Goal: Task Accomplishment & Management: Manage account settings

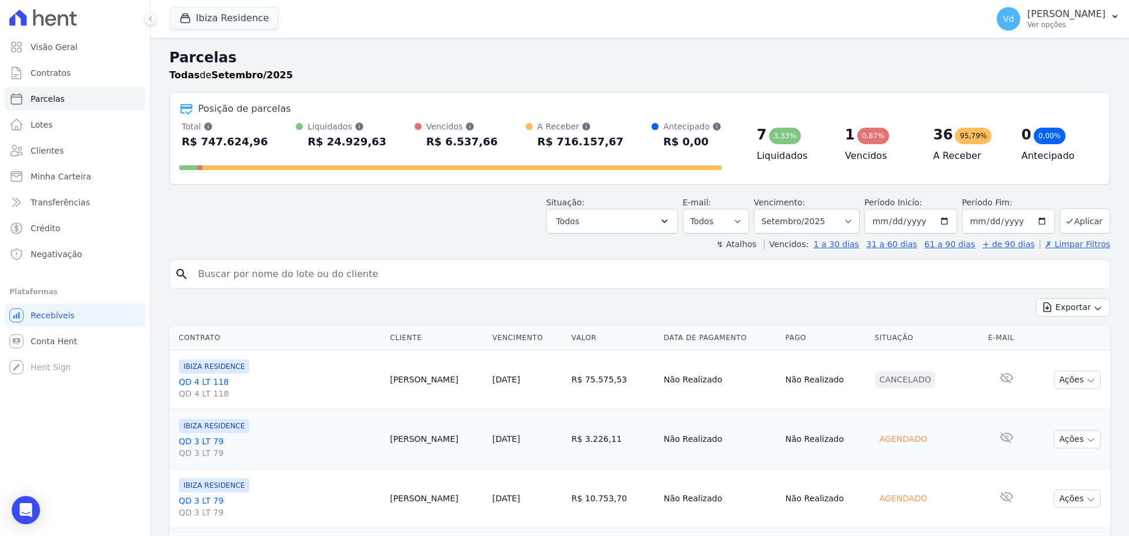
select select
click at [222, 14] on button "Ibiza Residence" at bounding box center [223, 18] width 109 height 22
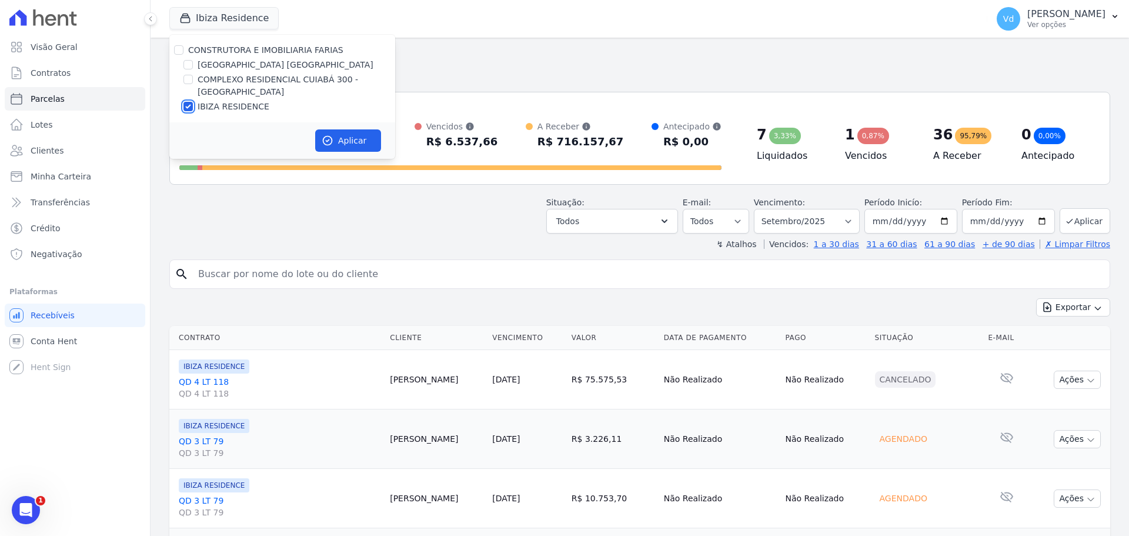
click at [185, 106] on input "IBIZA RESIDENCE" at bounding box center [187, 106] width 9 height 9
checkbox input "false"
click at [190, 80] on input "COMPLEXO RESIDENCIAL CUIABÁ 300 - [PERSON_NAME]" at bounding box center [187, 79] width 9 height 9
checkbox input "true"
click at [345, 145] on button "Aplicar" at bounding box center [348, 140] width 66 height 22
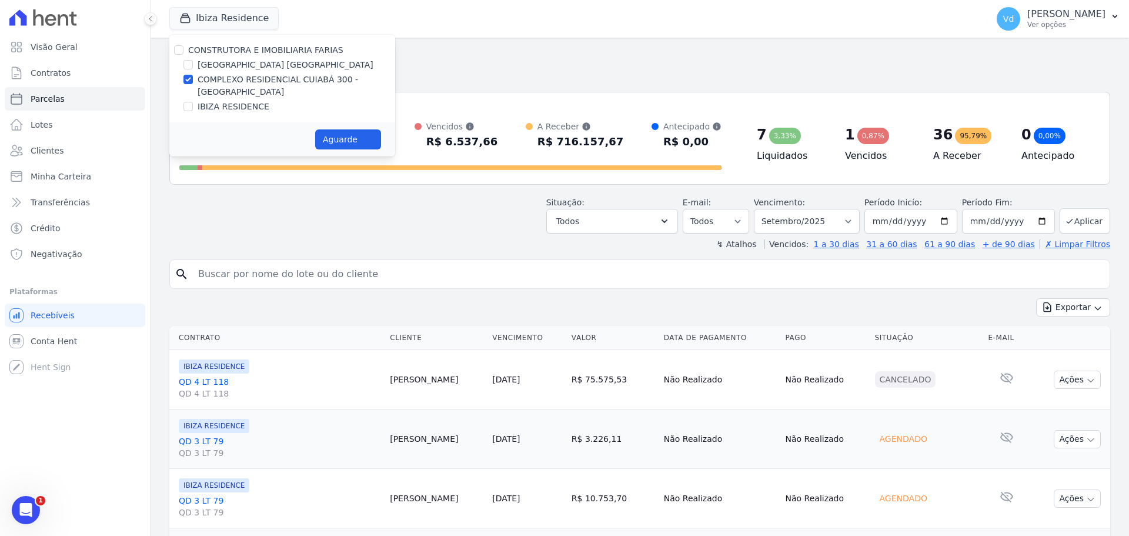
select select
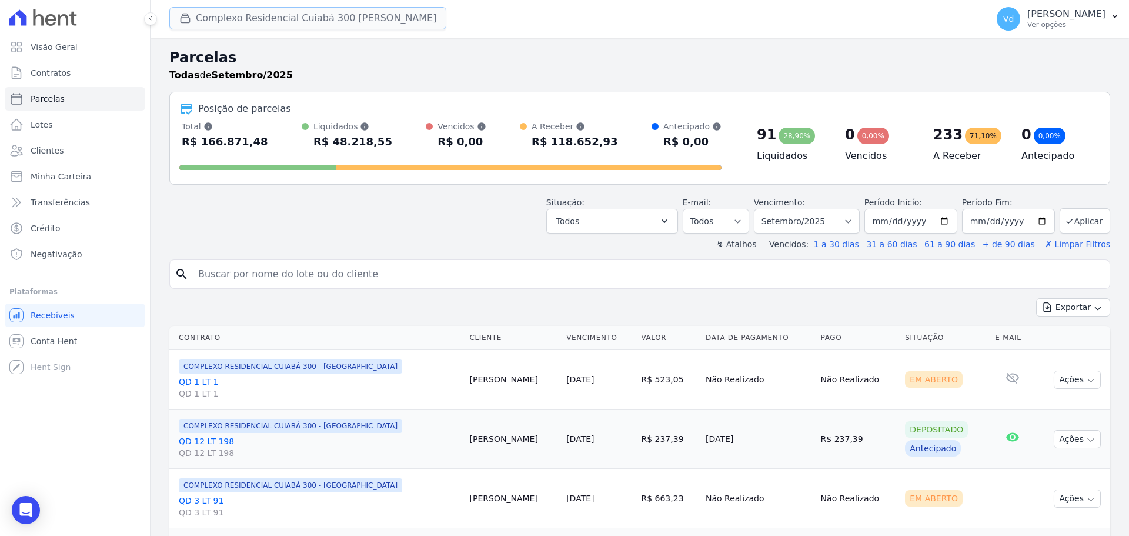
click at [316, 15] on button "Complexo Residencial Cuiabá 300 João De Barro" at bounding box center [307, 18] width 277 height 22
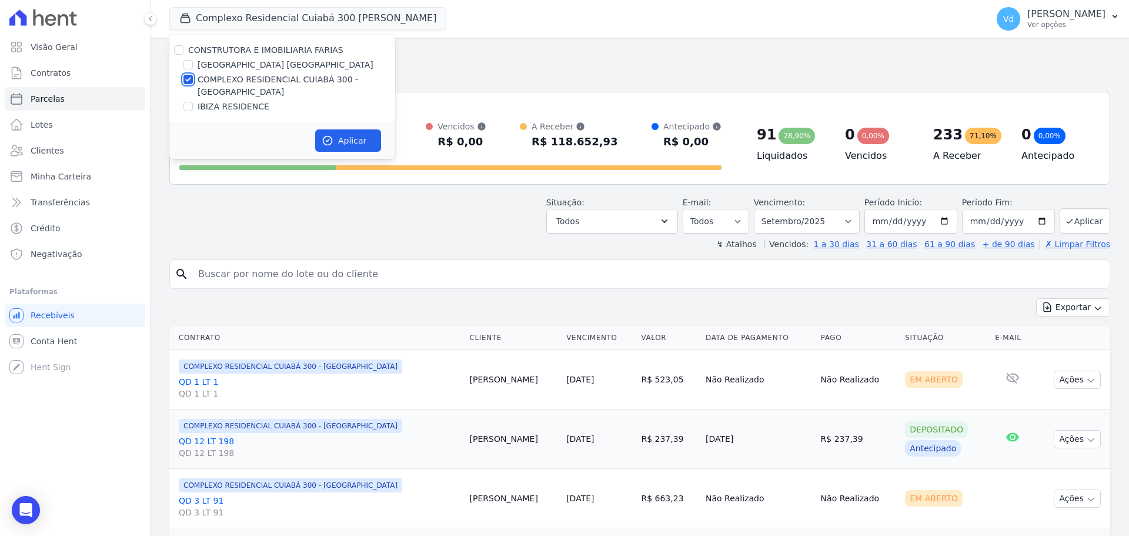
click at [189, 82] on input "COMPLEXO RESIDENCIAL CUIABÁ 300 - [PERSON_NAME]" at bounding box center [187, 79] width 9 height 9
checkbox input "false"
drag, startPoint x: 188, startPoint y: 66, endPoint x: 192, endPoint y: 71, distance: 6.3
click at [188, 66] on input "[GEOGRAPHIC_DATA] [GEOGRAPHIC_DATA]" at bounding box center [187, 64] width 9 height 9
checkbox input "true"
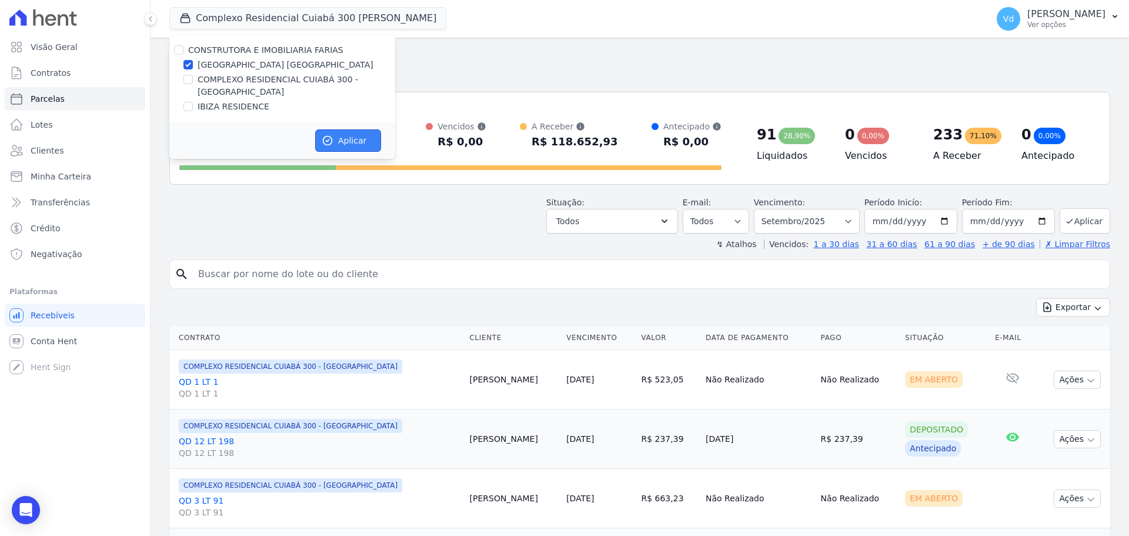
click at [333, 141] on button "Aplicar" at bounding box center [348, 140] width 66 height 22
select select
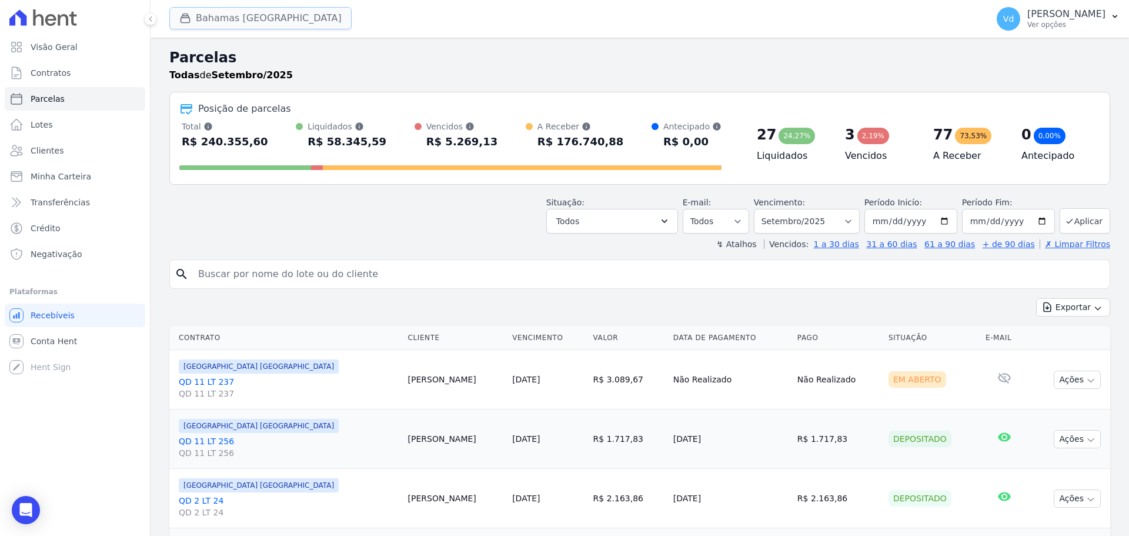
click at [245, 21] on button "Bahamas [GEOGRAPHIC_DATA]" at bounding box center [260, 18] width 182 height 22
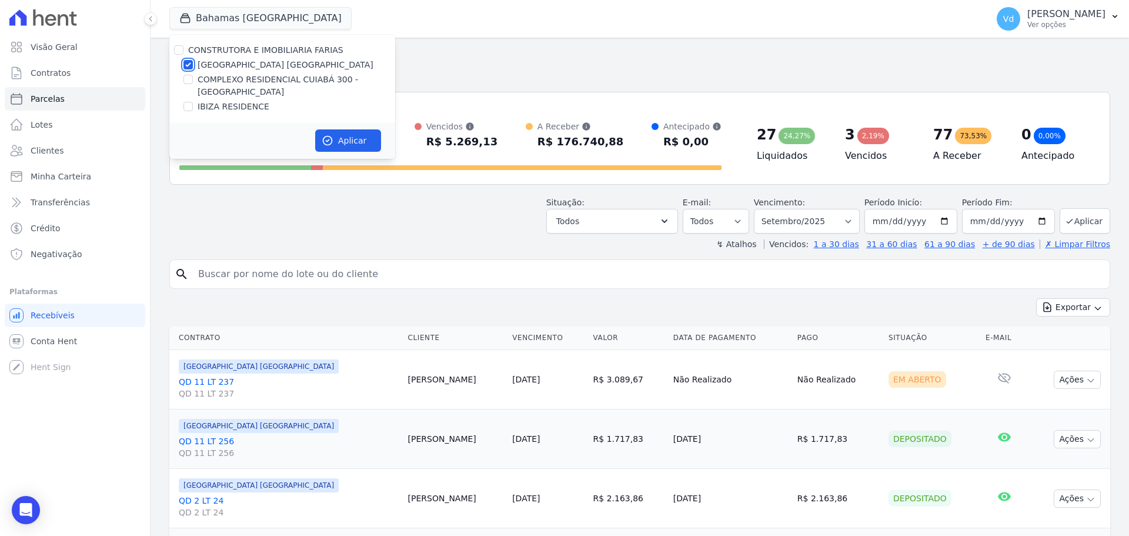
click at [186, 64] on input "[GEOGRAPHIC_DATA] [GEOGRAPHIC_DATA]" at bounding box center [187, 64] width 9 height 9
checkbox input "false"
drag, startPoint x: 188, startPoint y: 104, endPoint x: 204, endPoint y: 115, distance: 20.2
click at [189, 105] on input "IBIZA RESIDENCE" at bounding box center [187, 106] width 9 height 9
checkbox input "true"
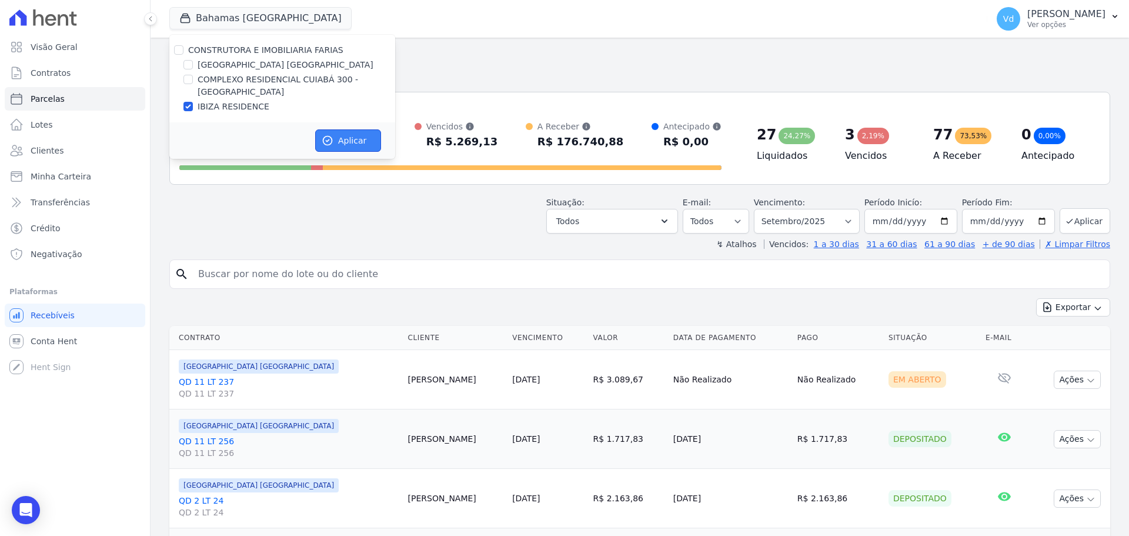
click at [359, 138] on button "Aplicar" at bounding box center [348, 140] width 66 height 22
select select
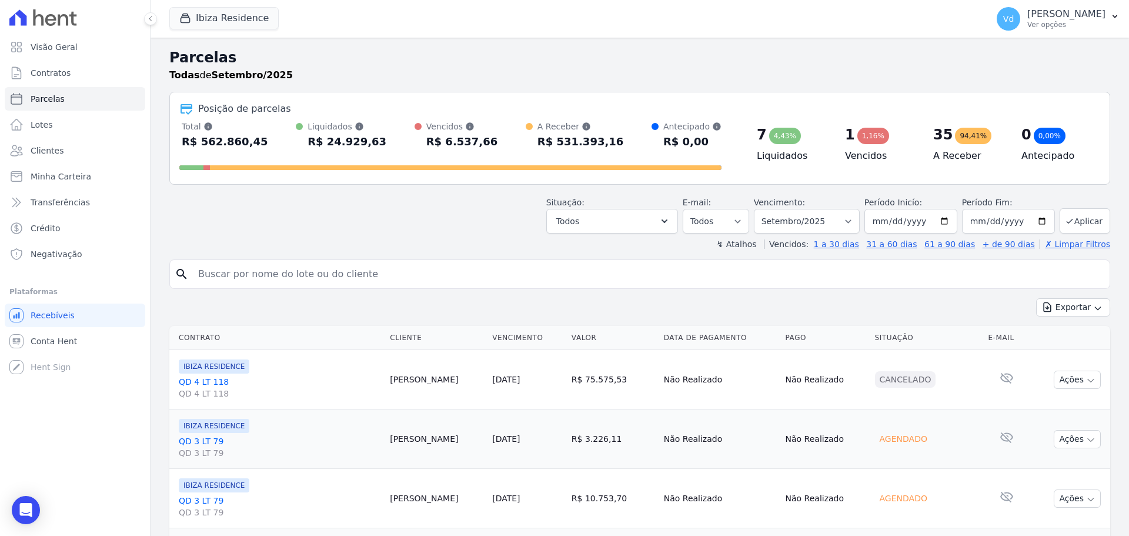
click at [367, 273] on input "search" at bounding box center [648, 274] width 914 height 24
type input "nara"
select select
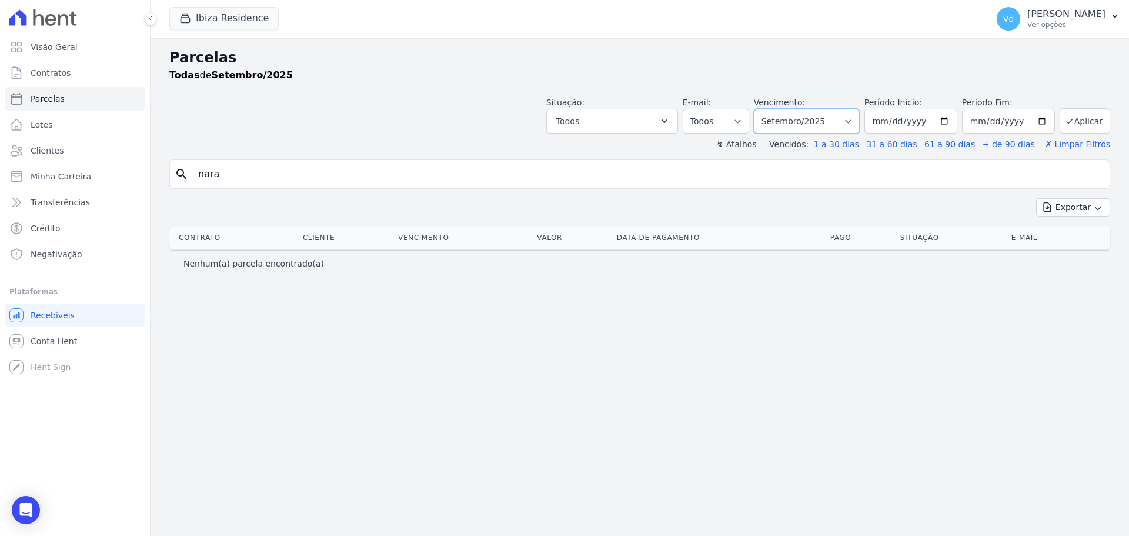
click at [839, 125] on select "Filtrar por período ──────── Todos os meses Julho/2024 Agosto/2024 Setembro/202…" at bounding box center [807, 121] width 106 height 25
select select "10/2025"
click at [770, 109] on select "Filtrar por período ──────── Todos os meses Julho/2024 Agosto/2024 Setembro/202…" at bounding box center [807, 121] width 106 height 25
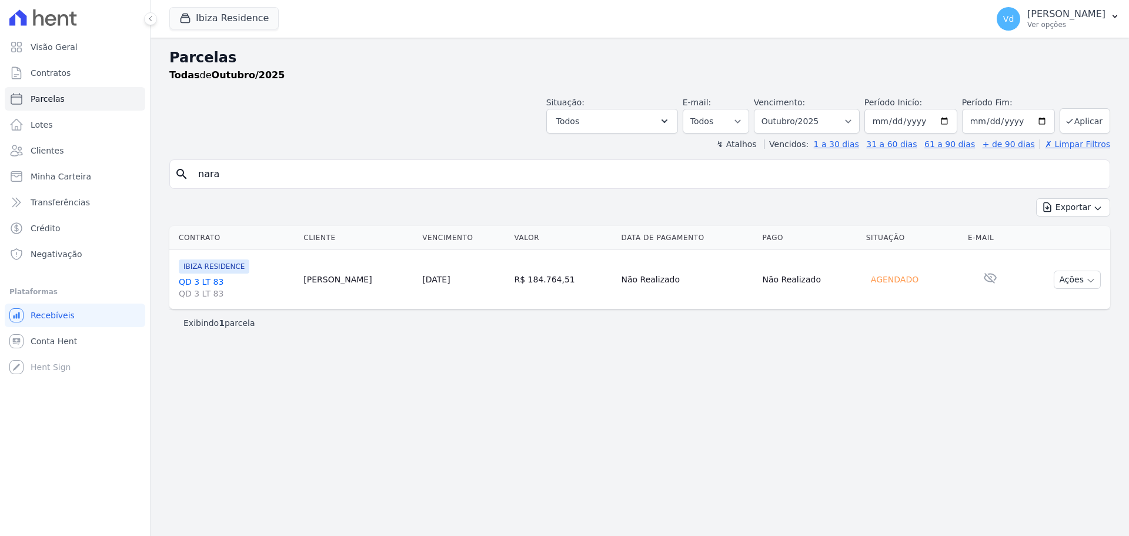
select select
click at [1083, 283] on button "Ações" at bounding box center [1077, 280] width 47 height 18
click at [1094, 280] on icon "button" at bounding box center [1090, 280] width 9 height 9
click at [413, 112] on div "Situação: Agendado Em Aberto Pago Processando Cancelado Vencido Transferindo De…" at bounding box center [639, 113] width 941 height 42
click at [822, 122] on select "Filtrar por período ──────── Todos os meses Julho/2024 Agosto/2024 Setembro/202…" at bounding box center [807, 121] width 106 height 25
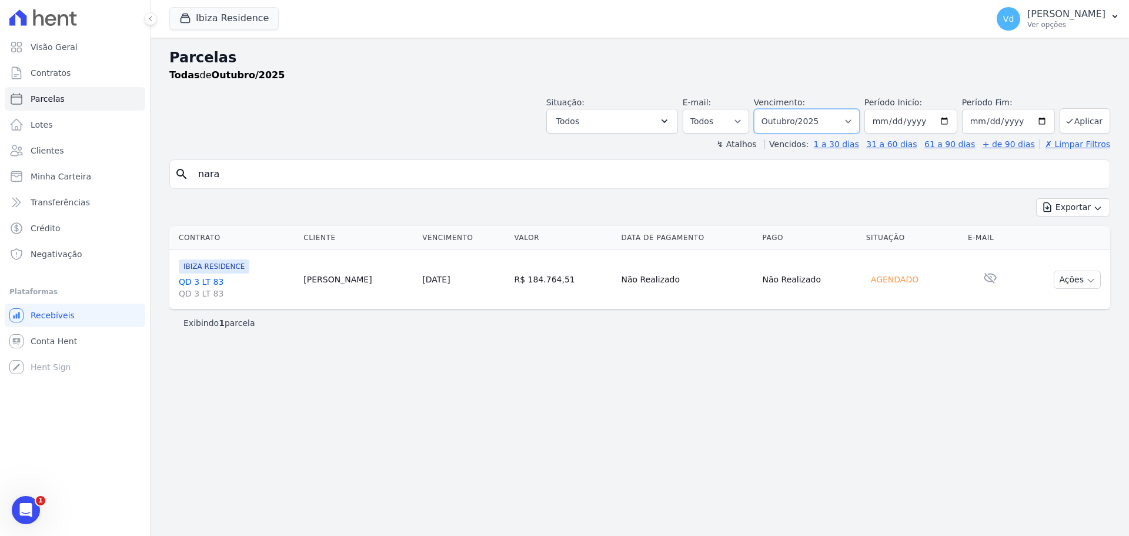
select select "08/2025"
click at [770, 109] on select "Filtrar por período ──────── Todos os meses Julho/2024 Agosto/2024 Setembro/202…" at bounding box center [807, 121] width 106 height 25
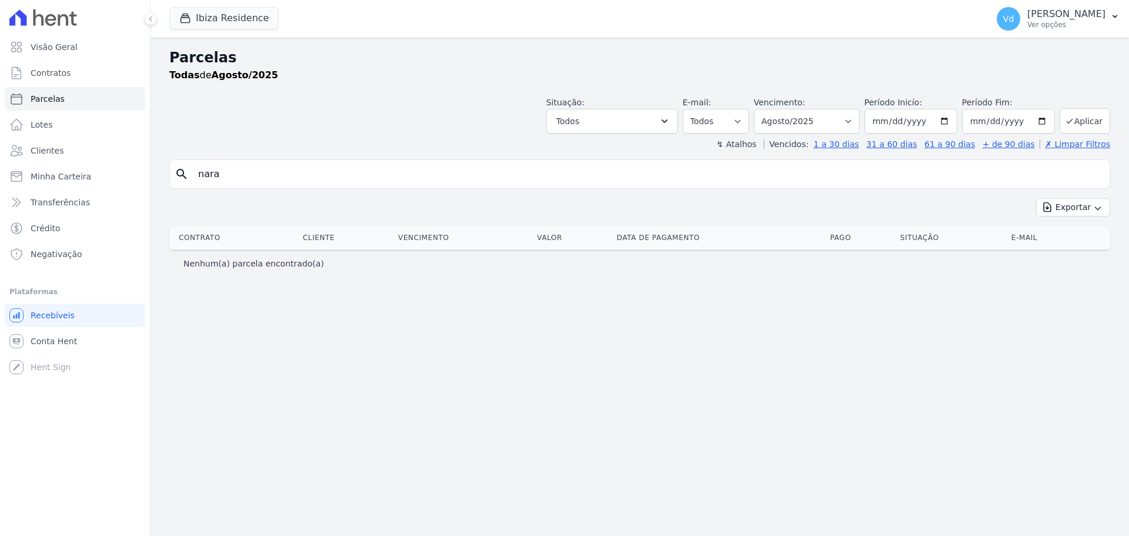
select select
click at [635, 121] on button "Todos" at bounding box center [612, 121] width 132 height 25
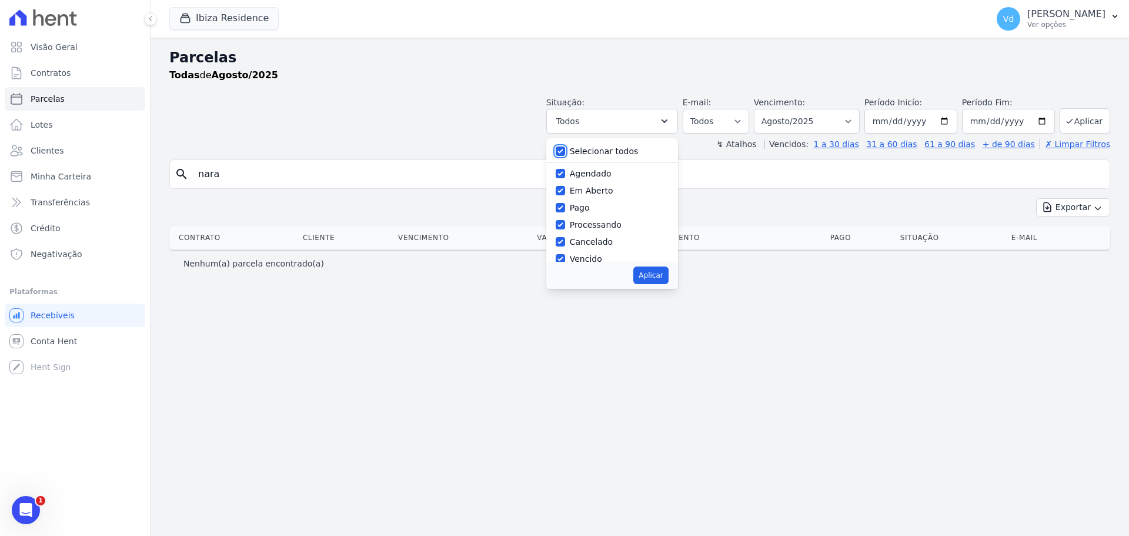
click at [565, 148] on input "Selecionar todos" at bounding box center [560, 150] width 9 height 9
checkbox input "false"
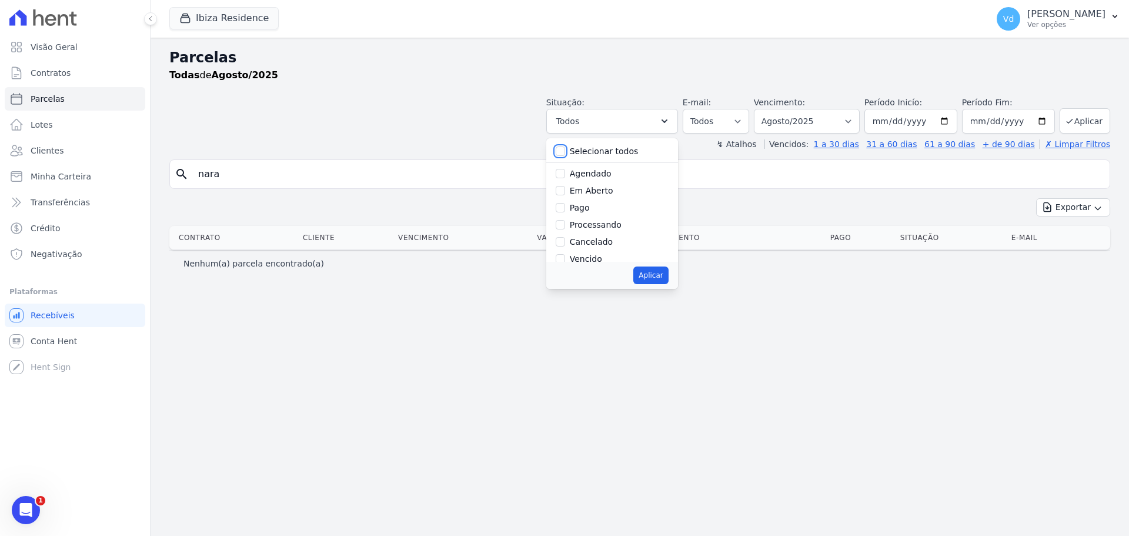
checkbox input "false"
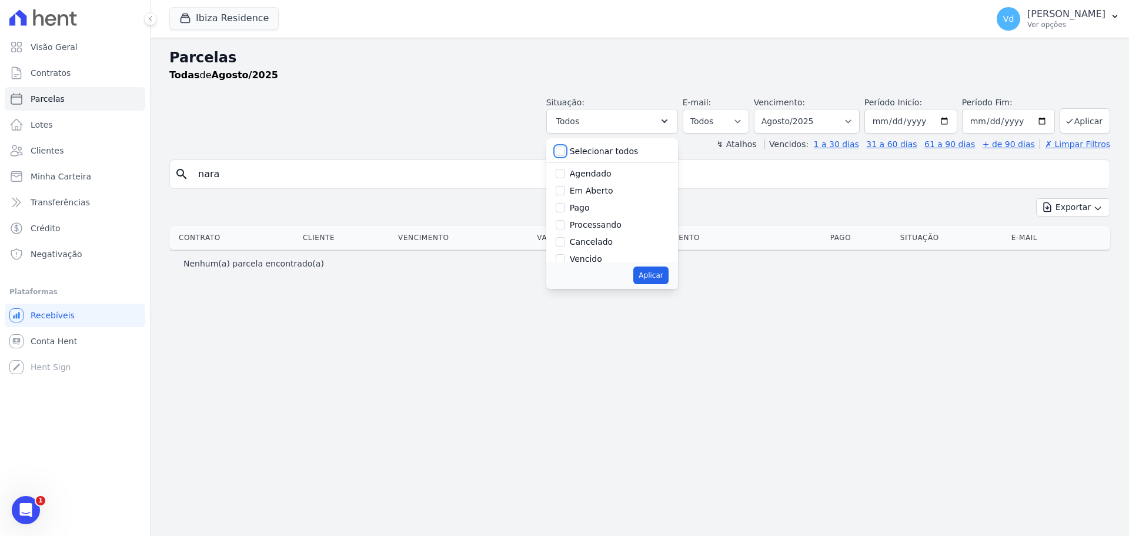
checkbox input "false"
click at [565, 255] on input "Vencido" at bounding box center [560, 258] width 9 height 9
checkbox input "true"
click at [663, 273] on button "Aplicar" at bounding box center [650, 275] width 35 height 18
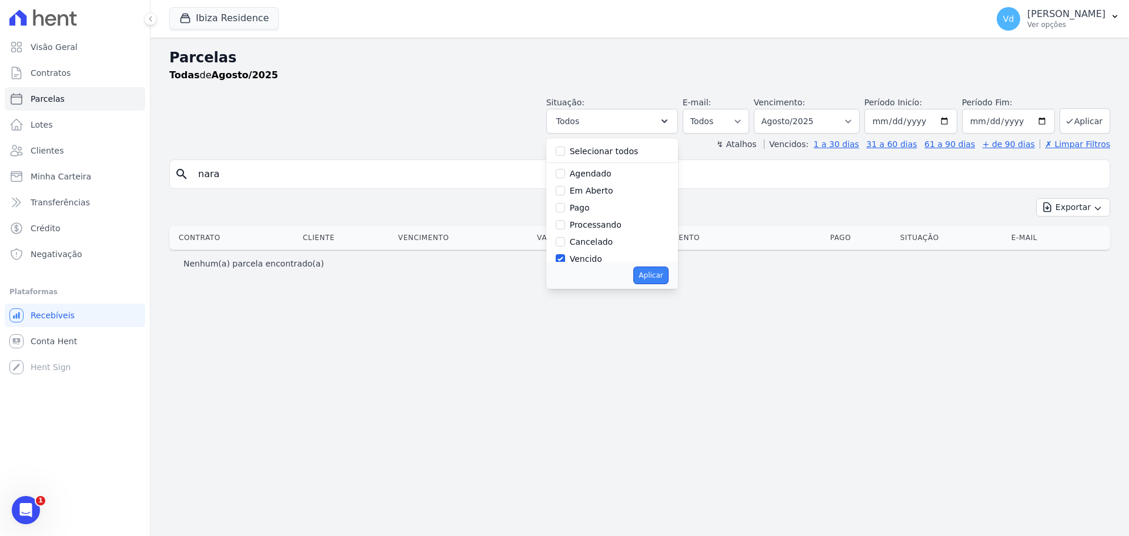
select select "overdue"
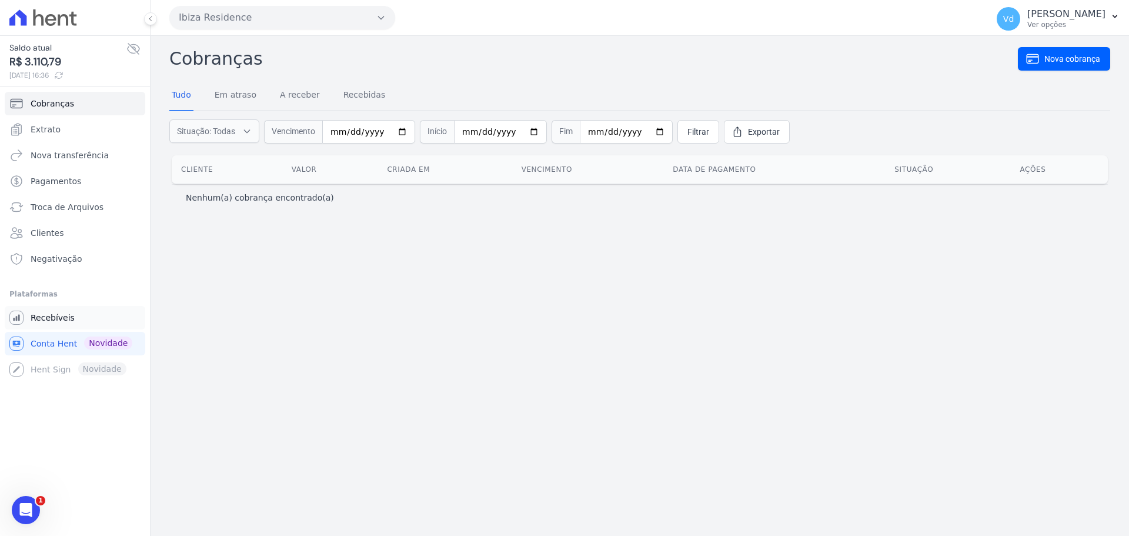
click at [54, 318] on span "Recebíveis" at bounding box center [53, 318] width 44 height 12
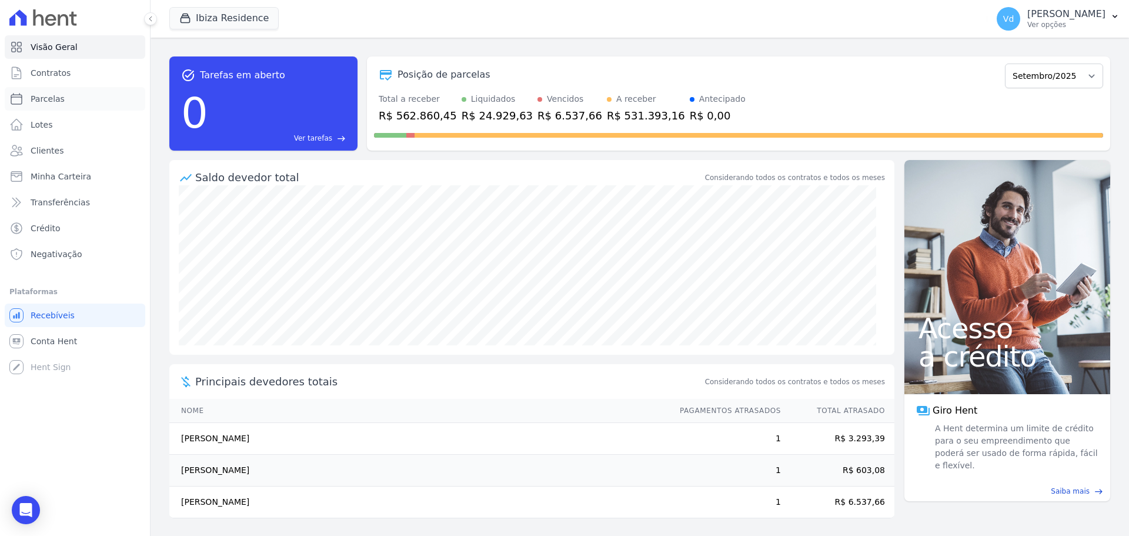
drag, startPoint x: 57, startPoint y: 95, endPoint x: 101, endPoint y: 86, distance: 45.0
click at [57, 95] on span "Parcelas" at bounding box center [48, 99] width 34 height 12
select select
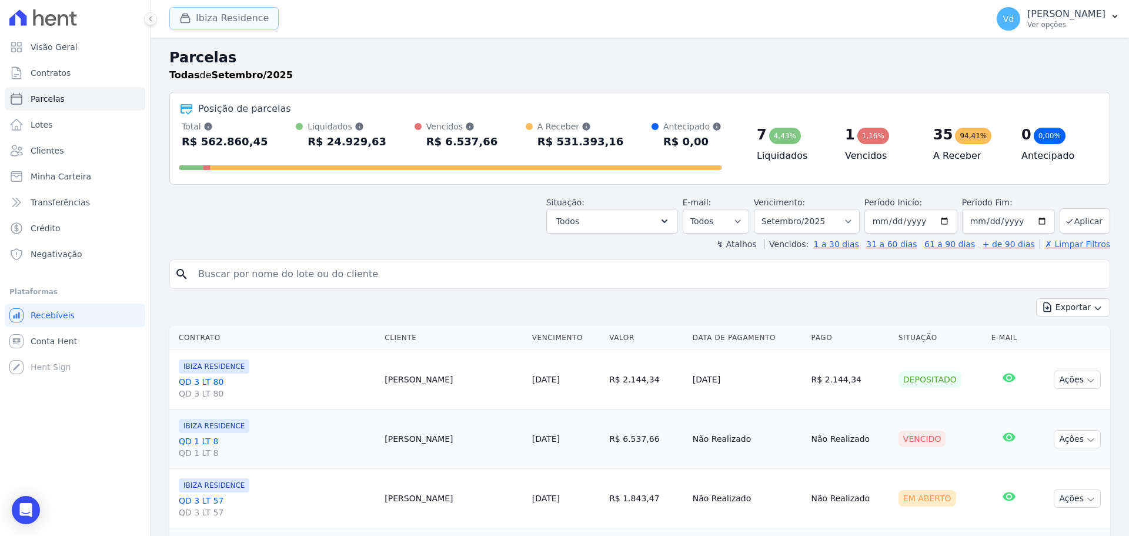
click at [246, 16] on button "Ibiza Residence" at bounding box center [223, 18] width 109 height 22
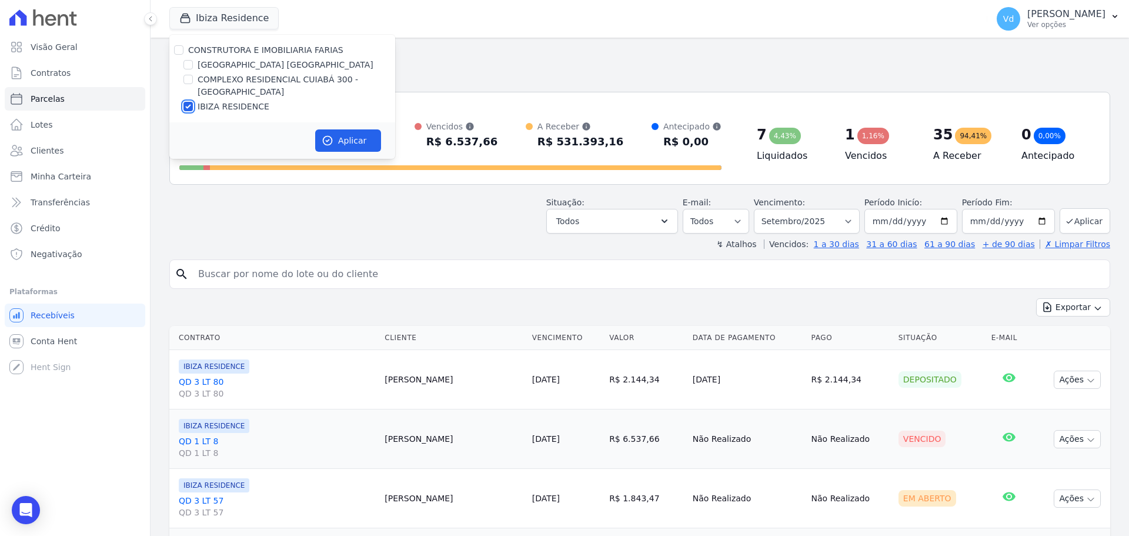
drag, startPoint x: 190, startPoint y: 106, endPoint x: 191, endPoint y: 84, distance: 22.4
click at [190, 106] on input "IBIZA RESIDENCE" at bounding box center [187, 106] width 9 height 9
checkbox input "false"
click at [191, 62] on input "[GEOGRAPHIC_DATA] [GEOGRAPHIC_DATA]" at bounding box center [187, 64] width 9 height 9
checkbox input "true"
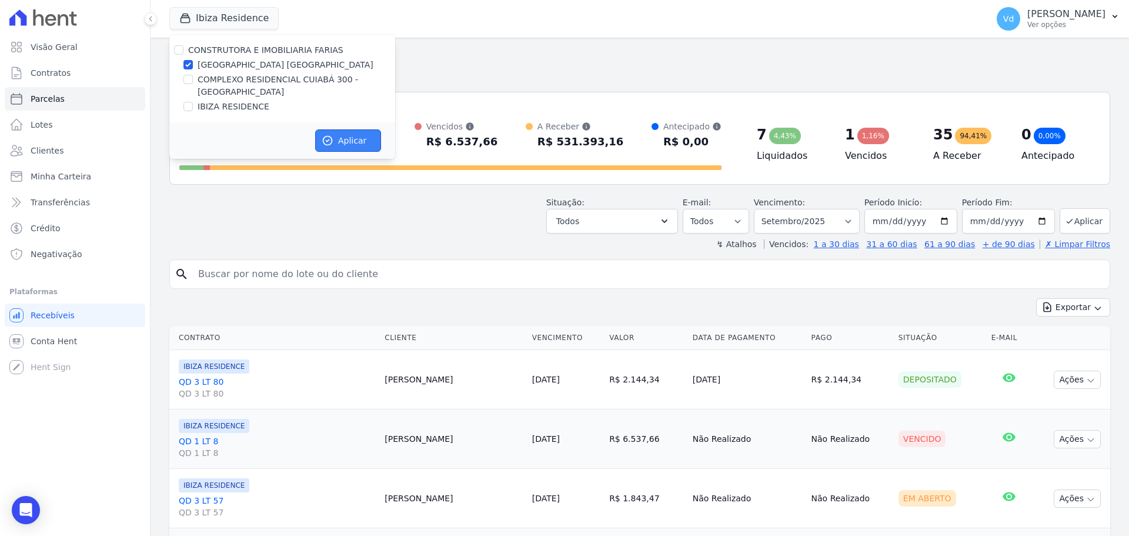
click at [343, 140] on button "Aplicar" at bounding box center [348, 140] width 66 height 22
select select
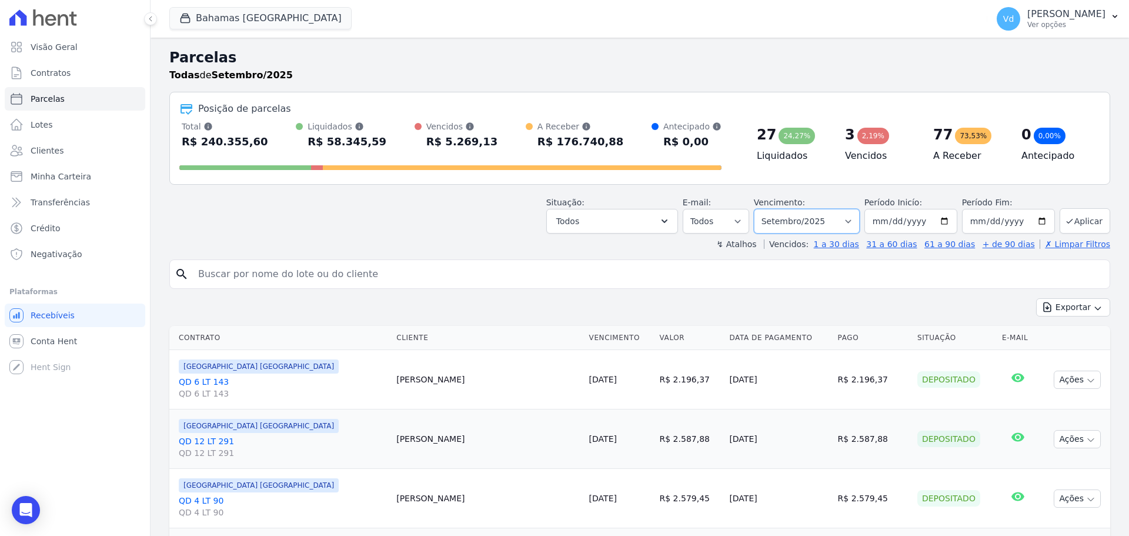
click at [807, 221] on select "Filtrar por período ──────── Todos os meses Outubro/2022 Novembro/2022 Dezembro…" at bounding box center [807, 221] width 106 height 25
select select "08/2025"
click at [762, 209] on select "[GEOGRAPHIC_DATA] por período ──────── Todos os meses Outubro/2022 Novembro/202…" at bounding box center [807, 221] width 106 height 25
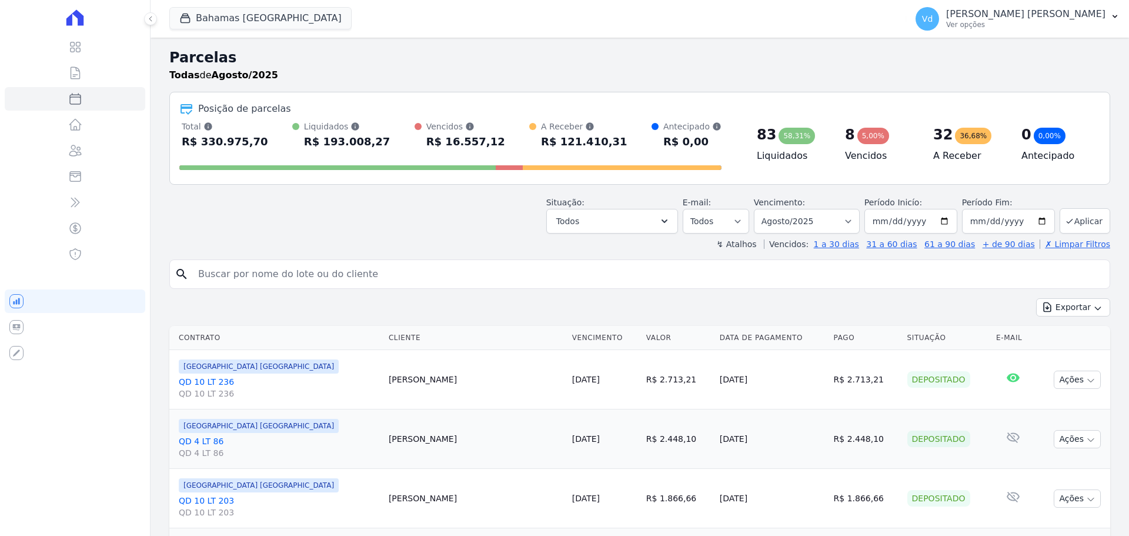
select select
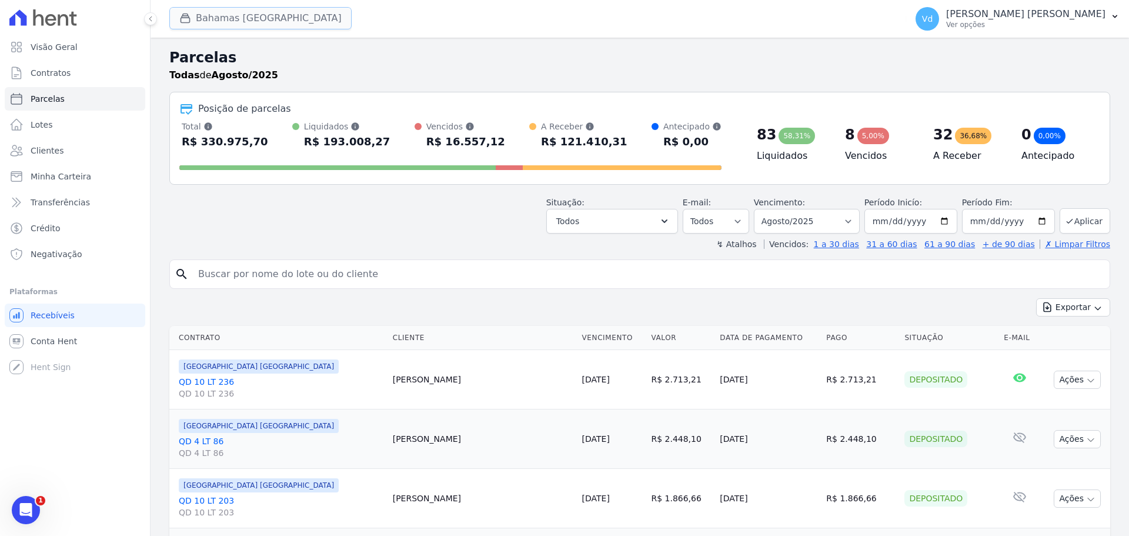
click at [242, 18] on button "Bahamas [GEOGRAPHIC_DATA]" at bounding box center [260, 18] width 182 height 22
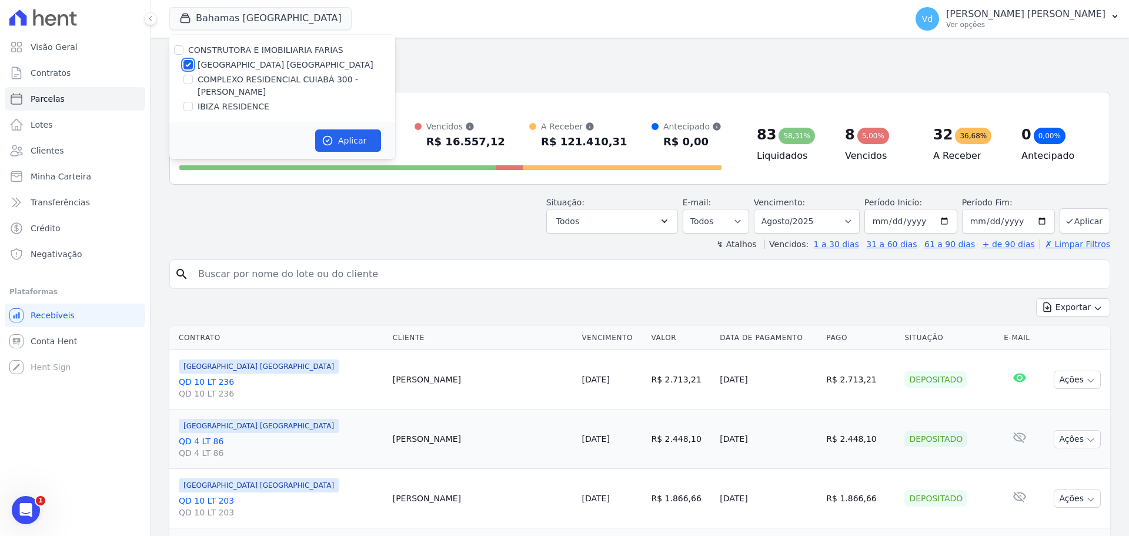
click at [192, 61] on input "[GEOGRAPHIC_DATA] [GEOGRAPHIC_DATA]" at bounding box center [187, 64] width 9 height 9
checkbox input "false"
click at [191, 84] on div at bounding box center [187, 80] width 9 height 12
click at [188, 78] on input "COMPLEXO RESIDENCIAL CUIABÁ 300 - [PERSON_NAME]" at bounding box center [187, 79] width 9 height 9
checkbox input "true"
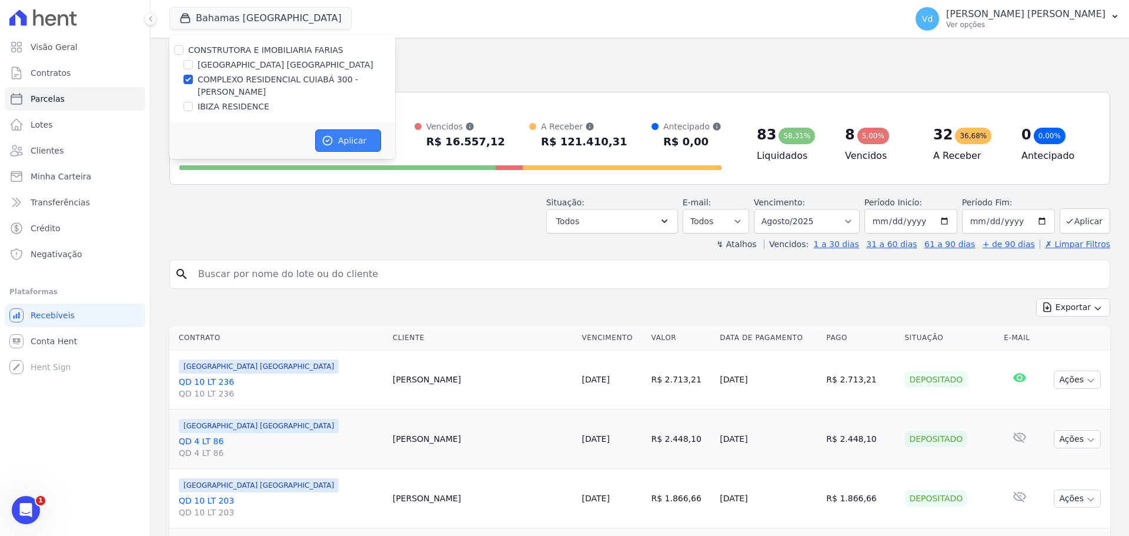
click at [348, 139] on button "Aplicar" at bounding box center [348, 140] width 66 height 22
select select
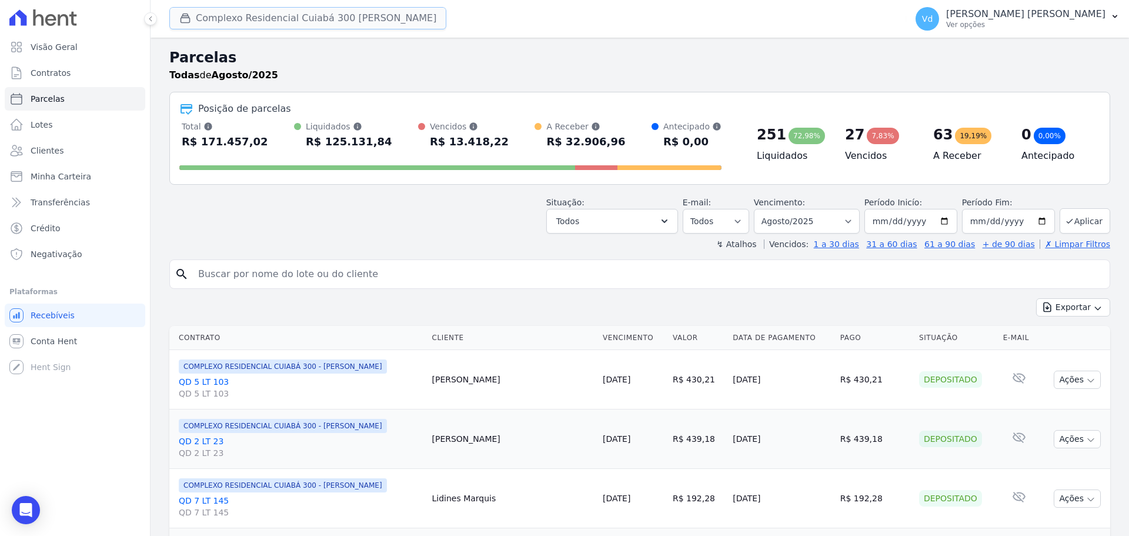
click at [265, 16] on button "Complexo Residencial Cuiabá 300 João De Barro" at bounding box center [307, 18] width 277 height 22
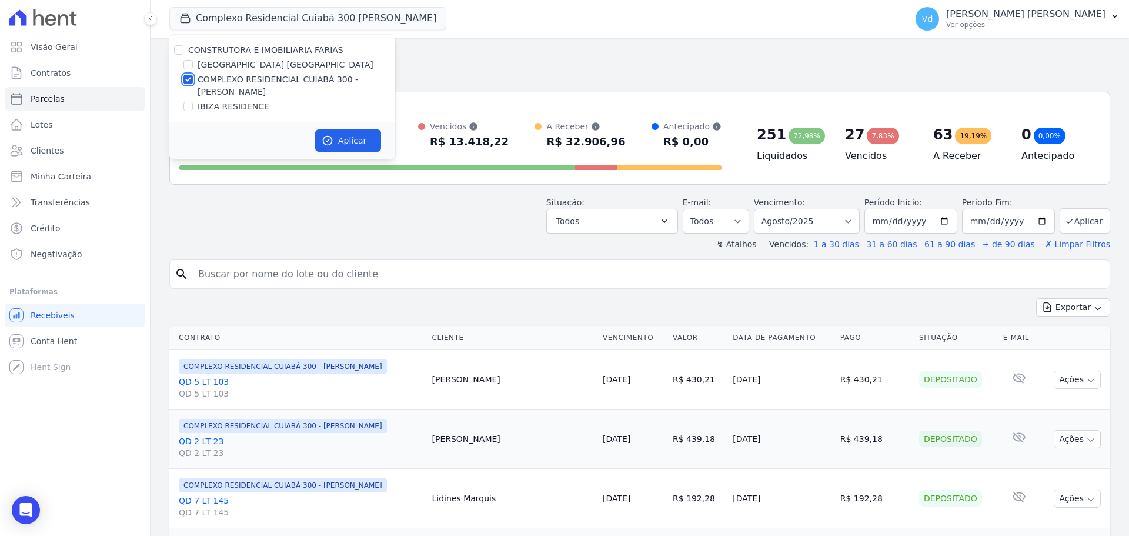
click at [189, 81] on input "COMPLEXO RESIDENCIAL CUIABÁ 300 - [PERSON_NAME]" at bounding box center [187, 79] width 9 height 9
checkbox input "false"
drag, startPoint x: 189, startPoint y: 64, endPoint x: 276, endPoint y: 112, distance: 99.8
click at [189, 65] on input "[GEOGRAPHIC_DATA] [GEOGRAPHIC_DATA]" at bounding box center [187, 64] width 9 height 9
checkbox input "true"
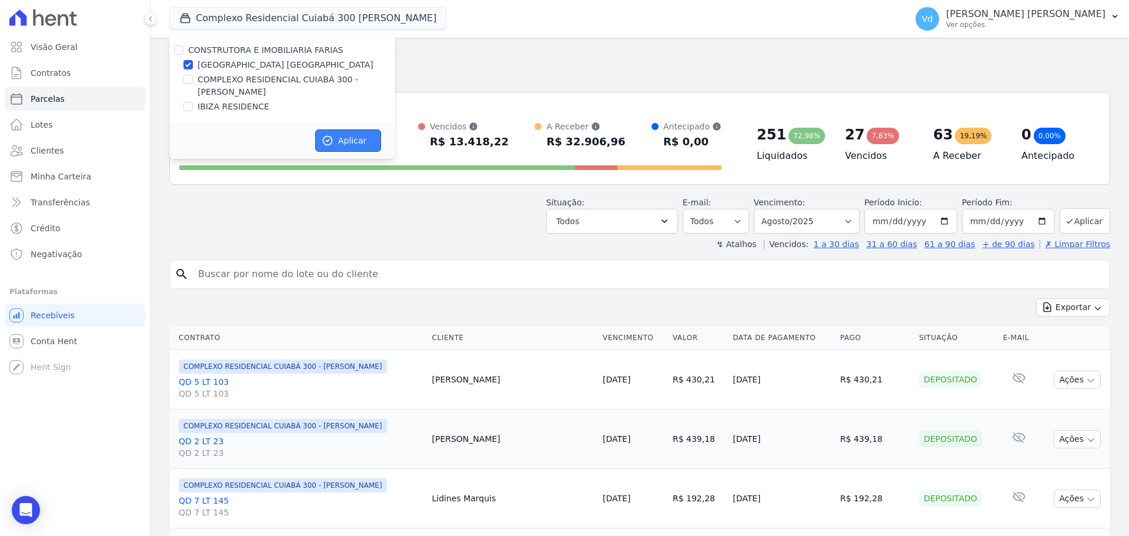
click at [354, 138] on button "Aplicar" at bounding box center [348, 140] width 66 height 22
select select
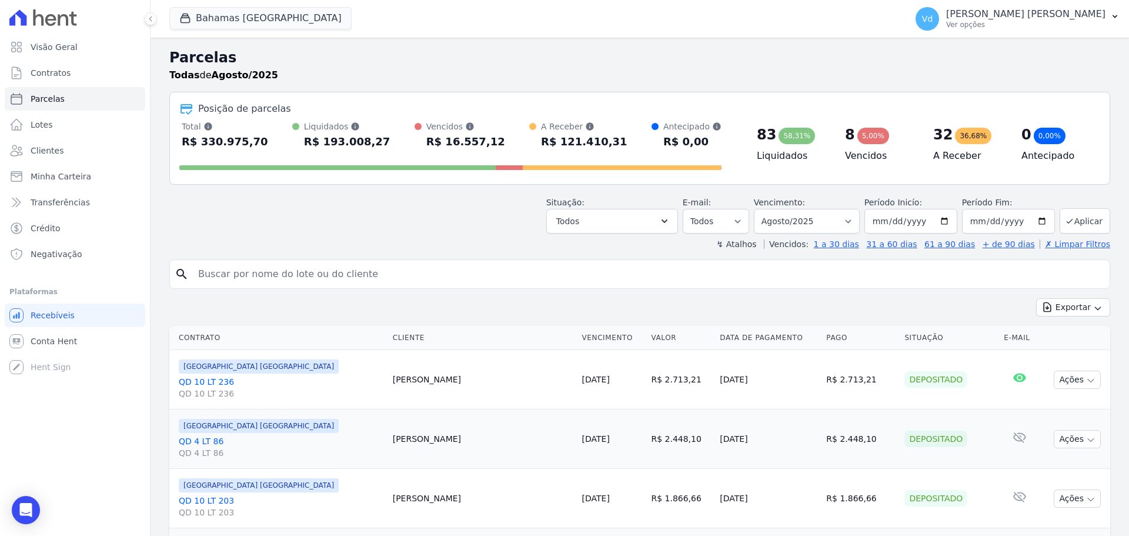
select select
click at [959, 139] on div "36,68%" at bounding box center [973, 136] width 36 height 16
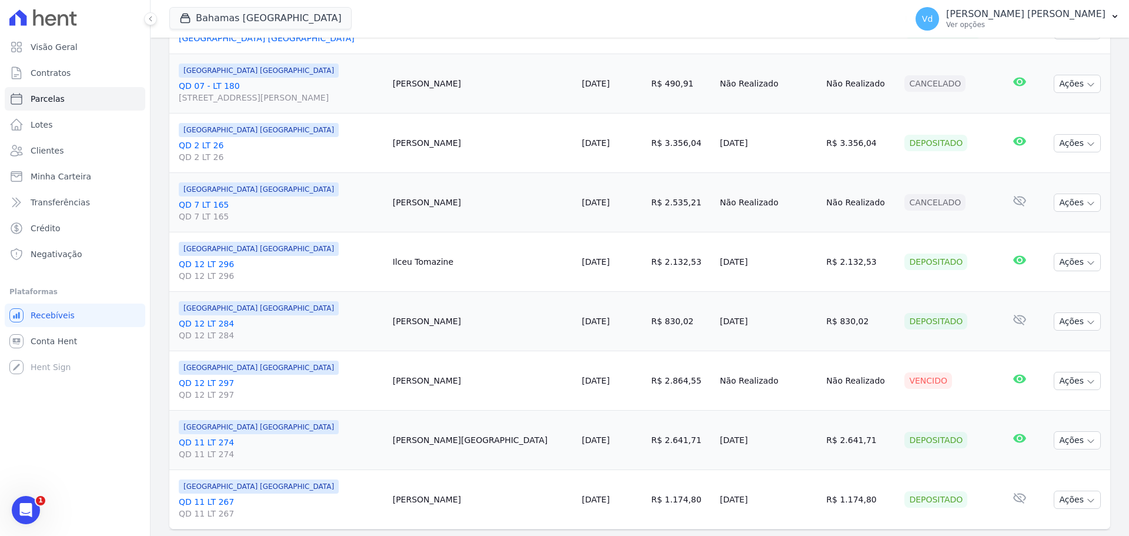
scroll to position [1338, 0]
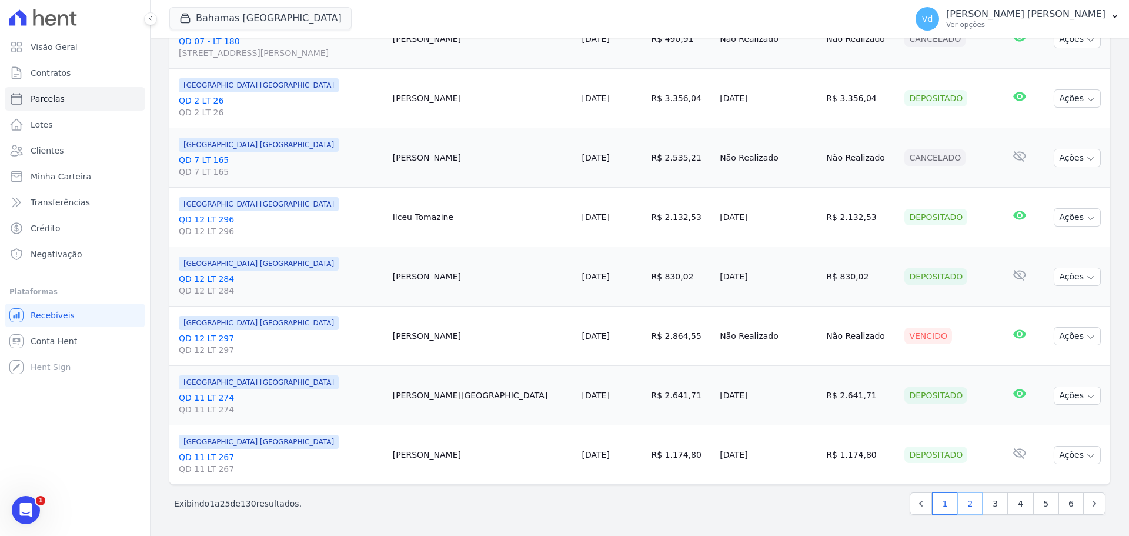
click at [962, 505] on link "2" at bounding box center [969, 503] width 25 height 22
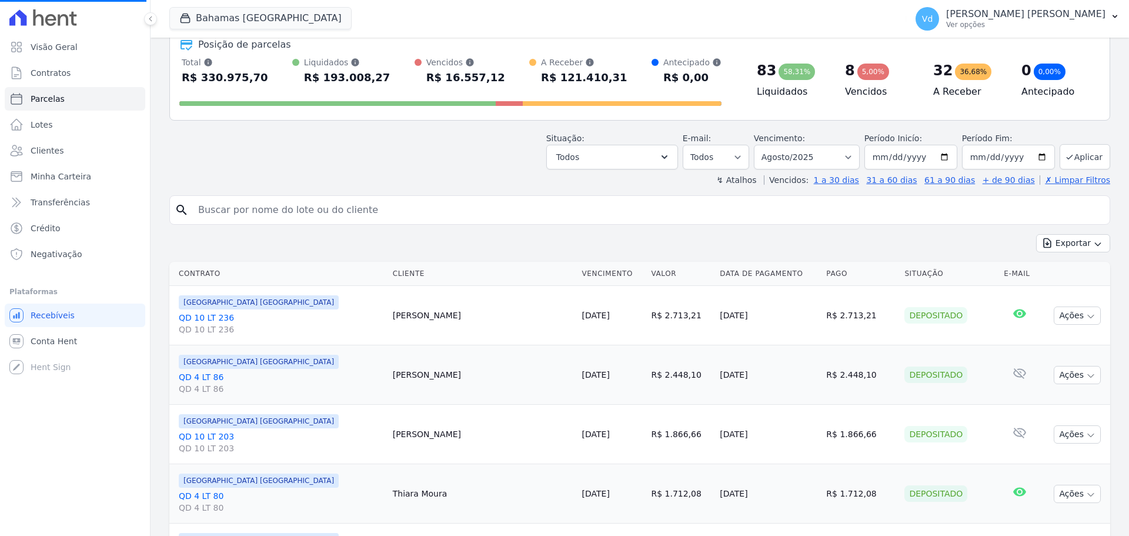
scroll to position [0, 0]
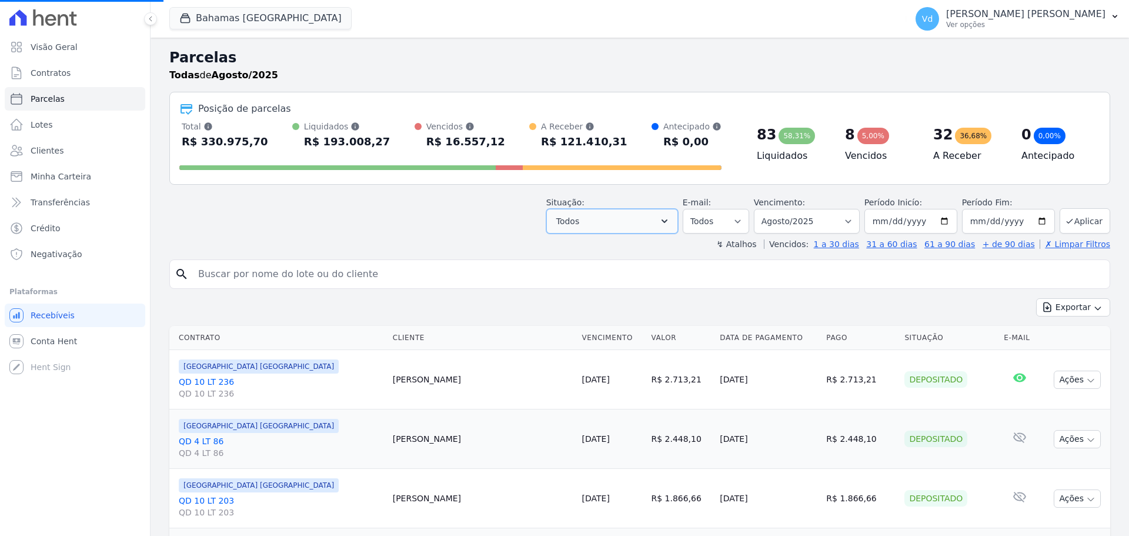
click at [670, 221] on icon "button" at bounding box center [665, 221] width 12 height 12
select select
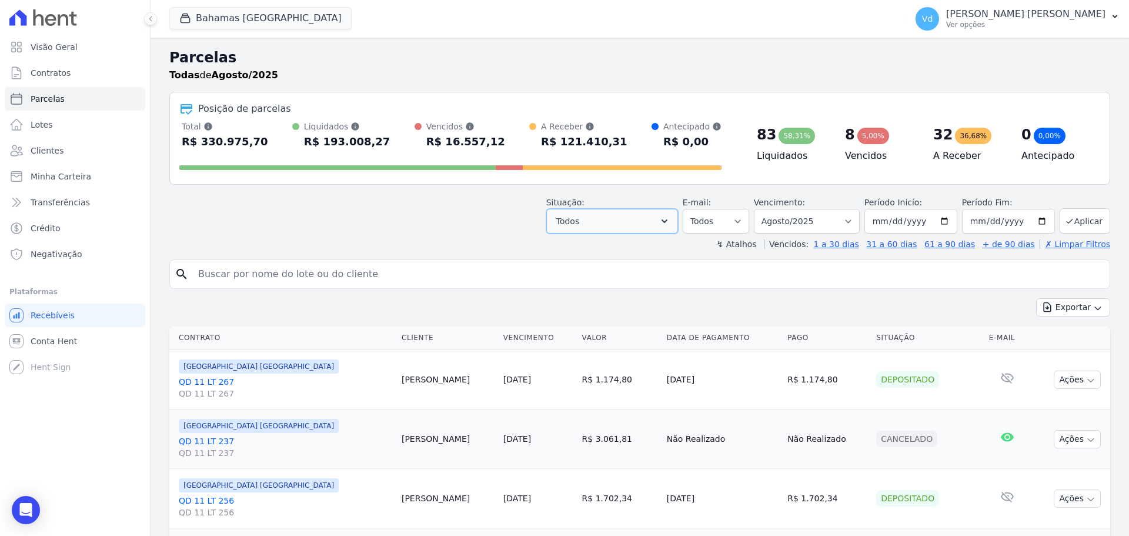
drag, startPoint x: 677, startPoint y: 218, endPoint x: 671, endPoint y: 226, distance: 10.5
click at [670, 219] on icon "button" at bounding box center [665, 221] width 12 height 12
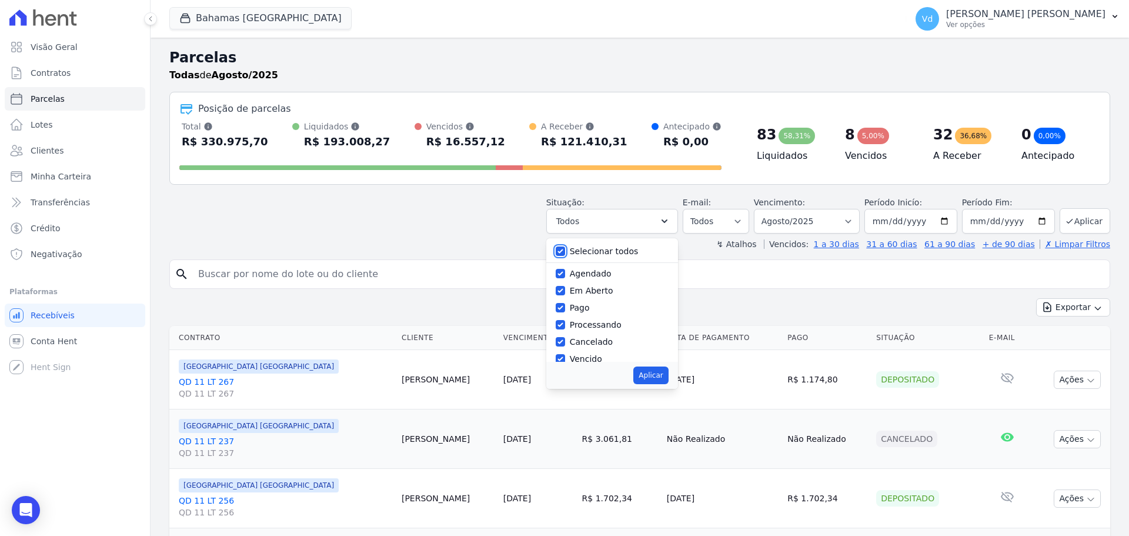
click at [565, 252] on input "Selecionar todos" at bounding box center [560, 250] width 9 height 9
checkbox input "false"
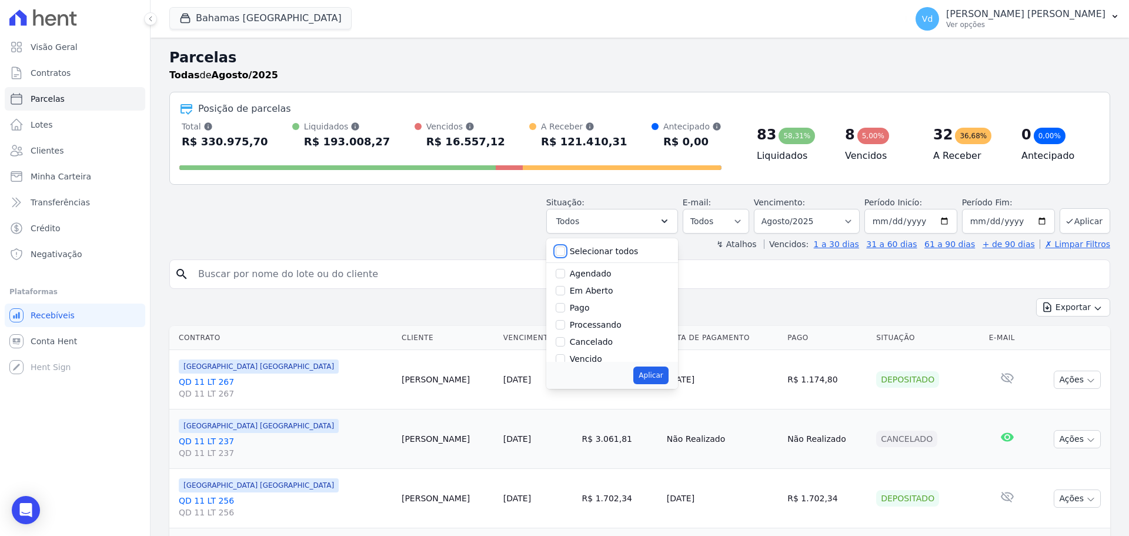
checkbox input "false"
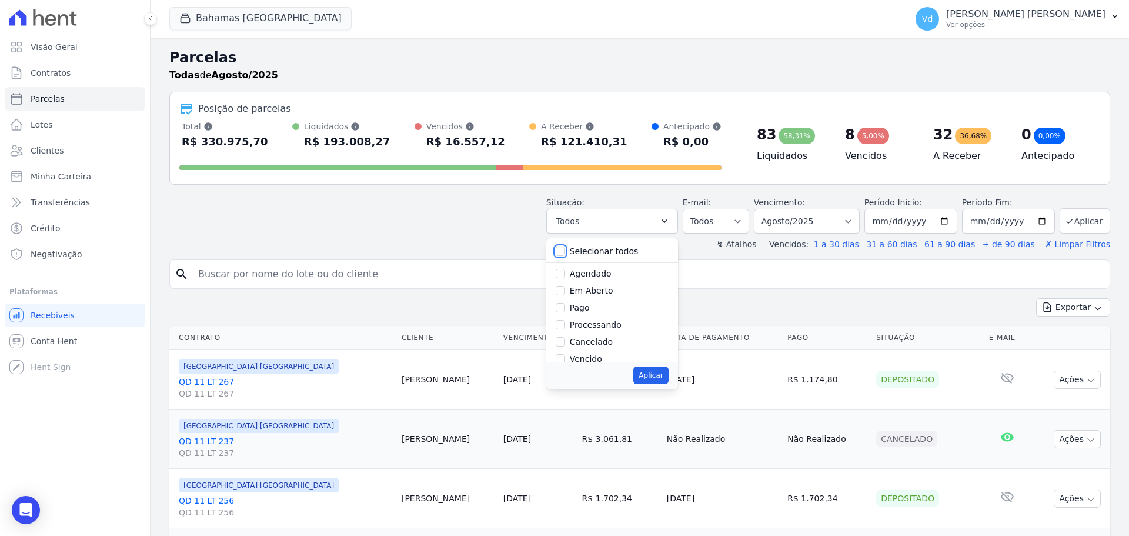
checkbox input "false"
click at [565, 355] on input "Vencido" at bounding box center [560, 358] width 9 height 9
checkbox input "true"
click at [658, 372] on button "Aplicar" at bounding box center [650, 375] width 35 height 18
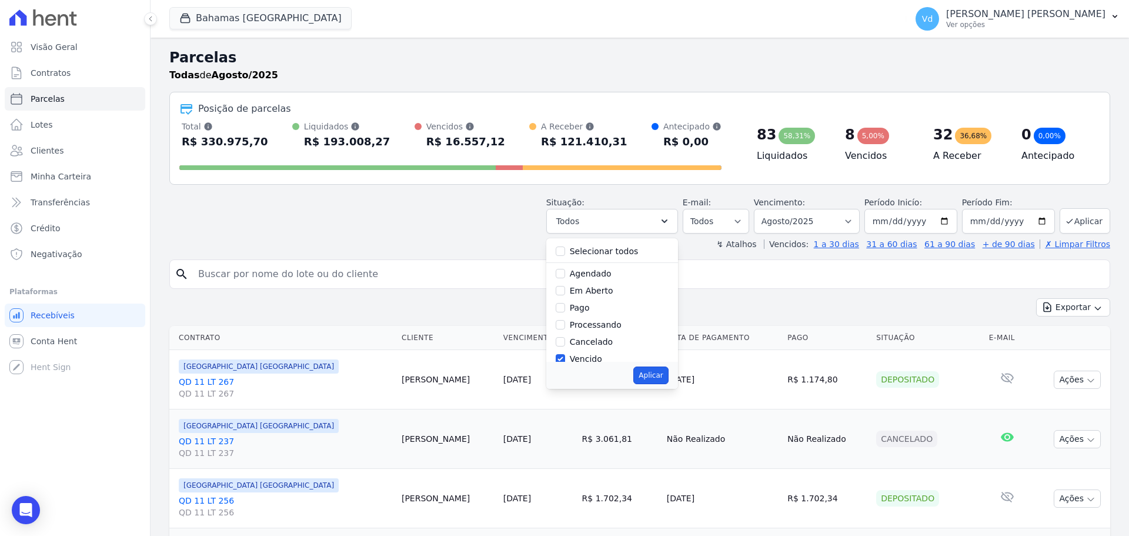
select select "overdue"
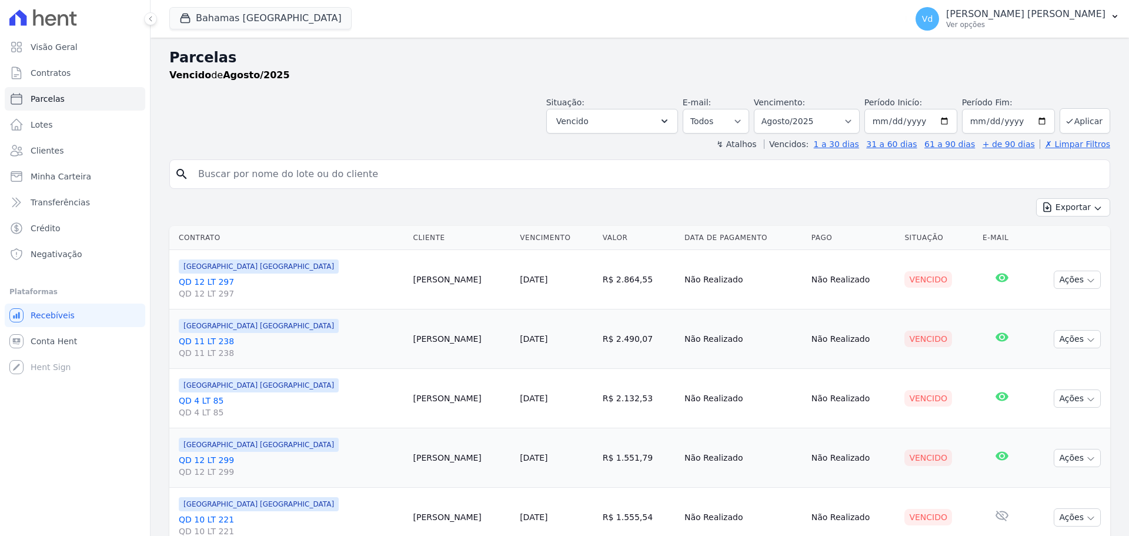
select select
click at [670, 120] on icon "button" at bounding box center [665, 121] width 12 height 12
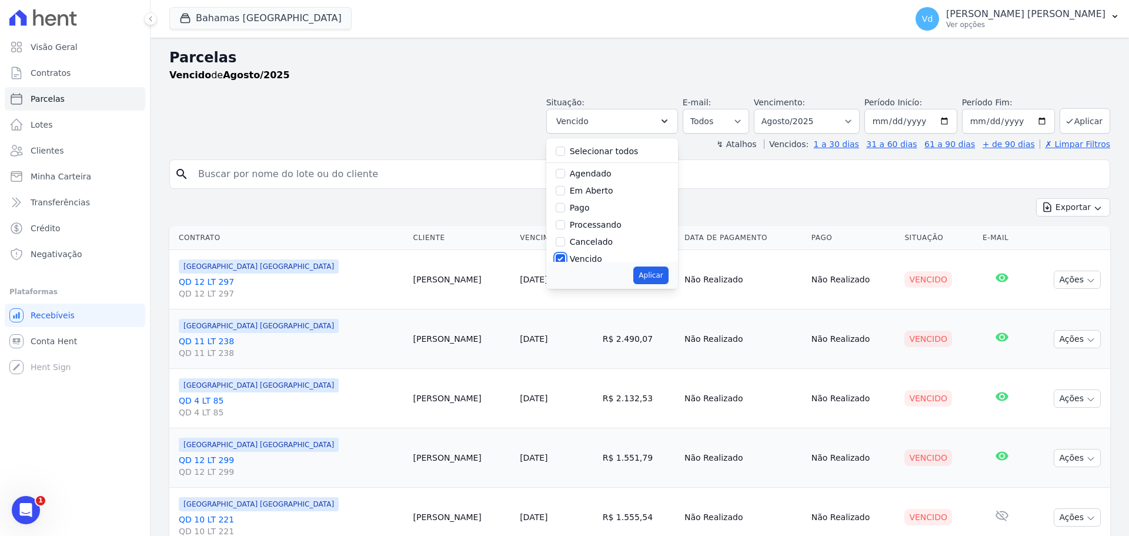
click at [565, 255] on input "Vencido" at bounding box center [560, 258] width 9 height 9
checkbox input "false"
click at [565, 228] on input "Pago por fora" at bounding box center [560, 230] width 9 height 9
checkbox input "true"
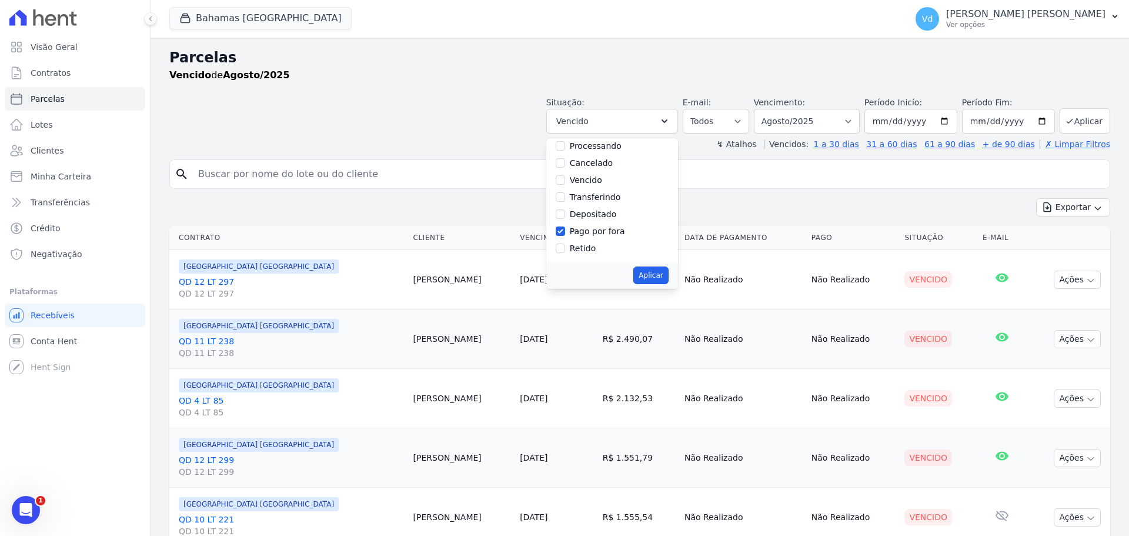
click at [668, 275] on button "Aplicar" at bounding box center [650, 275] width 35 height 18
select select "paid_externally"
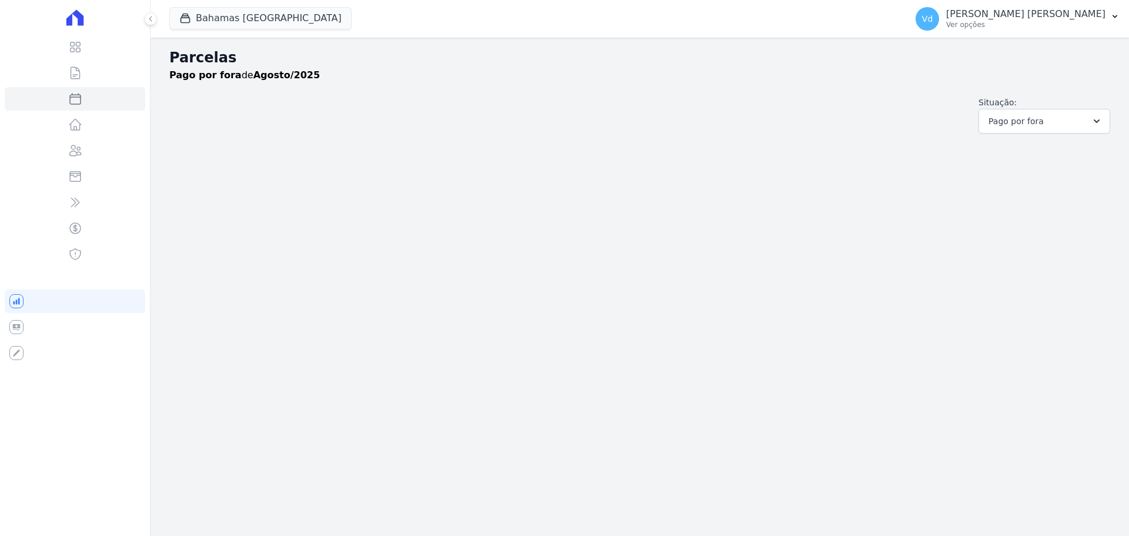
select select
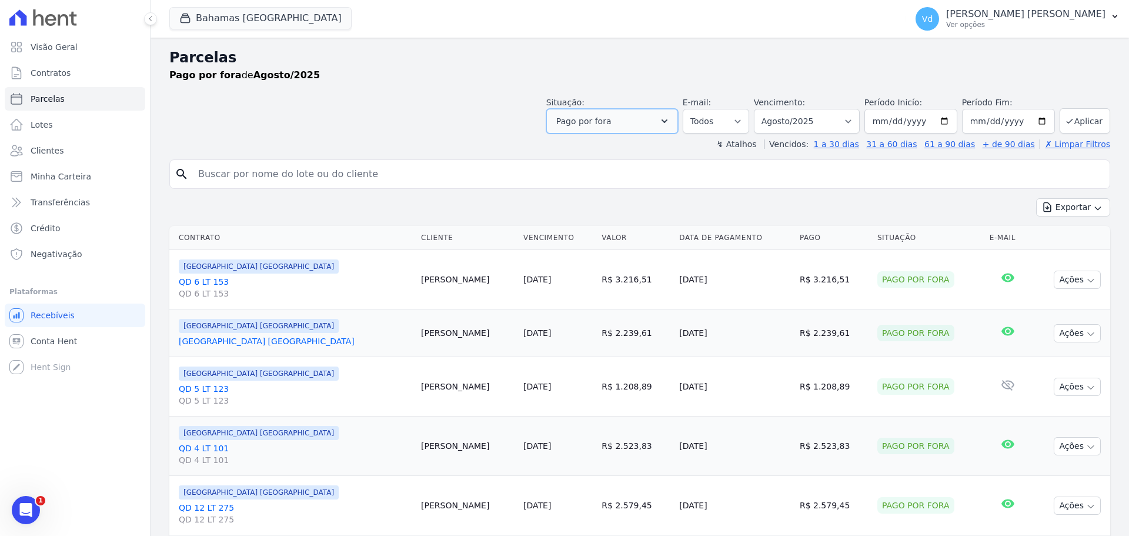
click at [670, 119] on icon "button" at bounding box center [665, 121] width 12 height 12
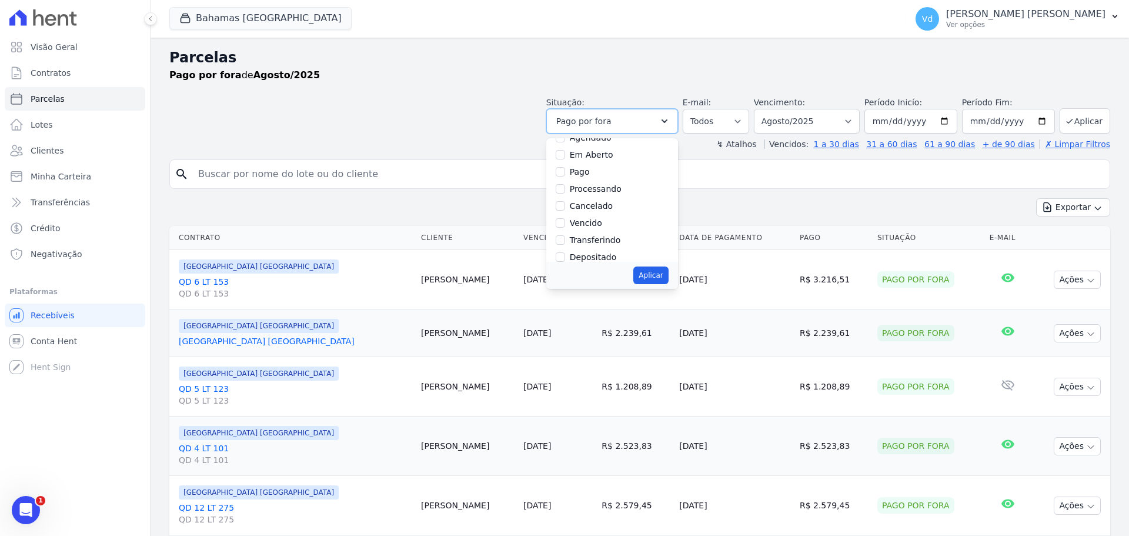
scroll to position [79, 0]
drag, startPoint x: 571, startPoint y: 230, endPoint x: 569, endPoint y: 224, distance: 6.1
click at [565, 229] on input "Pago por fora" at bounding box center [560, 230] width 9 height 9
checkbox input "false"
click at [565, 162] on input "Cancelado" at bounding box center [560, 162] width 9 height 9
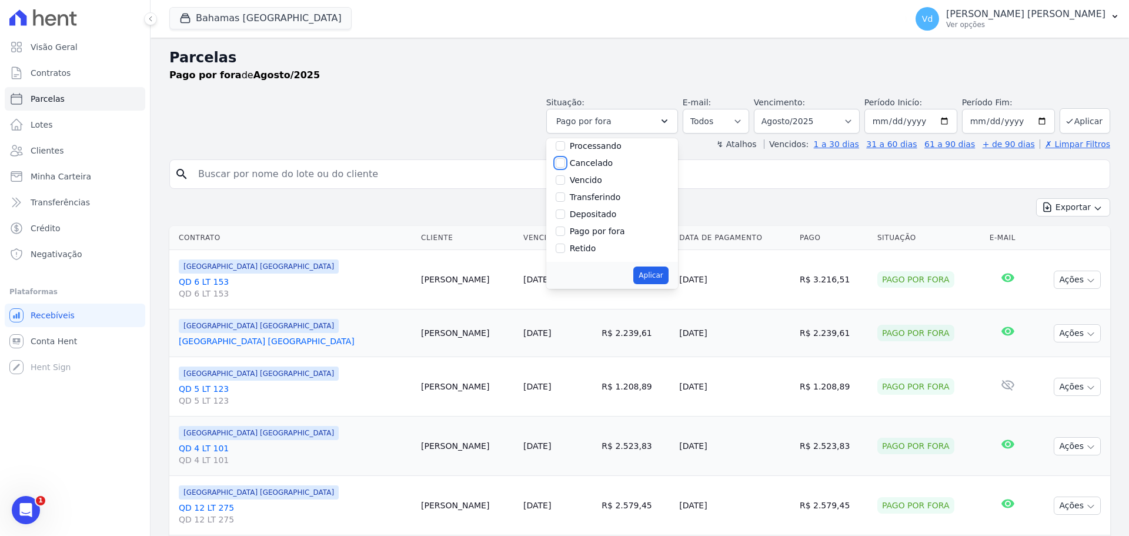
checkbox input "true"
click at [656, 275] on button "Aplicar" at bounding box center [650, 275] width 35 height 18
select select "cancelled"
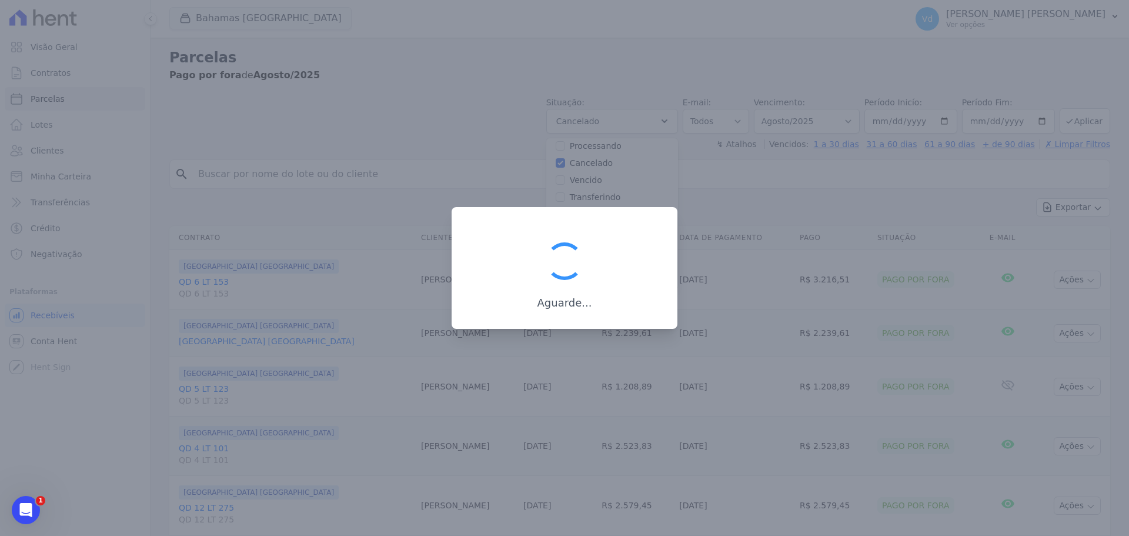
scroll to position [8, 0]
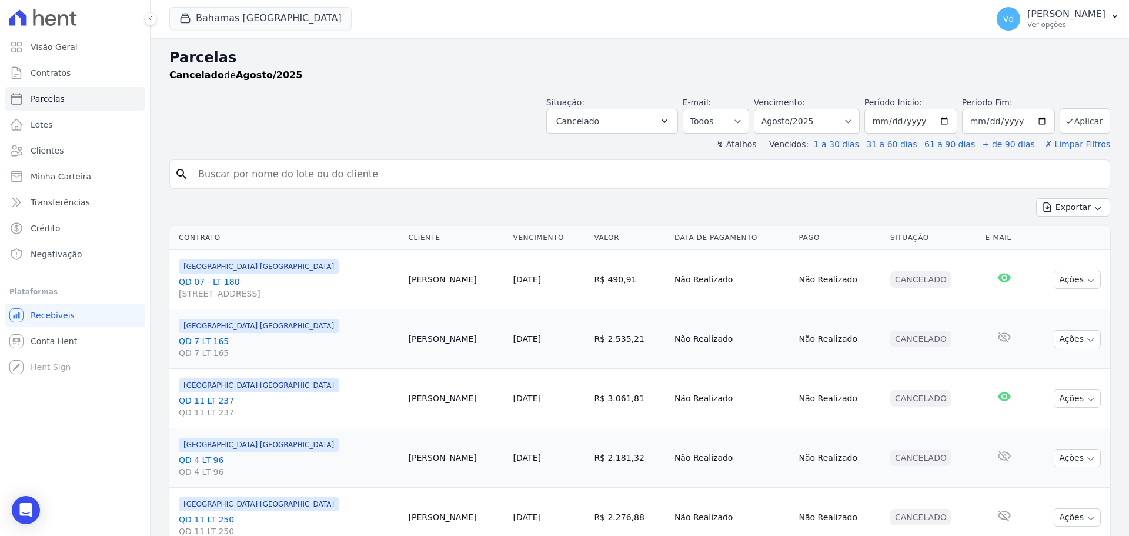
select select
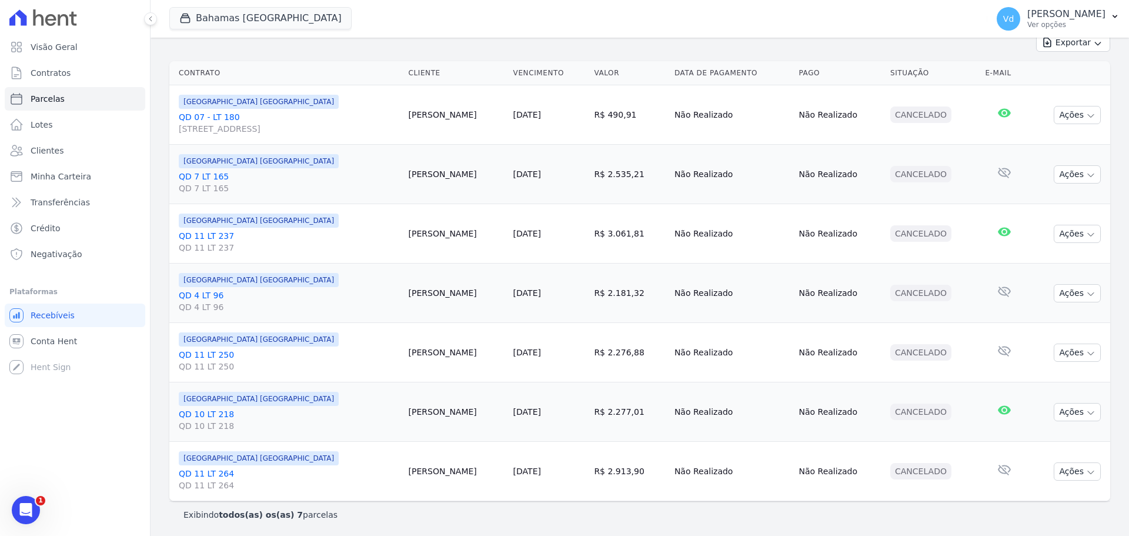
scroll to position [166, 0]
drag, startPoint x: 980, startPoint y: 471, endPoint x: 930, endPoint y: 101, distance: 373.9
click at [930, 100] on tbody "[GEOGRAPHIC_DATA] [GEOGRAPHIC_DATA] QD 07 - LT 180 [STREET_ADDRESS] [PERSON_NAM…" at bounding box center [639, 292] width 941 height 416
click at [670, 126] on td "R$ 490,91" at bounding box center [629, 113] width 81 height 59
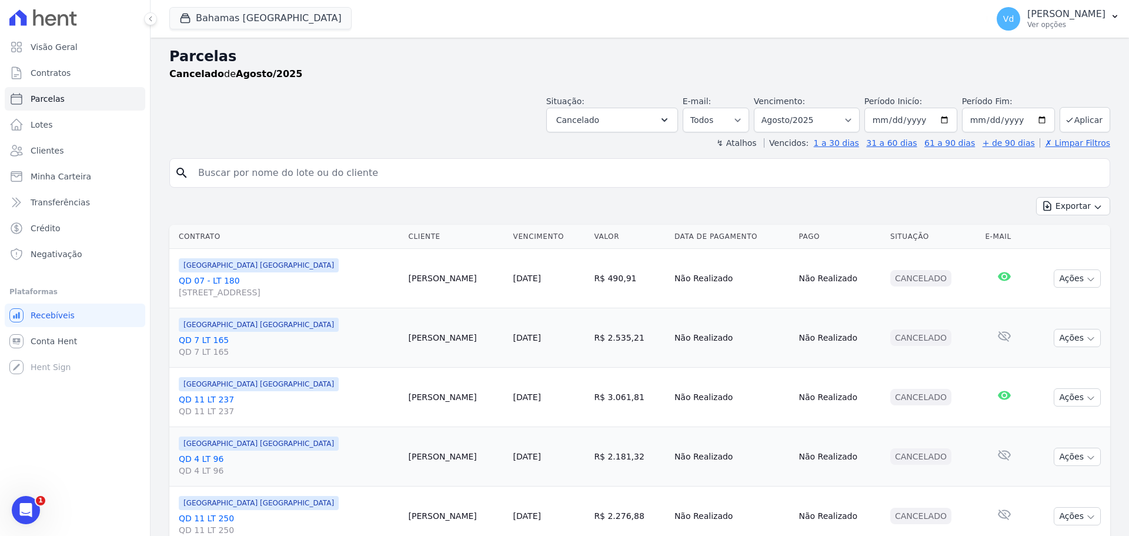
scroll to position [0, 0]
click at [670, 123] on icon "button" at bounding box center [665, 121] width 12 height 12
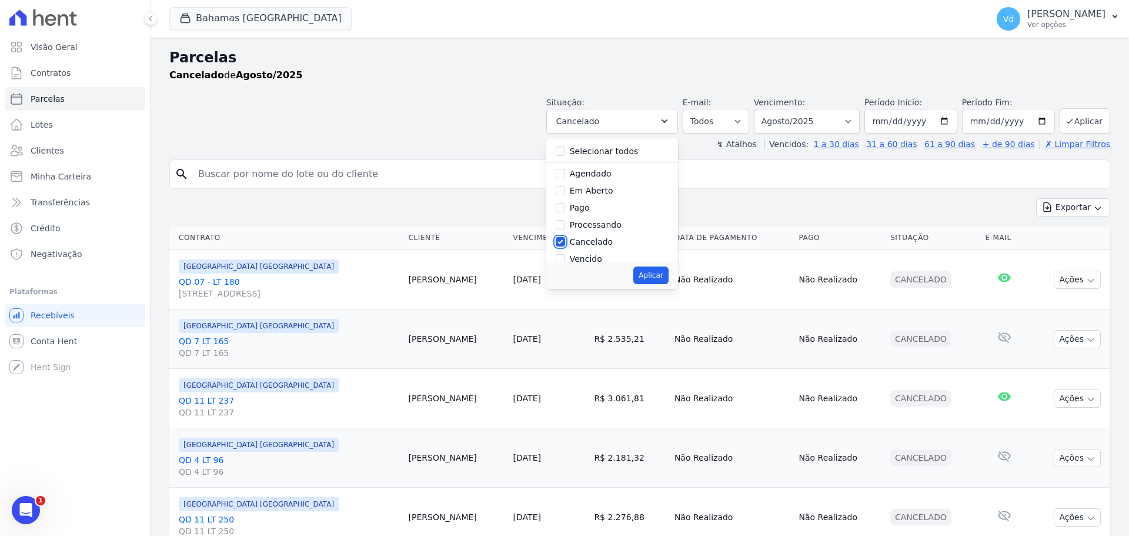
click at [565, 245] on input "Cancelado" at bounding box center [560, 241] width 9 height 9
checkbox input "false"
click at [565, 256] on input "Vencido" at bounding box center [560, 258] width 9 height 9
checkbox input "true"
click at [662, 276] on button "Aplicar" at bounding box center [650, 275] width 35 height 18
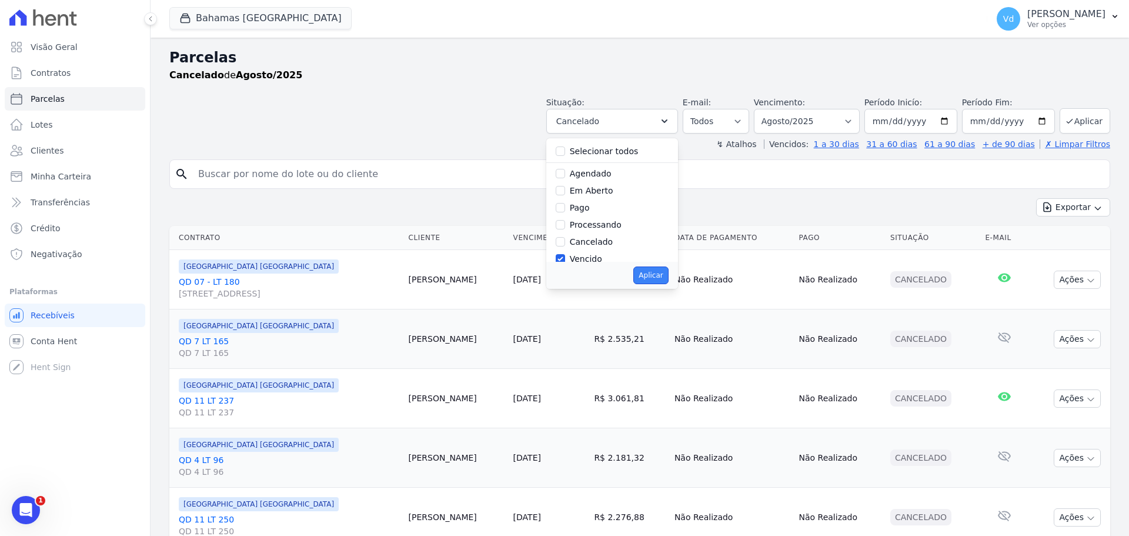
select select "overdue"
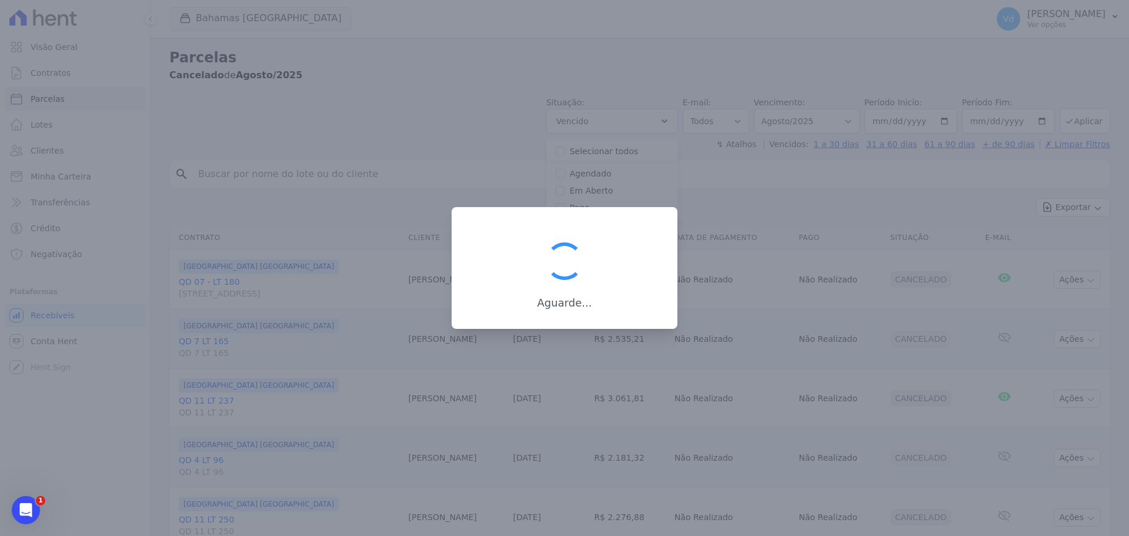
scroll to position [21, 0]
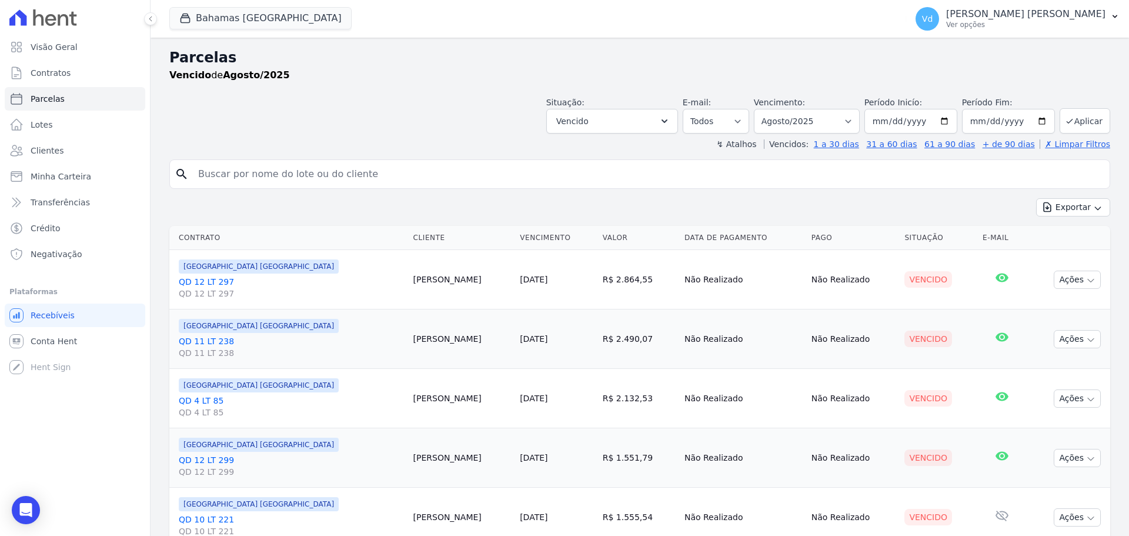
select select
click at [670, 118] on icon "button" at bounding box center [665, 121] width 12 height 12
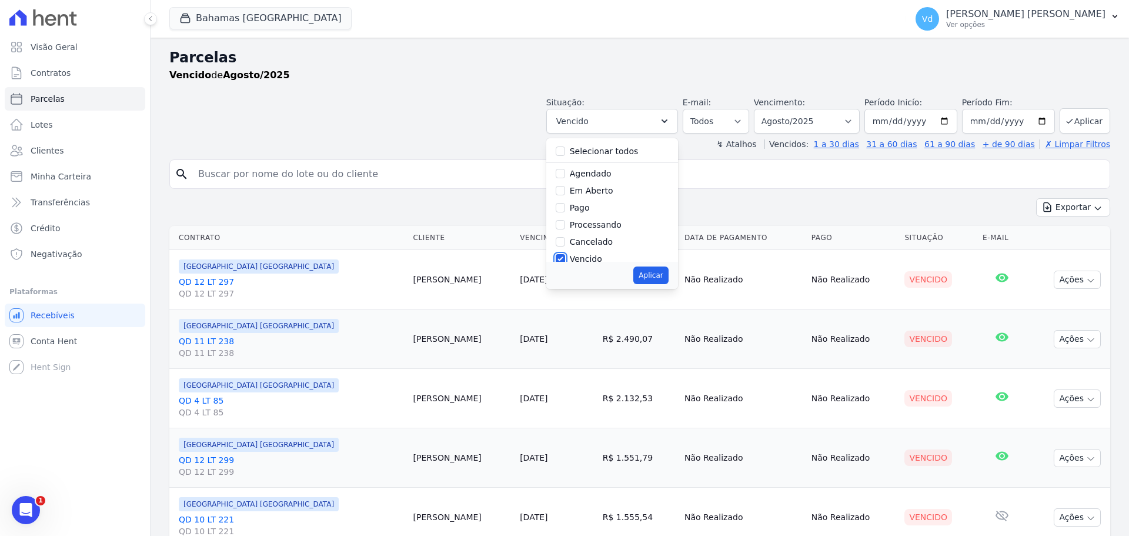
click at [565, 256] on input "Vencido" at bounding box center [560, 258] width 9 height 9
checkbox input "false"
drag, startPoint x: 568, startPoint y: 251, endPoint x: 583, endPoint y: 256, distance: 16.0
click at [565, 251] on input "Pago por fora" at bounding box center [560, 250] width 9 height 9
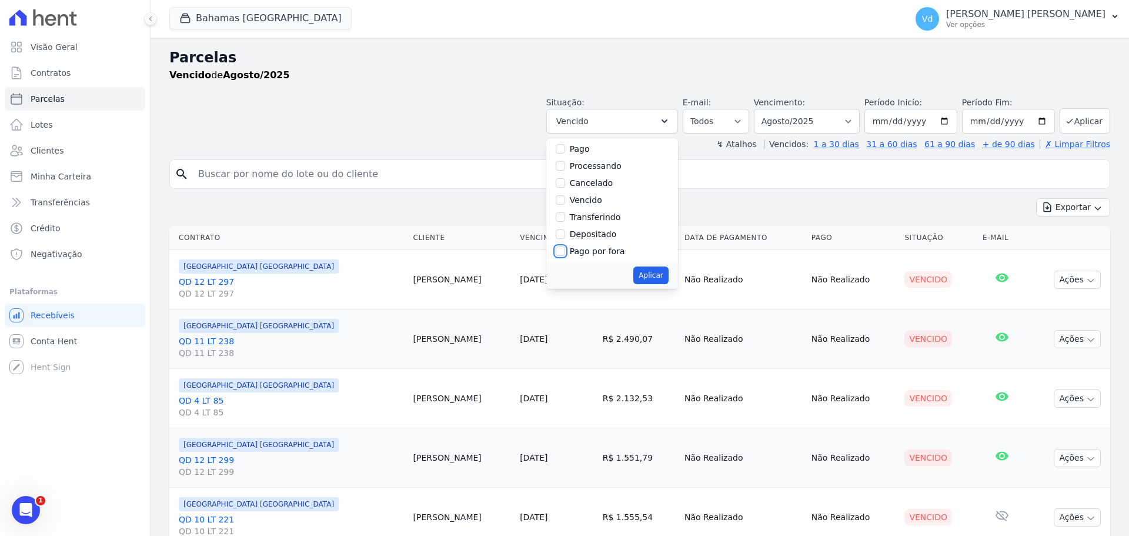
checkbox input "true"
click at [662, 278] on button "Aplicar" at bounding box center [650, 275] width 35 height 18
select select "paid_externally"
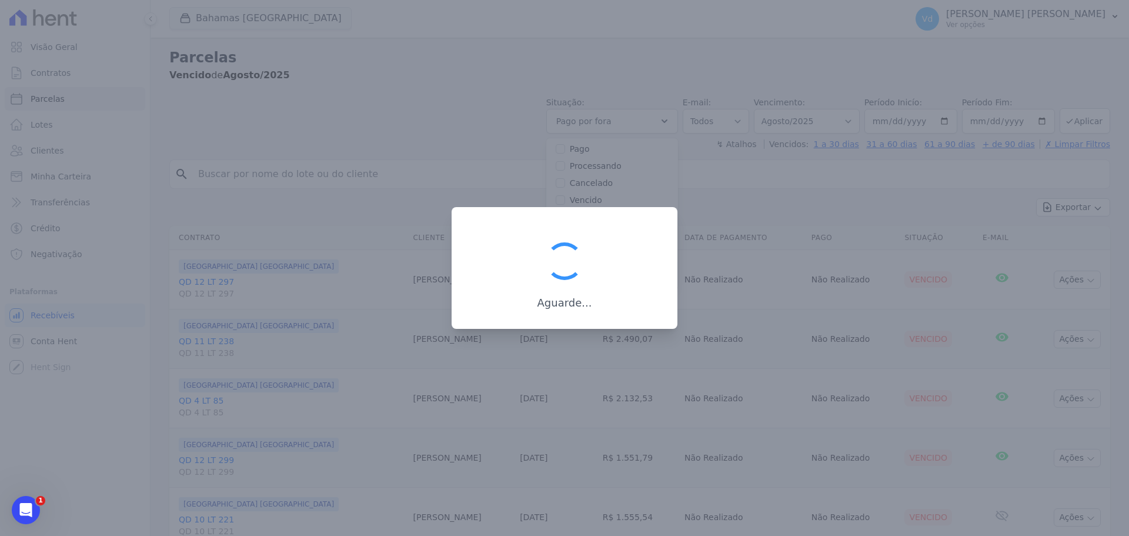
scroll to position [60, 0]
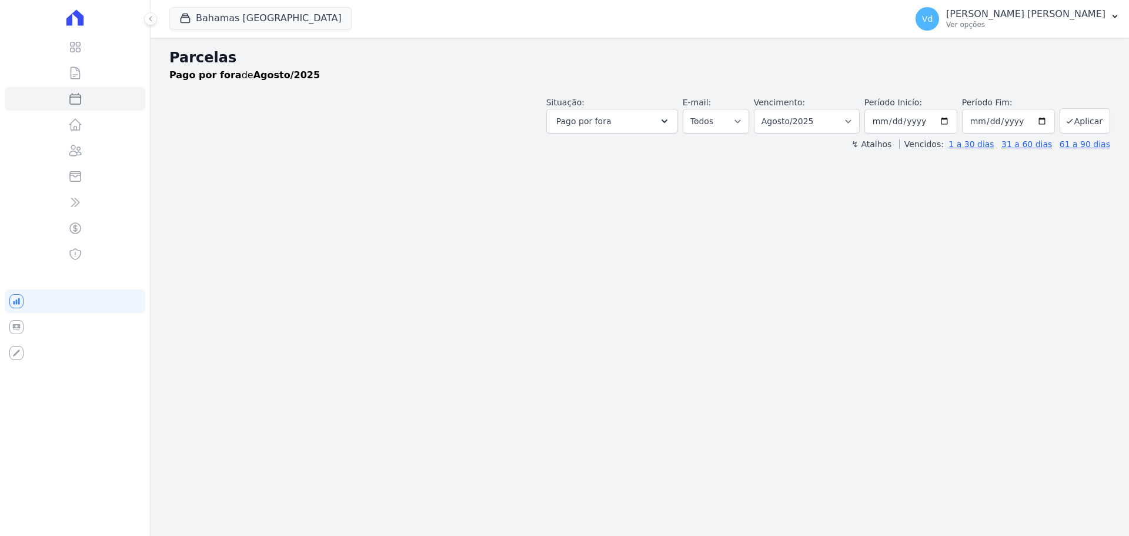
select select
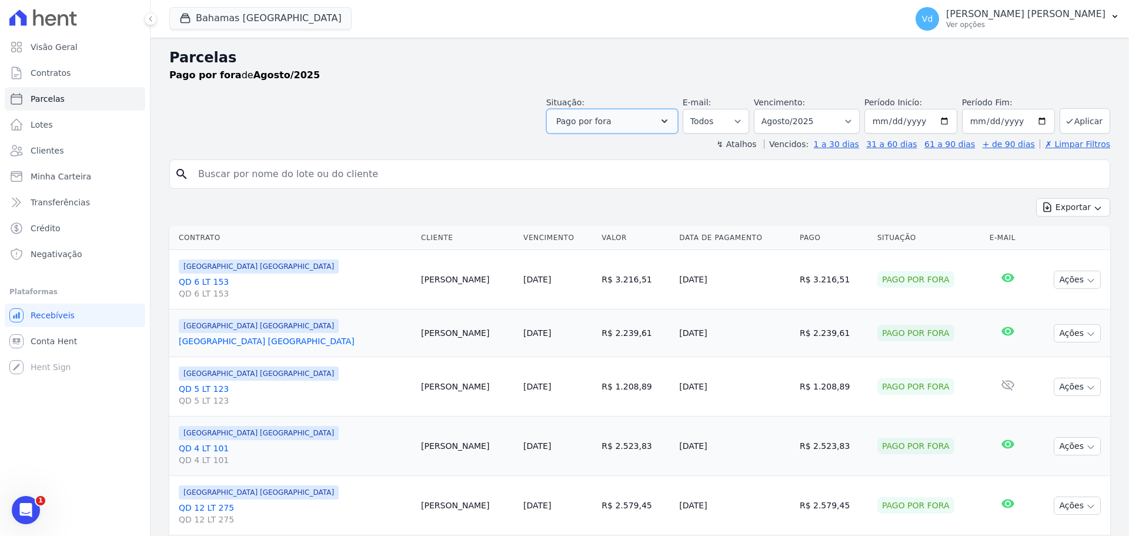
click at [670, 116] on icon "button" at bounding box center [665, 121] width 12 height 12
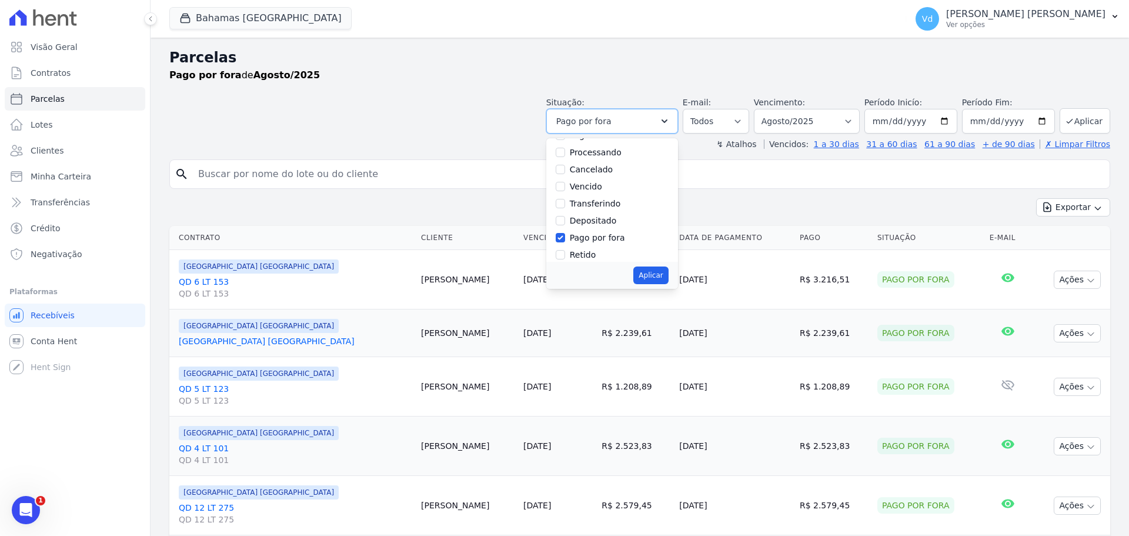
scroll to position [79, 0]
drag, startPoint x: 569, startPoint y: 232, endPoint x: 566, endPoint y: 238, distance: 7.1
click at [565, 232] on input "Pago por fora" at bounding box center [560, 230] width 9 height 9
checkbox input "false"
click at [565, 251] on input "Retido" at bounding box center [560, 247] width 9 height 9
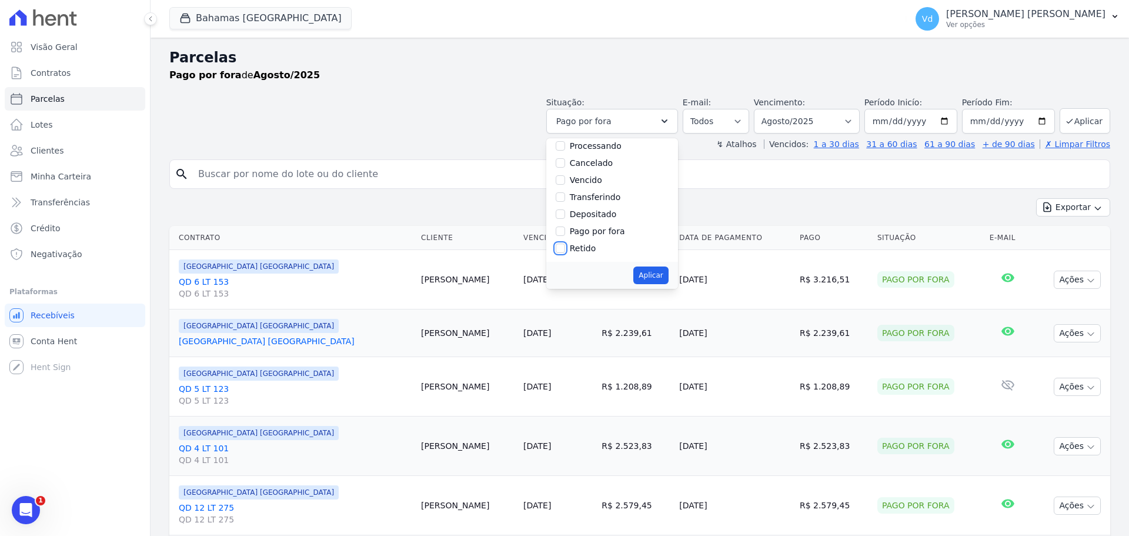
checkbox input "true"
click at [660, 277] on button "Aplicar" at bounding box center [650, 275] width 35 height 18
select select "withheld"
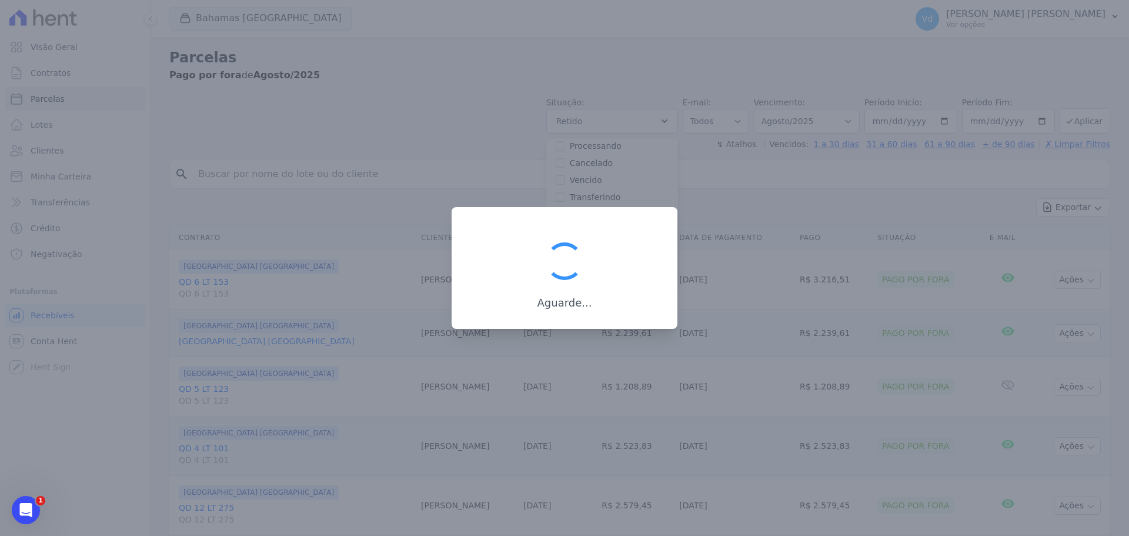
scroll to position [73, 0]
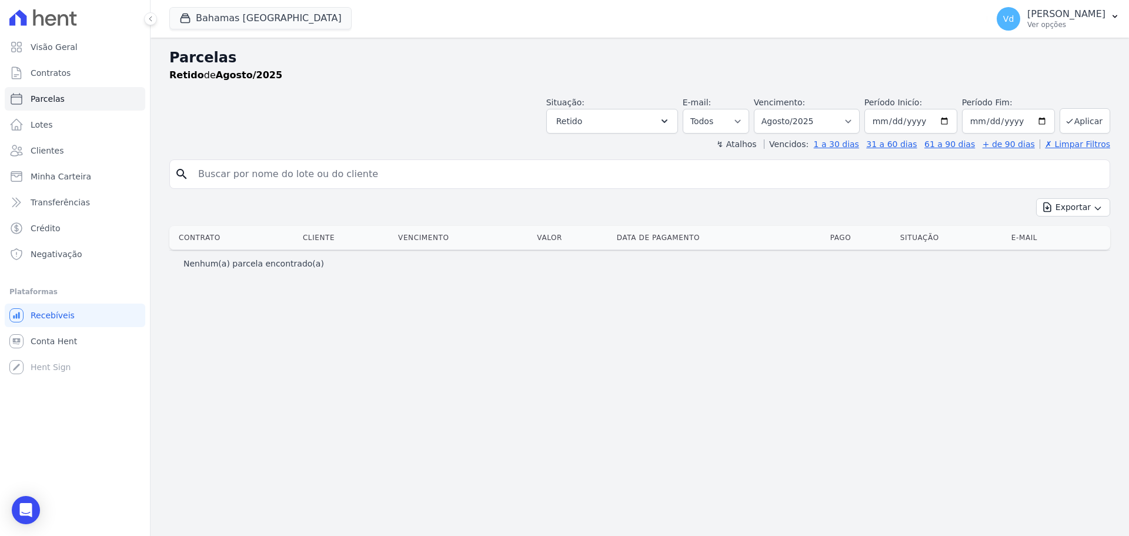
select select
click at [675, 123] on button "Retido" at bounding box center [612, 121] width 132 height 25
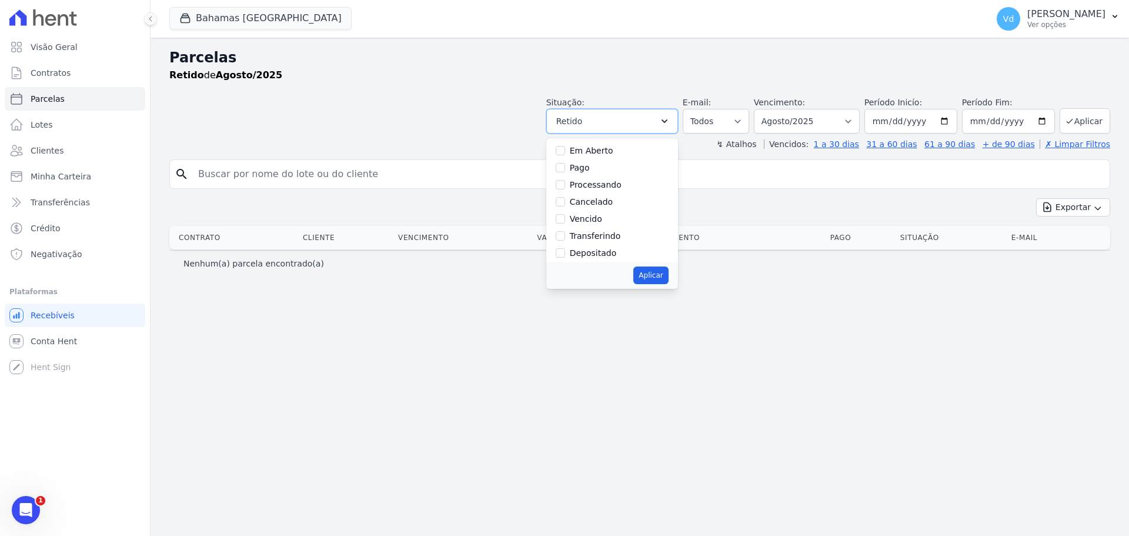
scroll to position [79, 0]
click at [565, 248] on input "Retido" at bounding box center [560, 247] width 9 height 9
checkbox input "false"
click at [565, 213] on input "Depositado" at bounding box center [560, 213] width 9 height 9
checkbox input "true"
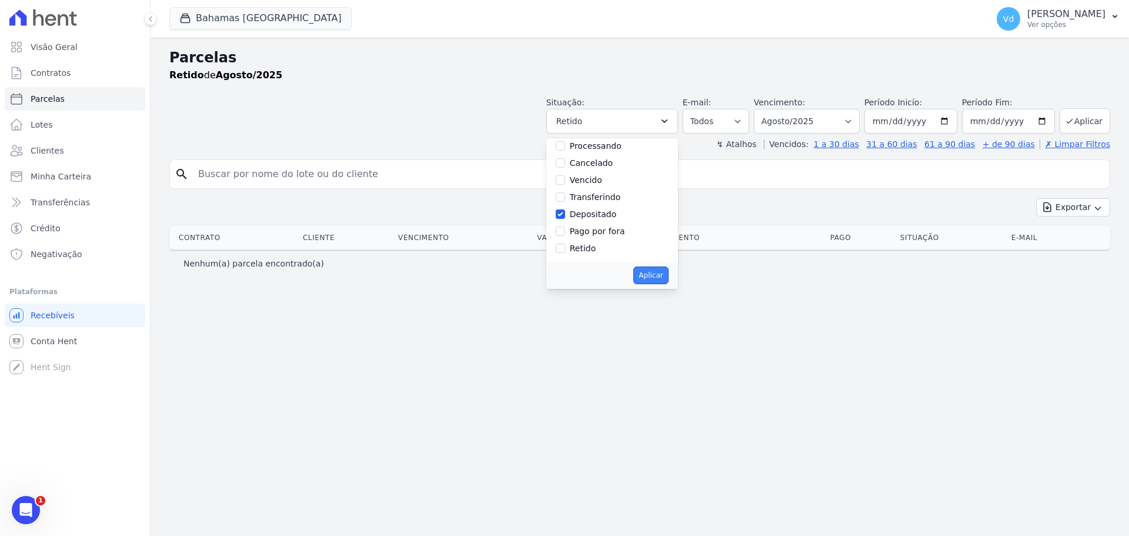
click at [665, 271] on button "Aplicar" at bounding box center [650, 275] width 35 height 18
select select "deposited"
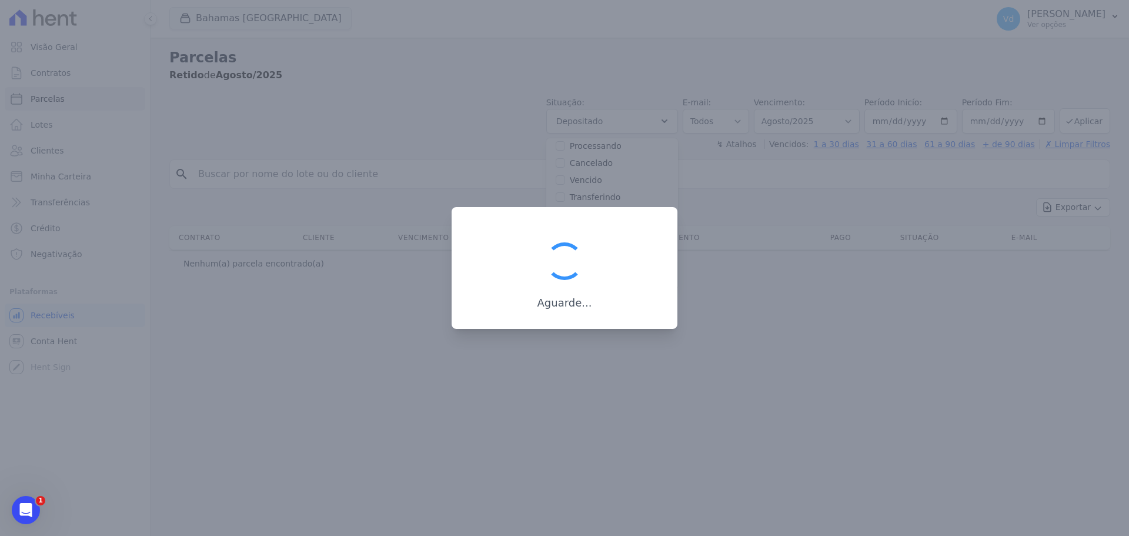
scroll to position [47, 0]
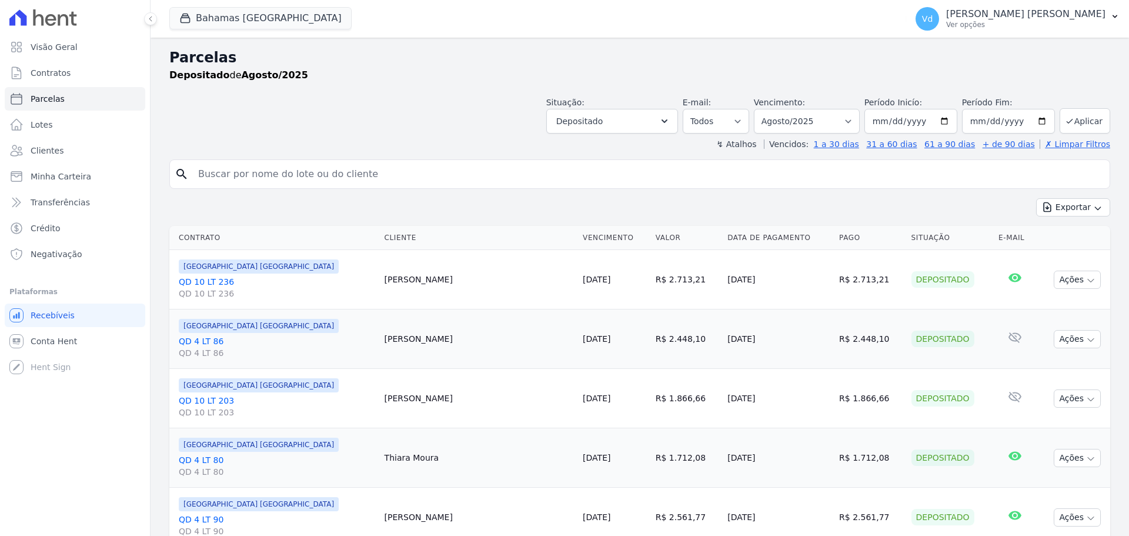
select select
click at [670, 122] on icon "button" at bounding box center [665, 121] width 12 height 12
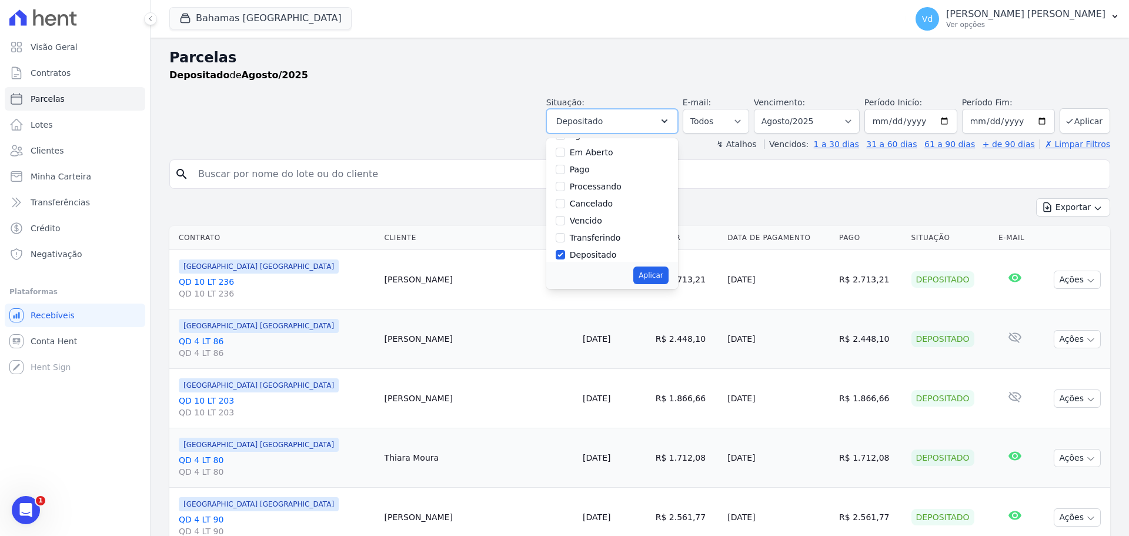
scroll to position [79, 0]
click at [565, 213] on input "Depositado" at bounding box center [560, 213] width 9 height 9
checkbox input "false"
click at [565, 152] on input "Agendado" at bounding box center [560, 153] width 9 height 9
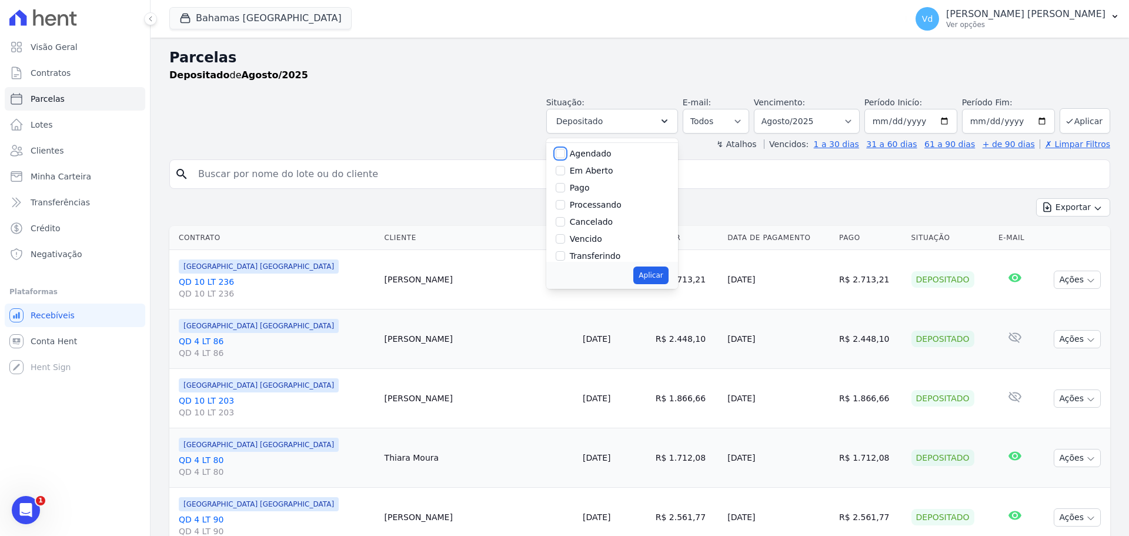
checkbox input "true"
click at [660, 274] on button "Aplicar" at bounding box center [650, 275] width 35 height 18
select select "scheduled"
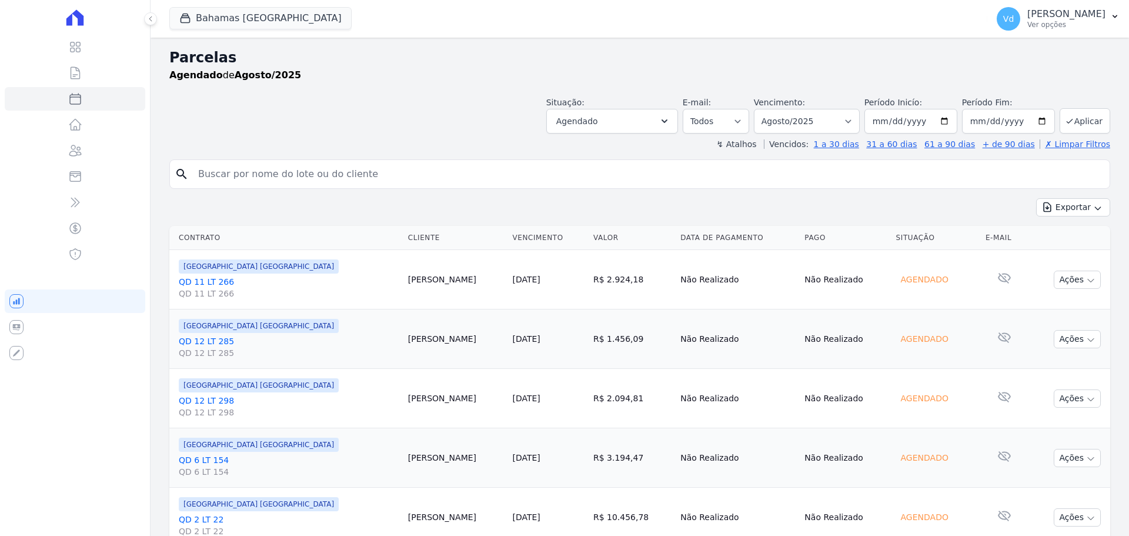
select select
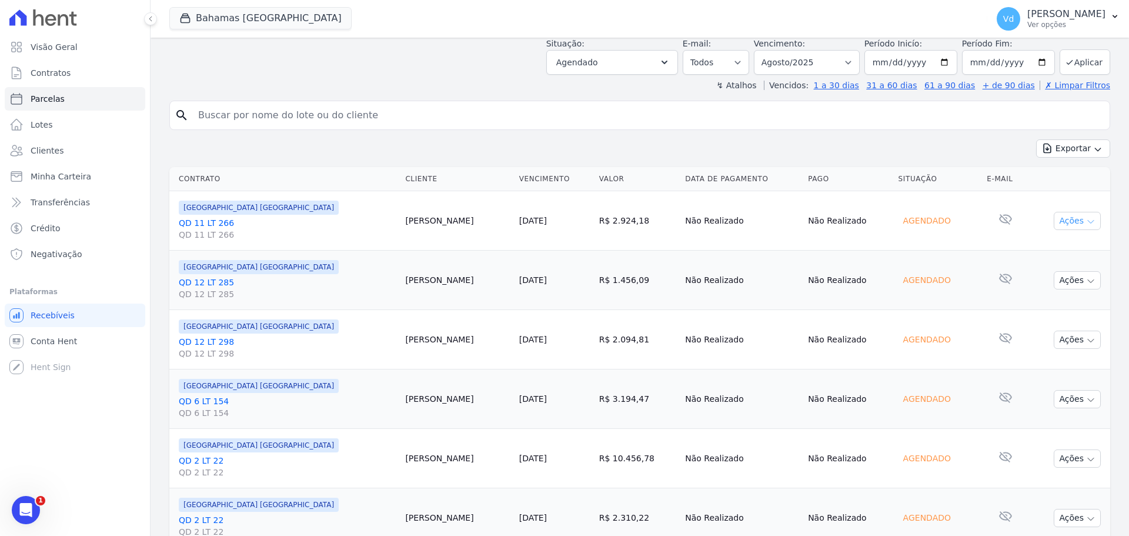
click at [1086, 223] on icon "button" at bounding box center [1090, 221] width 9 height 9
click at [883, 149] on div "Exportar Exportar PDF Exportar CSV" at bounding box center [639, 153] width 941 height 28
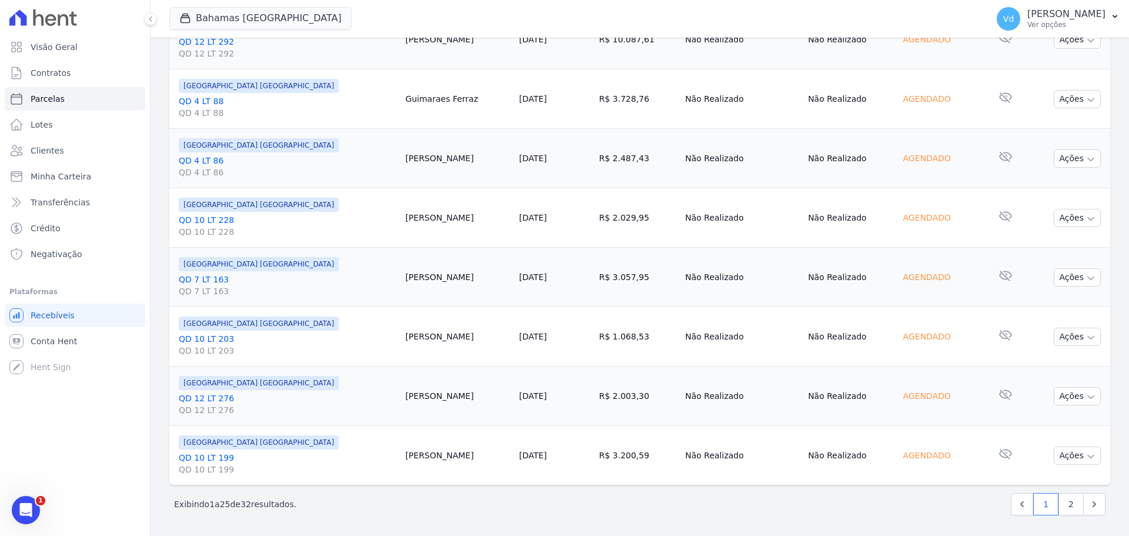
scroll to position [1250, 0]
drag, startPoint x: 333, startPoint y: 337, endPoint x: 385, endPoint y: 338, distance: 52.3
click at [400, 338] on td "[PERSON_NAME]" at bounding box center [457, 335] width 114 height 59
copy td "[PERSON_NAME]"
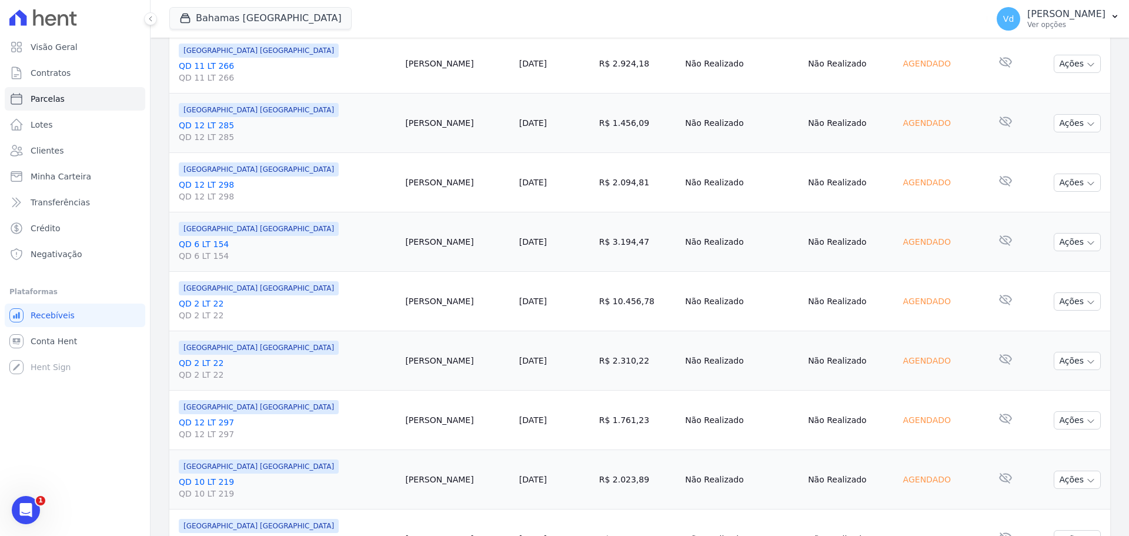
scroll to position [0, 0]
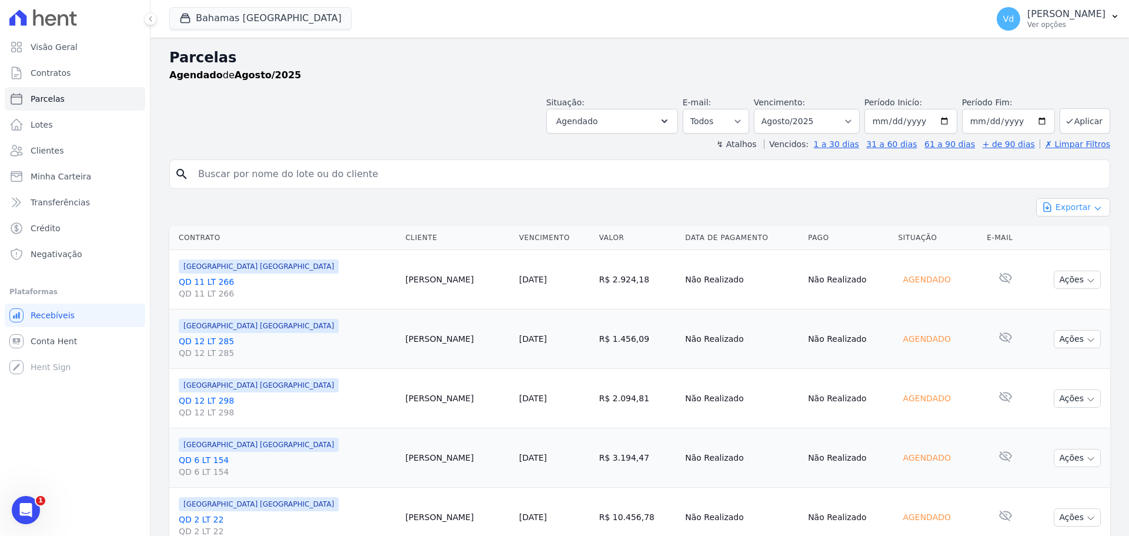
click at [1093, 208] on icon "button" at bounding box center [1097, 207] width 9 height 9
click at [1071, 256] on span "Exportar CSV" at bounding box center [1072, 255] width 62 height 12
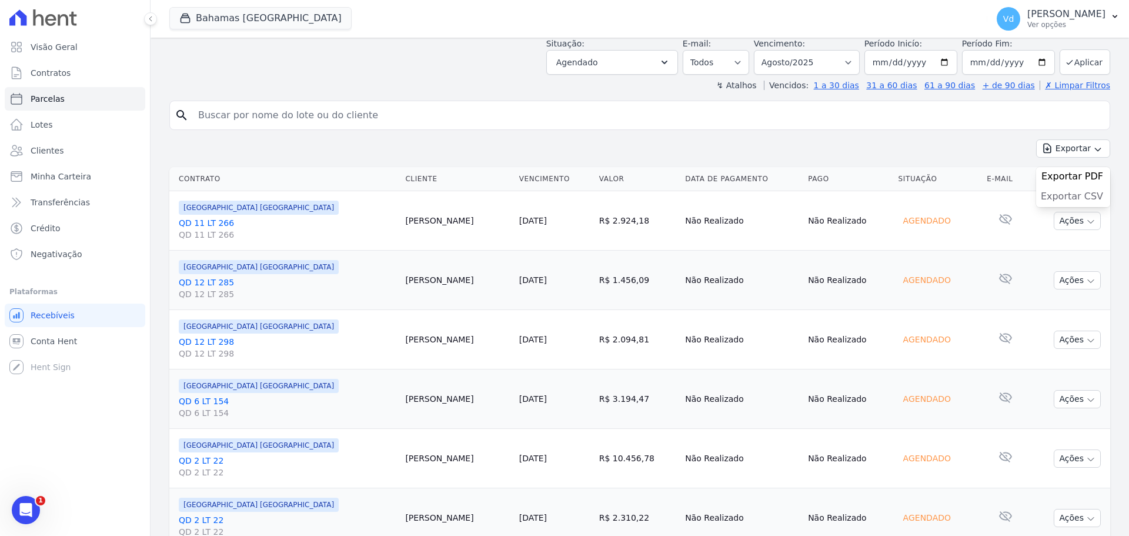
click at [1064, 196] on span "Exportar CSV" at bounding box center [1072, 197] width 62 height 12
click at [199, 141] on div "Exportar Exportar PDF Exportar CSV" at bounding box center [639, 153] width 941 height 28
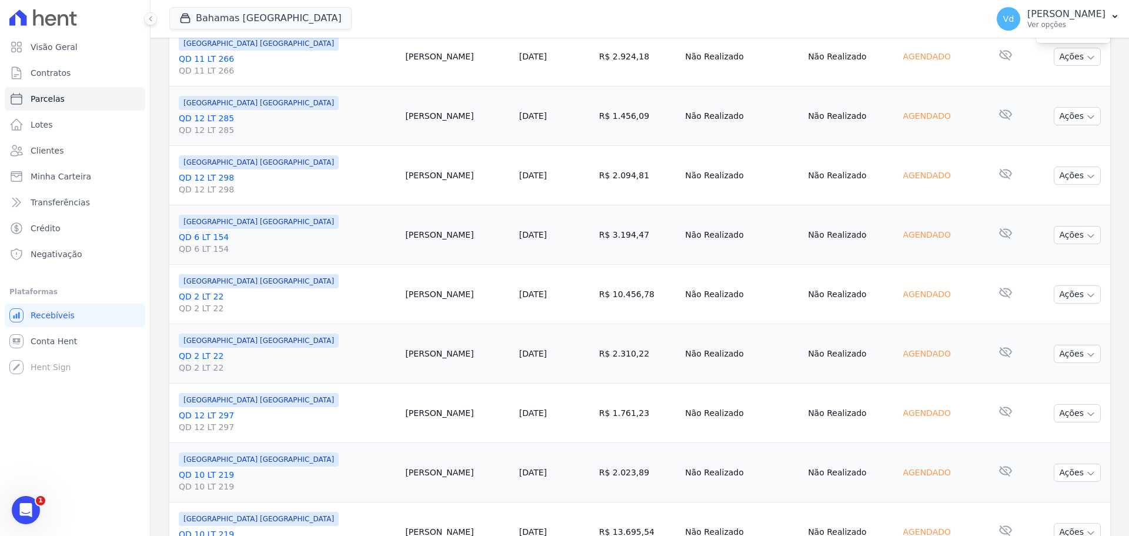
scroll to position [118, 0]
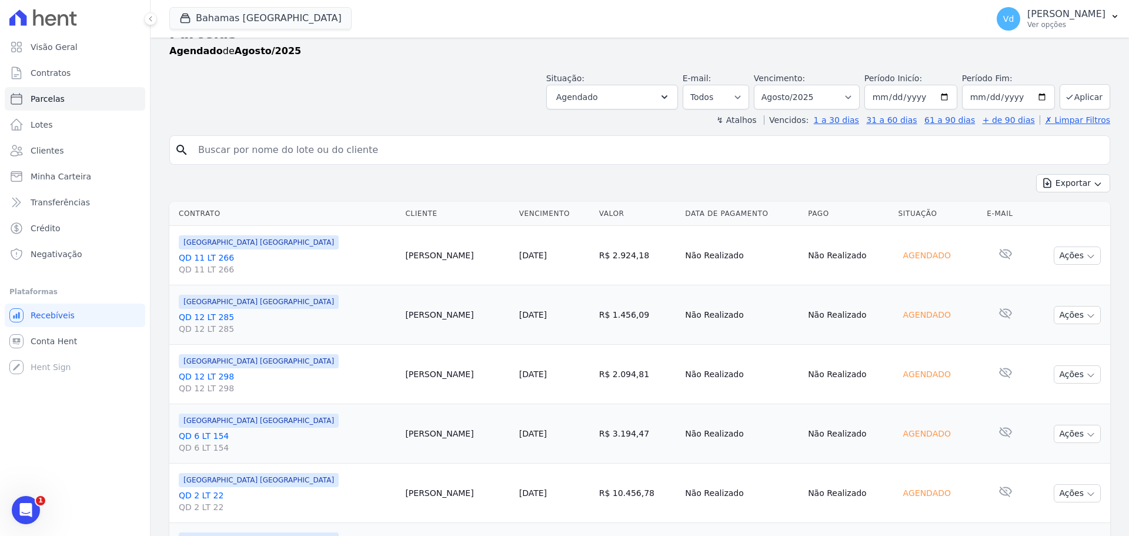
scroll to position [0, 0]
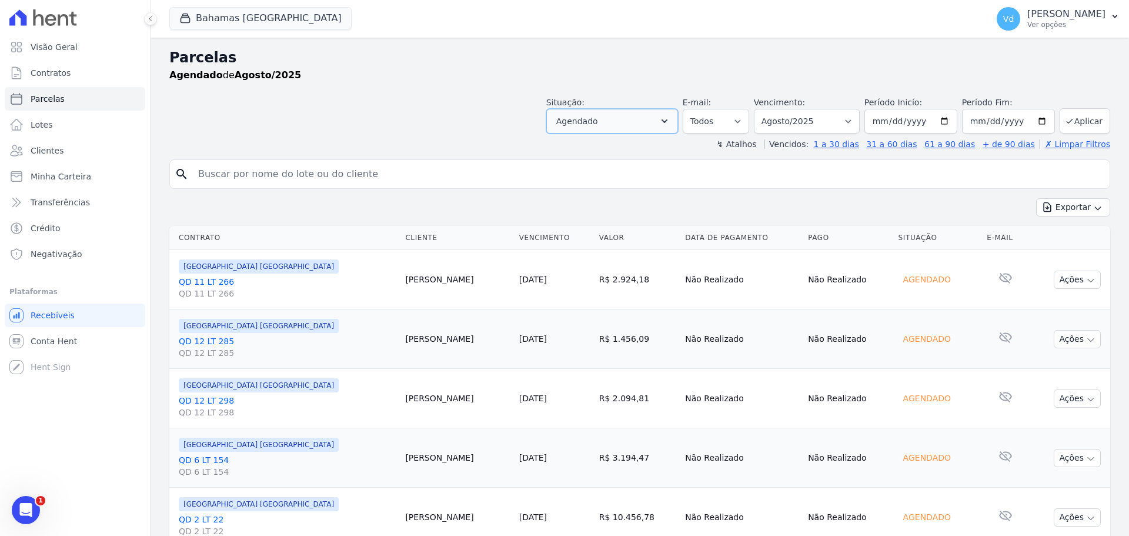
click at [638, 124] on button "Agendado" at bounding box center [612, 121] width 132 height 25
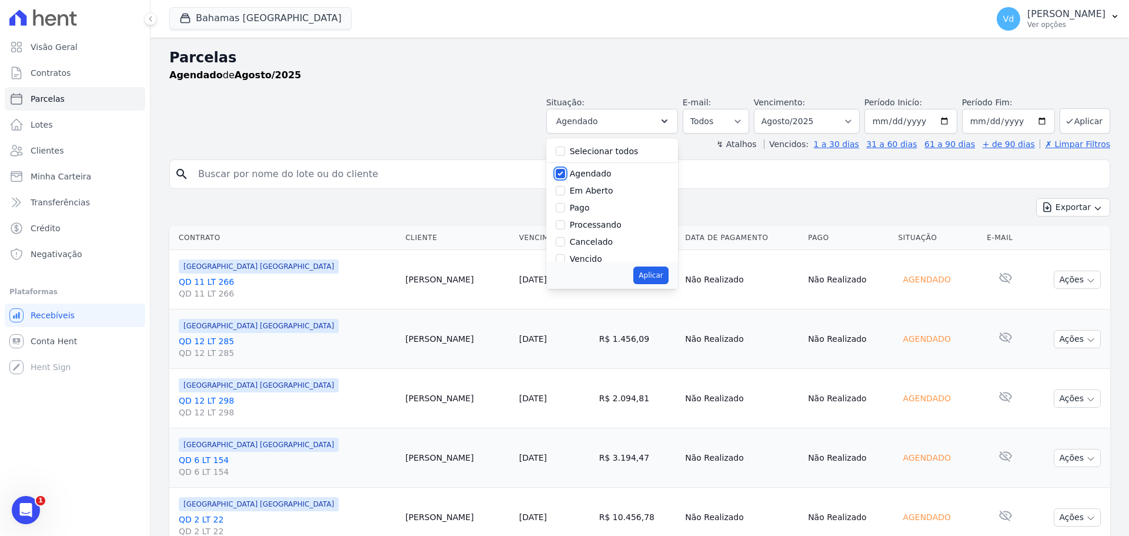
click at [565, 172] on input "Agendado" at bounding box center [560, 173] width 9 height 9
checkbox input "false"
drag, startPoint x: 572, startPoint y: 178, endPoint x: 599, endPoint y: 203, distance: 37.4
click at [565, 178] on input "Vencido" at bounding box center [560, 179] width 9 height 9
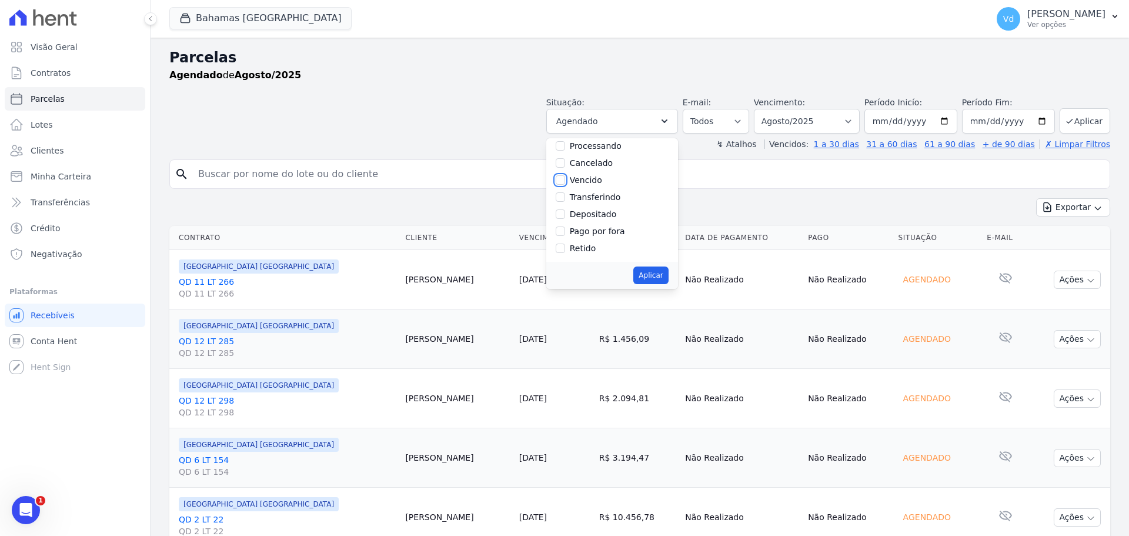
checkbox input "true"
click at [665, 271] on button "Aplicar" at bounding box center [650, 275] width 35 height 18
select select "overdue"
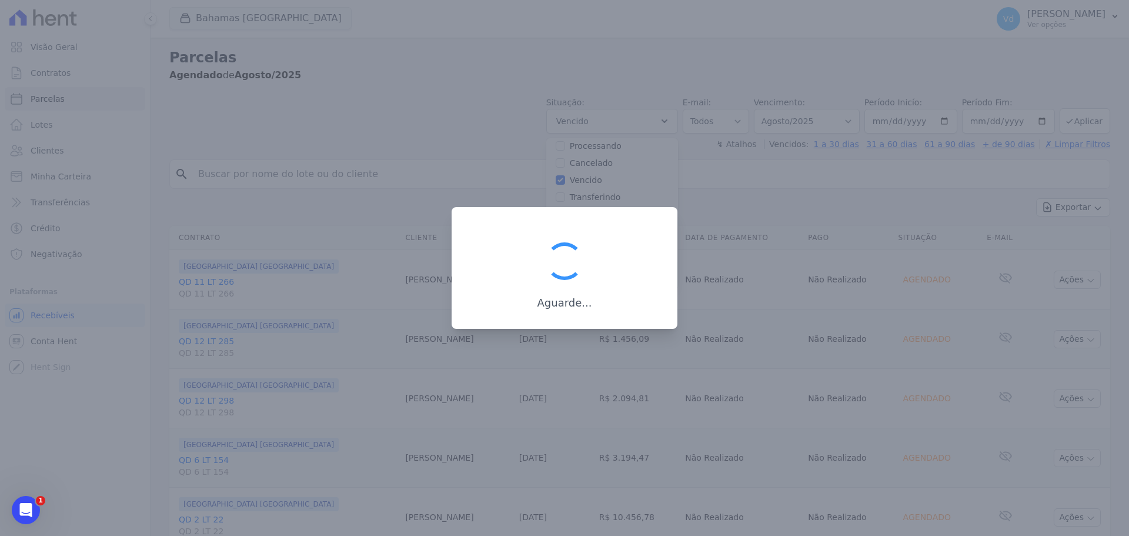
scroll to position [21, 0]
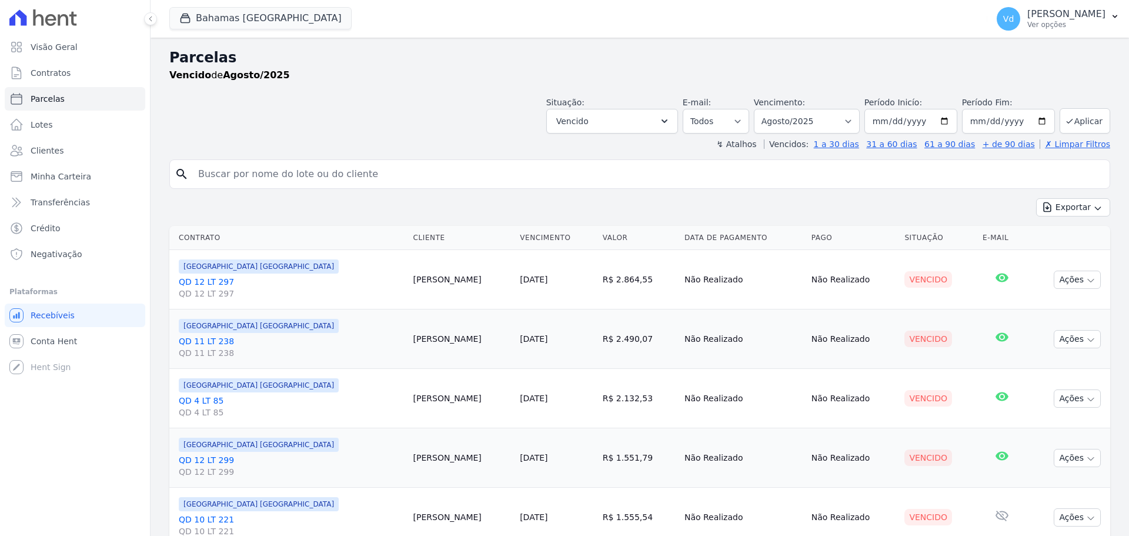
select select
click at [799, 125] on select "Filtrar por período ──────── Todos os meses Outubro/2022 Novembro/2022 Dezembro…" at bounding box center [807, 121] width 106 height 25
select select "09/2025"
click at [762, 109] on select "Filtrar por período ──────── Todos os meses Outubro/2022 Novembro/2022 Dezembro…" at bounding box center [807, 121] width 106 height 25
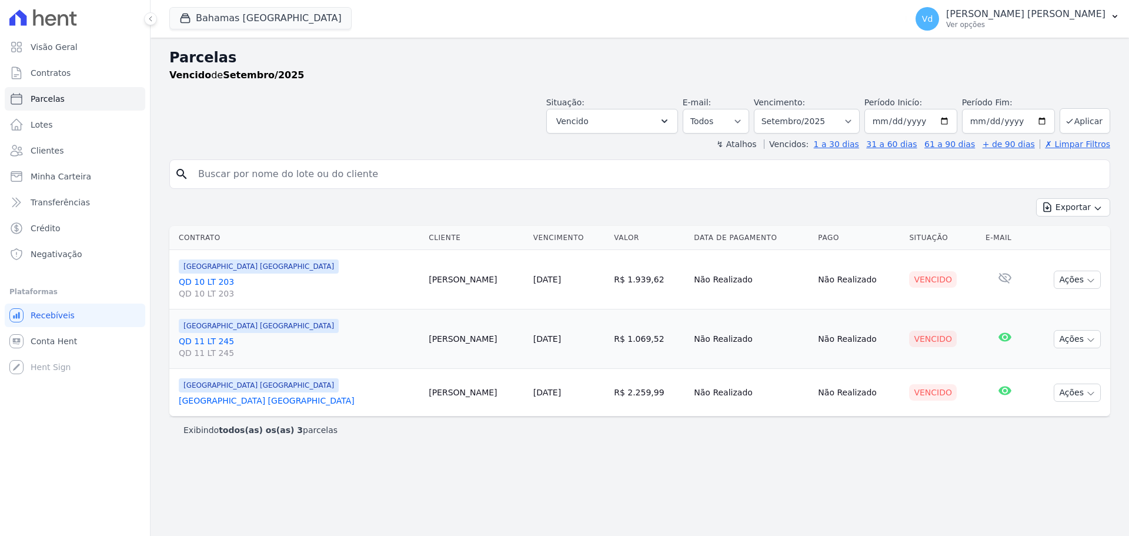
select select
click at [652, 125] on button "Vencido" at bounding box center [612, 121] width 132 height 25
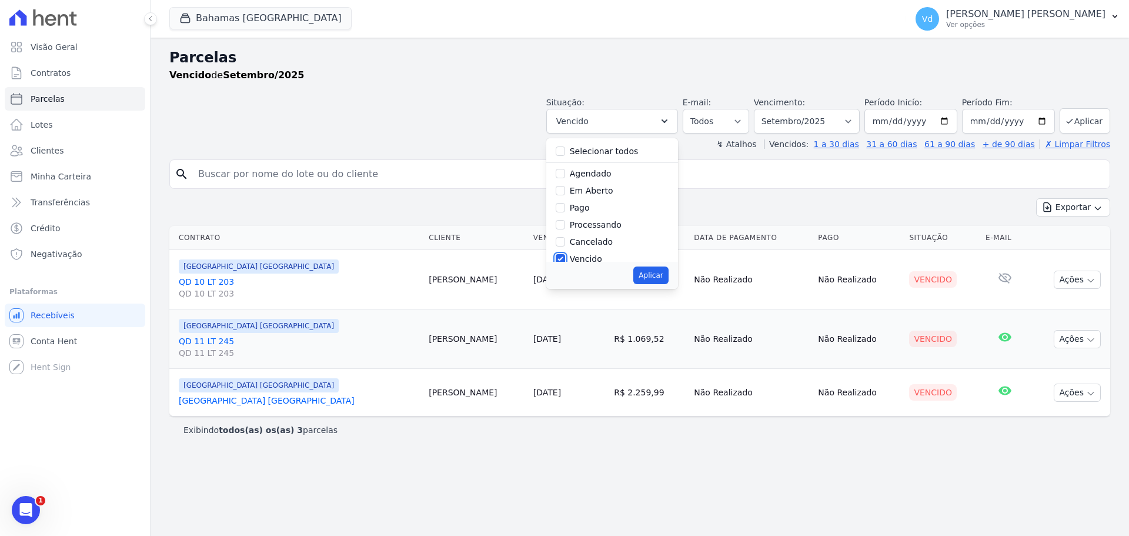
click at [565, 261] on input "Vencido" at bounding box center [560, 258] width 9 height 9
checkbox input "false"
drag, startPoint x: 579, startPoint y: 153, endPoint x: 612, endPoint y: 204, distance: 60.5
click at [565, 153] on input "Agendado" at bounding box center [560, 153] width 9 height 9
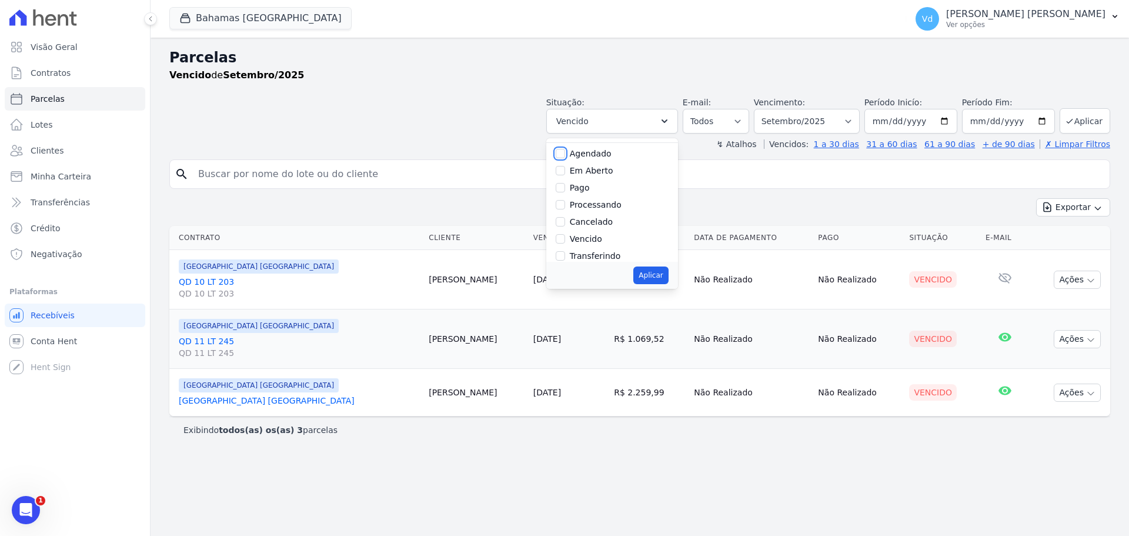
checkbox input "true"
click at [665, 274] on button "Aplicar" at bounding box center [650, 275] width 35 height 18
select select "scheduled"
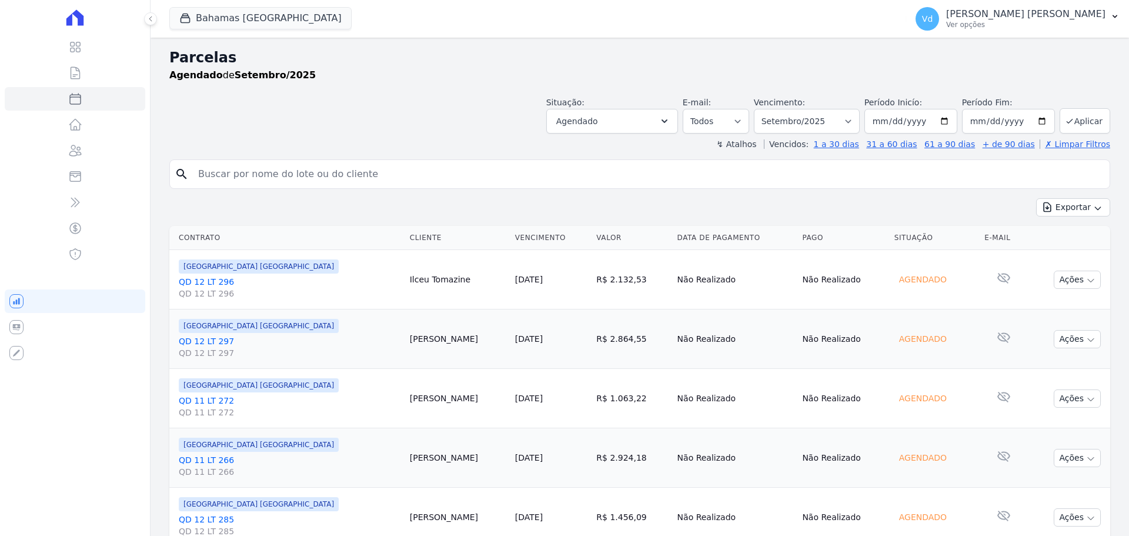
select select
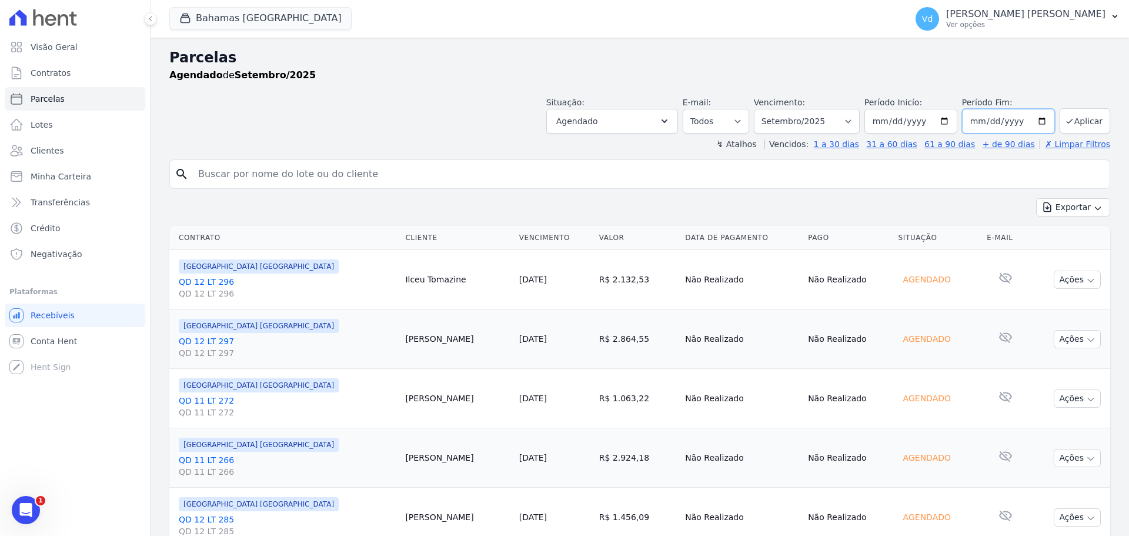
click at [973, 122] on input "2025-09-30" at bounding box center [1008, 121] width 93 height 25
type input "2025-05-08"
type input "[DATE]"
click at [1084, 120] on button "Aplicar" at bounding box center [1085, 120] width 51 height 25
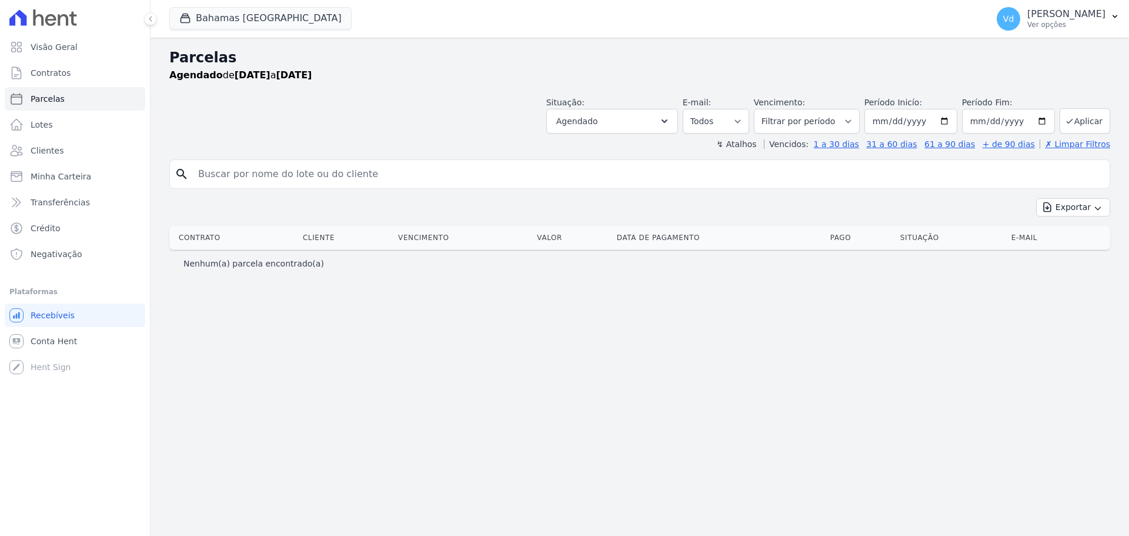
select select
click at [265, 15] on button "Bahamas East Village" at bounding box center [260, 18] width 182 height 22
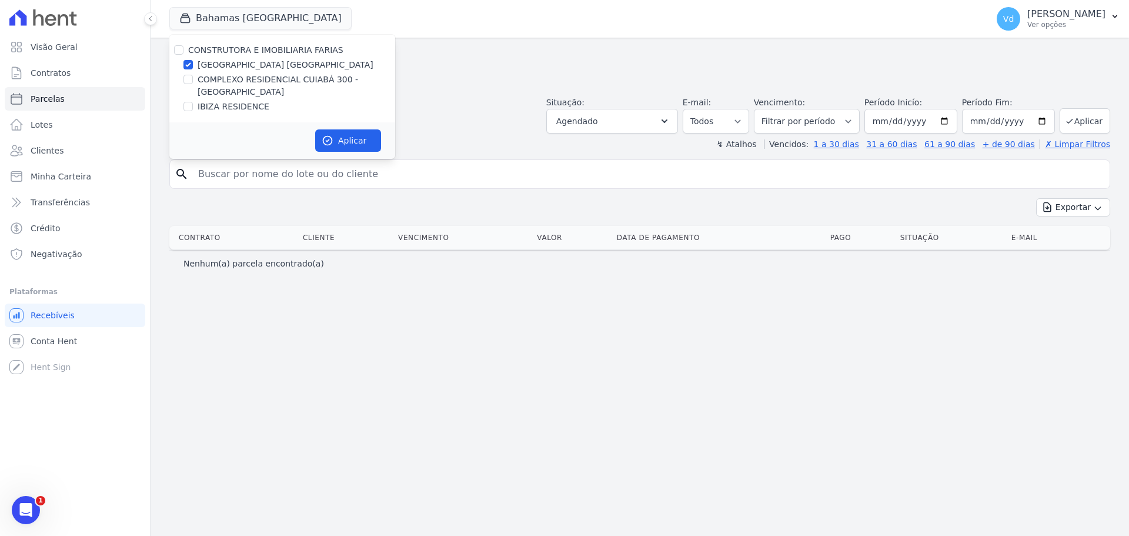
click at [208, 62] on label "[GEOGRAPHIC_DATA] [GEOGRAPHIC_DATA]" at bounding box center [286, 65] width 176 height 12
click at [193, 62] on input "[GEOGRAPHIC_DATA] [GEOGRAPHIC_DATA]" at bounding box center [187, 64] width 9 height 9
checkbox input "false"
click at [212, 81] on label "COMPLEXO RESIDENCIAL CUIABÁ 300 - [GEOGRAPHIC_DATA]" at bounding box center [297, 86] width 198 height 25
click at [193, 81] on input "COMPLEXO RESIDENCIAL CUIABÁ 300 - [GEOGRAPHIC_DATA]" at bounding box center [187, 79] width 9 height 9
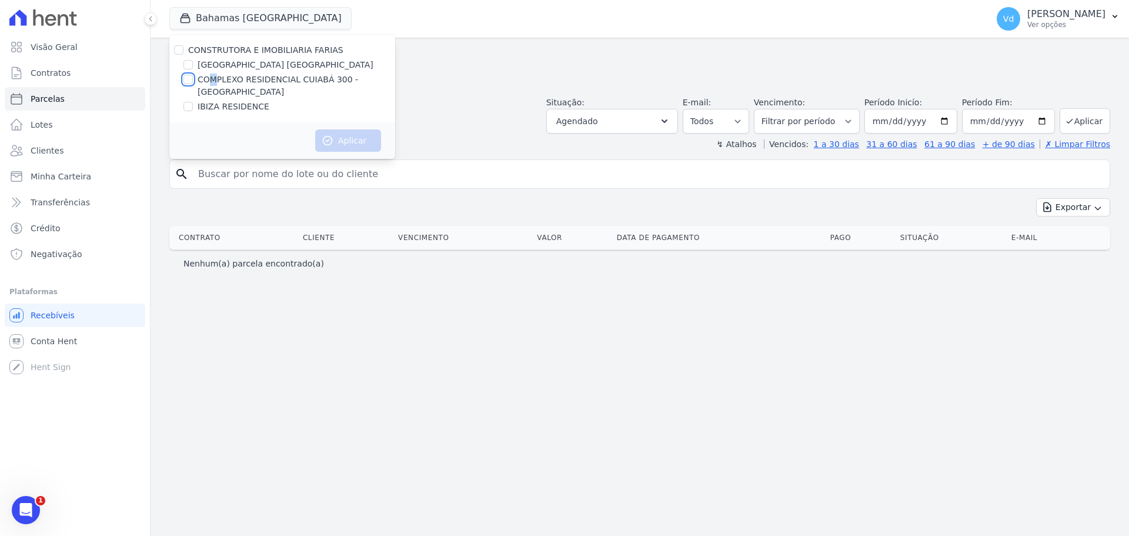
checkbox input "true"
click at [331, 137] on icon "button" at bounding box center [328, 141] width 12 height 12
select select
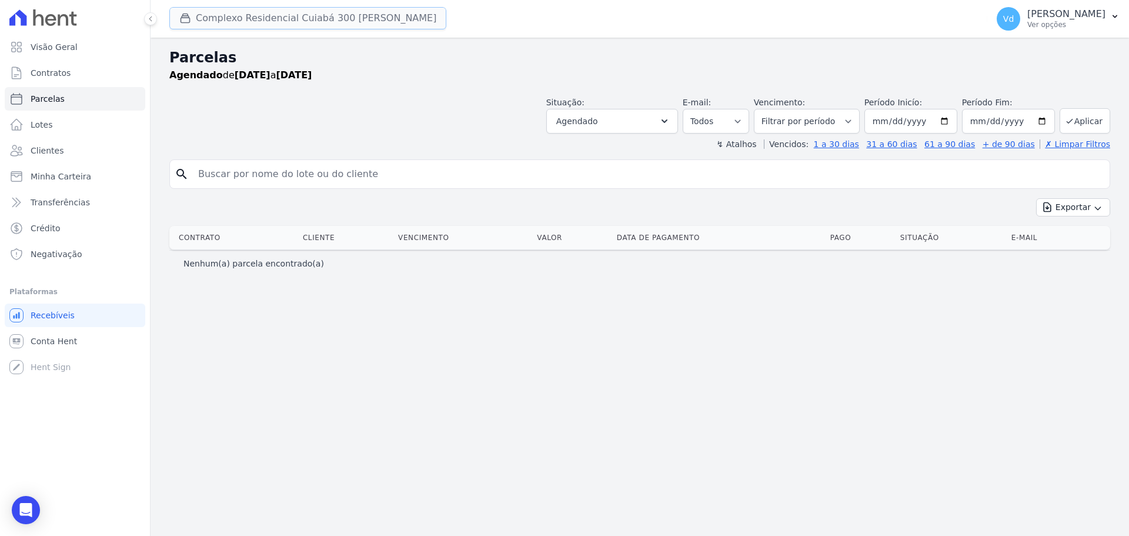
click at [302, 15] on button "Complexo Residencial Cuiabá 300 [PERSON_NAME]" at bounding box center [307, 18] width 277 height 22
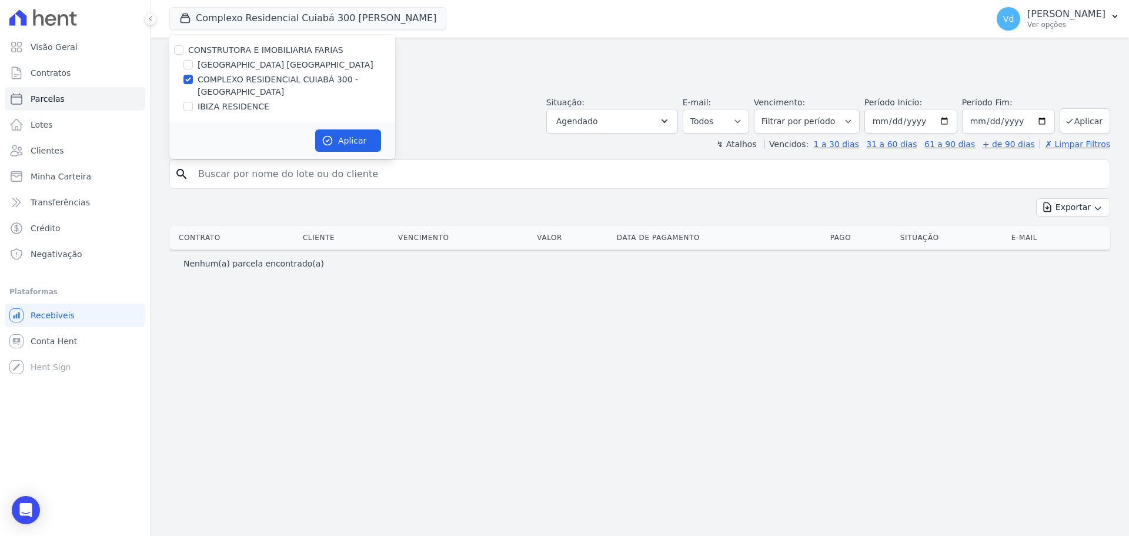
click at [222, 79] on label "COMPLEXO RESIDENCIAL CUIABÁ 300 - [GEOGRAPHIC_DATA]" at bounding box center [297, 86] width 198 height 25
click at [193, 79] on input "COMPLEXO RESIDENCIAL CUIABÁ 300 - [GEOGRAPHIC_DATA]" at bounding box center [187, 79] width 9 height 9
checkbox input "false"
click at [212, 105] on label "IBIZA RESIDENCE" at bounding box center [234, 107] width 72 height 12
click at [193, 105] on input "IBIZA RESIDENCE" at bounding box center [187, 106] width 9 height 9
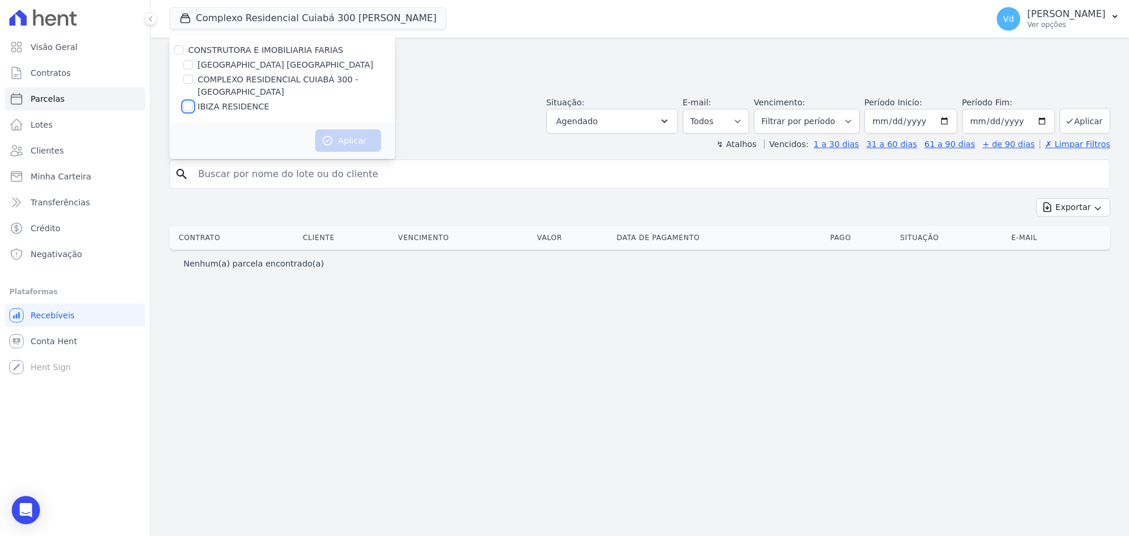
checkbox input "true"
click at [359, 142] on button "Aplicar" at bounding box center [348, 140] width 66 height 22
select select
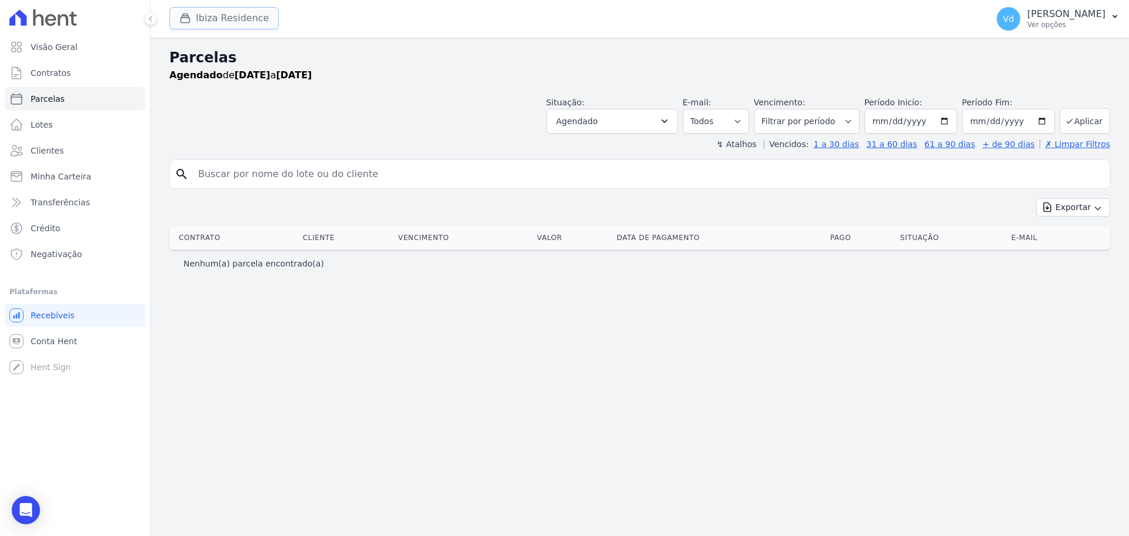
click at [219, 16] on button "Ibiza Residence" at bounding box center [223, 18] width 109 height 22
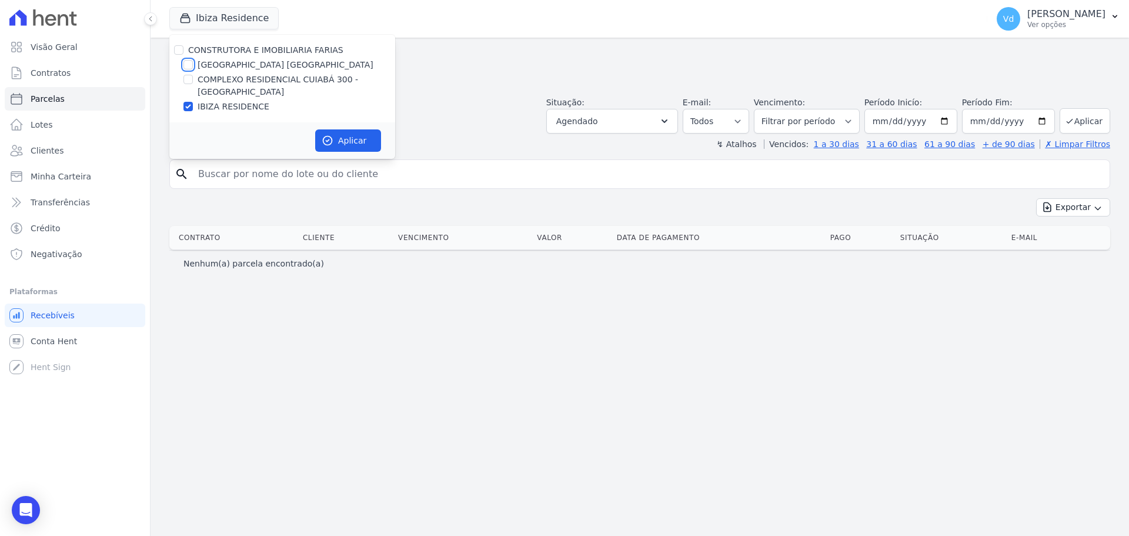
click at [191, 64] on input "[GEOGRAPHIC_DATA] [GEOGRAPHIC_DATA]" at bounding box center [187, 64] width 9 height 9
checkbox input "true"
click at [179, 51] on input "CONSTRUTORA E IMOBILIARIA FARIAS" at bounding box center [178, 49] width 9 height 9
checkbox input "true"
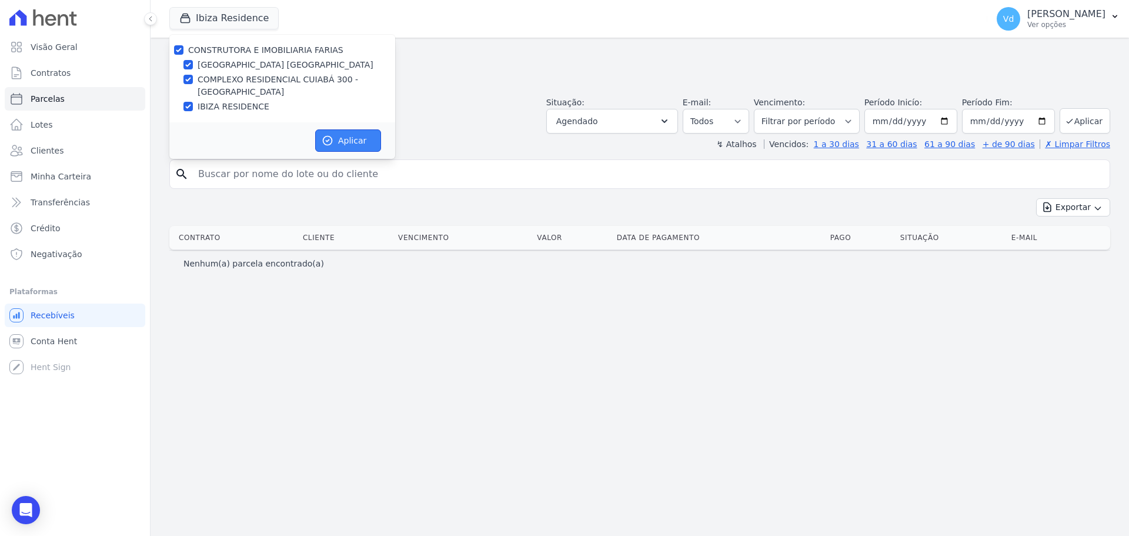
click at [355, 136] on button "Aplicar" at bounding box center [348, 140] width 66 height 22
select select
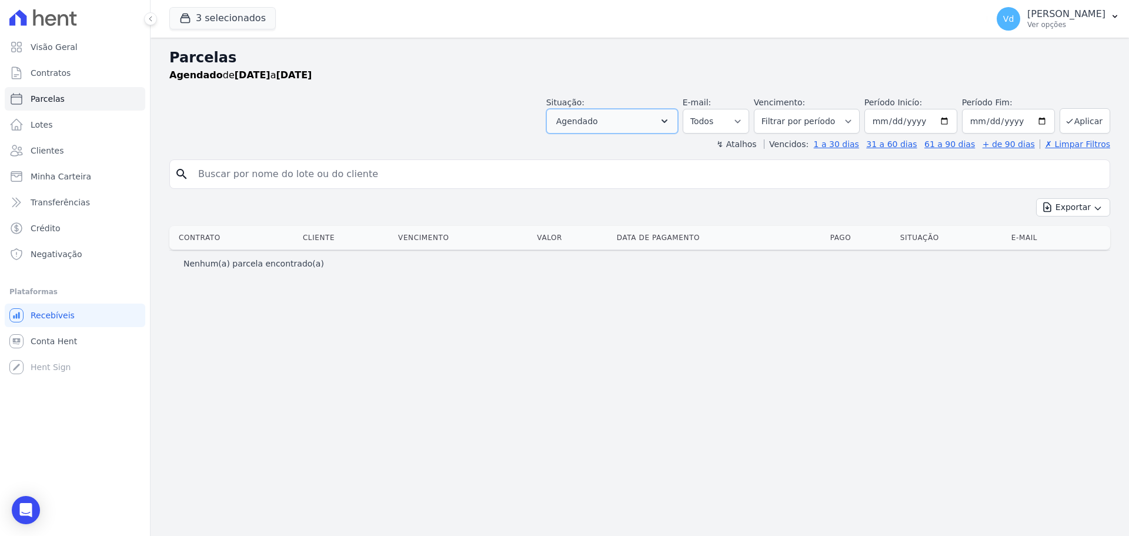
click at [675, 120] on button "Agendado" at bounding box center [612, 121] width 132 height 25
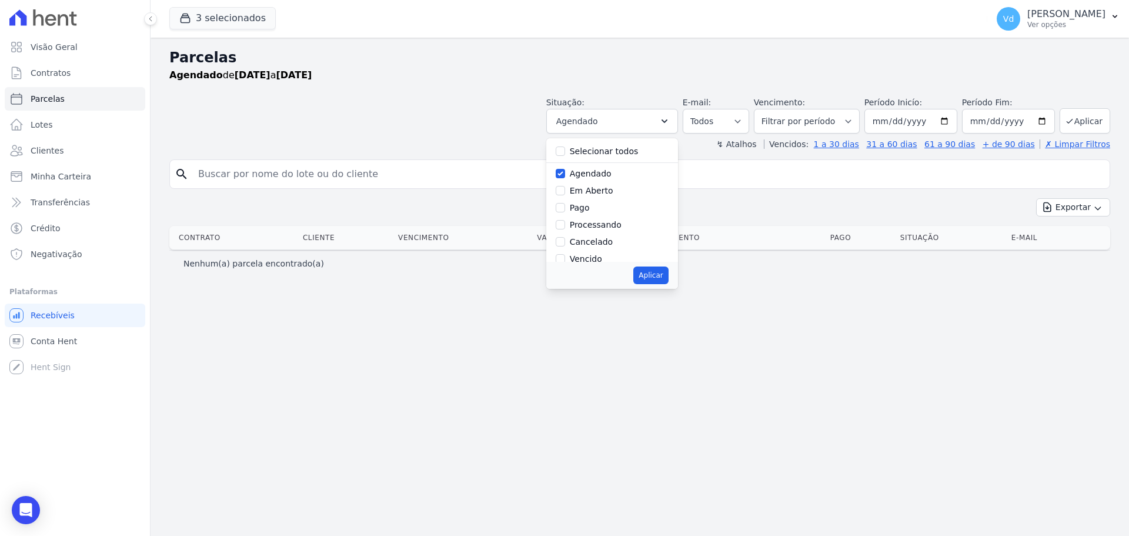
drag, startPoint x: 736, startPoint y: 196, endPoint x: 706, endPoint y: 186, distance: 31.6
click at [736, 195] on div "search Exportar Exportar PDF Exportar CSV Contrato Cliente Vencimento Valor Dat…" at bounding box center [639, 217] width 941 height 117
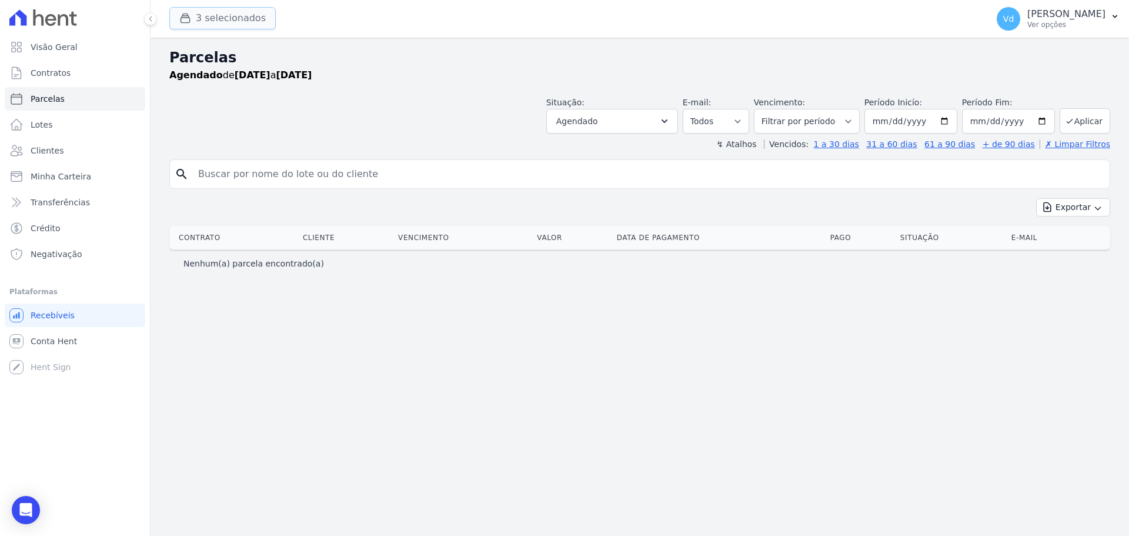
click at [211, 18] on button "3 selecionados" at bounding box center [222, 18] width 106 height 22
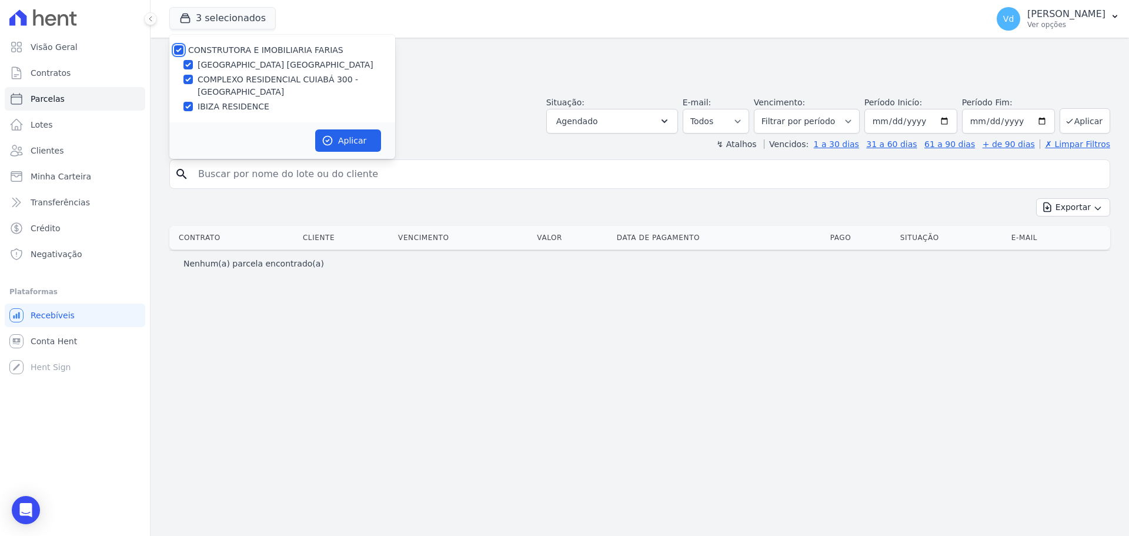
click at [179, 49] on input "CONSTRUTORA E IMOBILIARIA FARIAS" at bounding box center [178, 49] width 9 height 9
checkbox input "false"
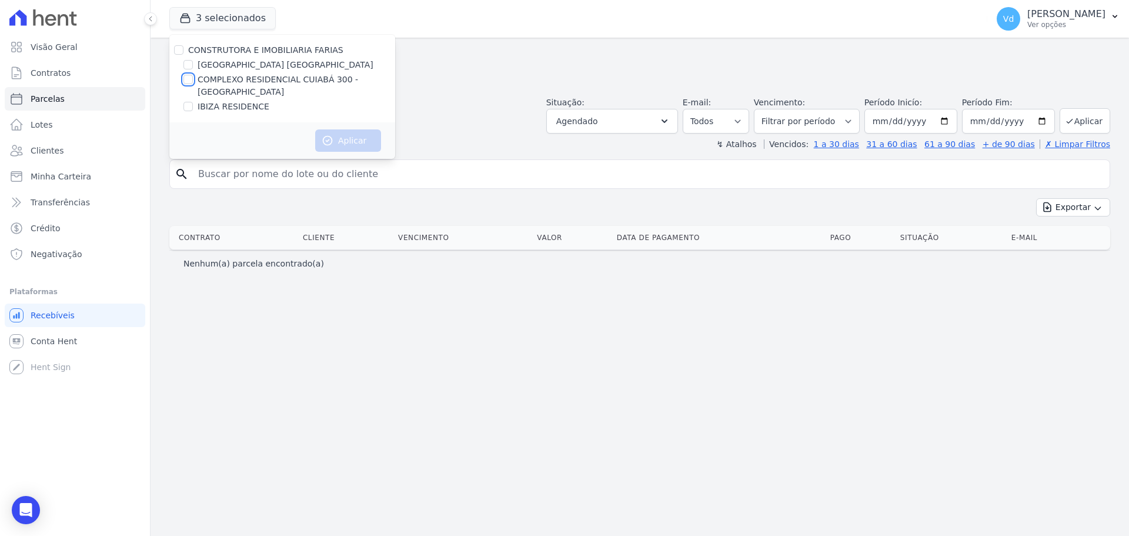
click at [189, 80] on input "COMPLEXO RESIDENCIAL CUIABÁ 300 - [GEOGRAPHIC_DATA]" at bounding box center [187, 79] width 9 height 9
checkbox input "true"
click at [355, 141] on button "Aplicar" at bounding box center [348, 140] width 66 height 22
select select
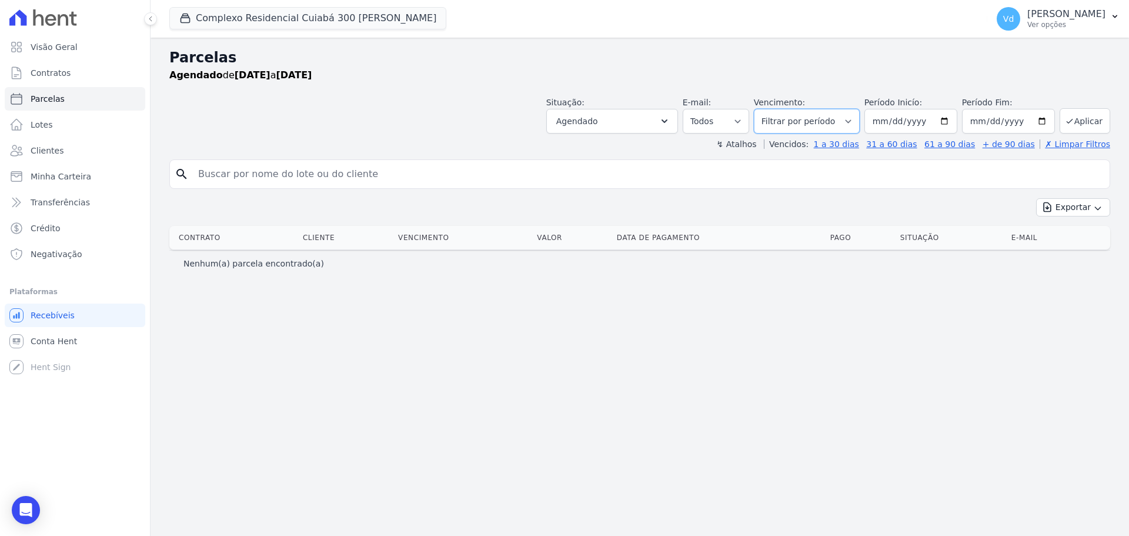
click at [816, 125] on select "Filtrar por período ──────── Todos os meses Abril/2024 Maio/2024 Junho/2024 Jul…" at bounding box center [807, 121] width 106 height 25
select select "08/2025"
click at [770, 109] on select "Filtrar por período ──────── Todos os meses Abril/2024 Maio/2024 Junho/2024 Jul…" at bounding box center [807, 121] width 106 height 25
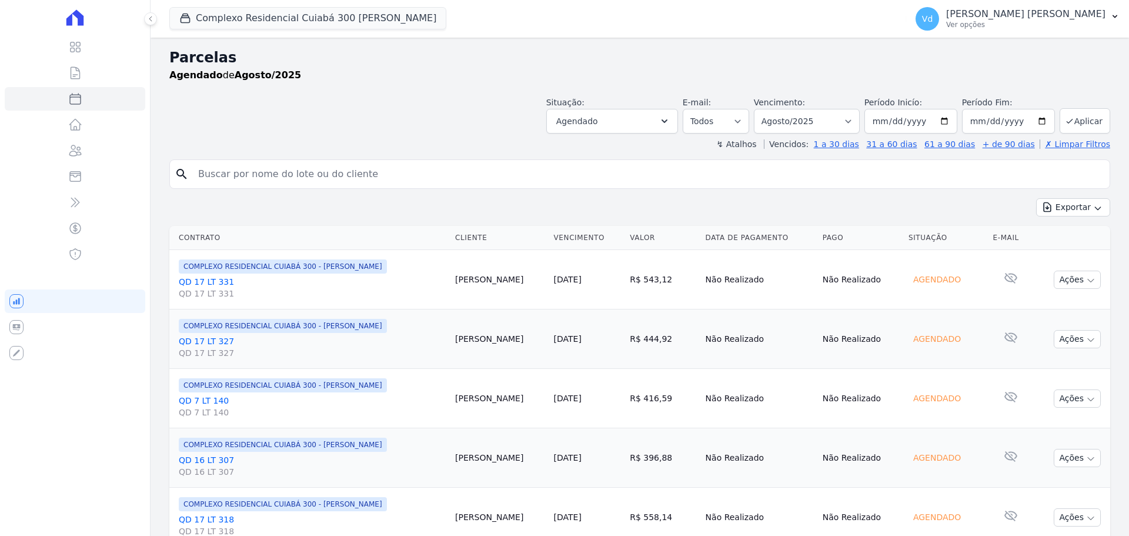
select select
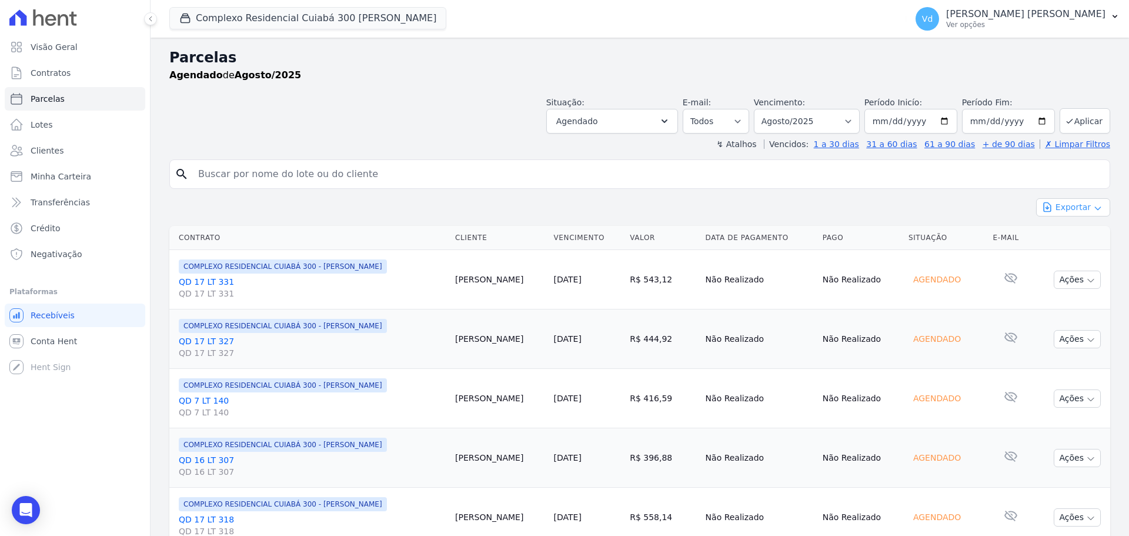
click at [1069, 208] on button "Exportar" at bounding box center [1073, 207] width 74 height 18
click at [1067, 259] on span "Exportar CSV" at bounding box center [1072, 255] width 62 height 12
click at [805, 118] on select "Filtrar por período ──────── Todos os meses Abril/2024 Maio/2024 Junho/2024 Jul…" at bounding box center [807, 121] width 106 height 25
select select "07/2025"
click at [762, 109] on select "Filtrar por período ──────── Todos os meses Abril/2024 Maio/2024 Junho/2024 Jul…" at bounding box center [807, 121] width 106 height 25
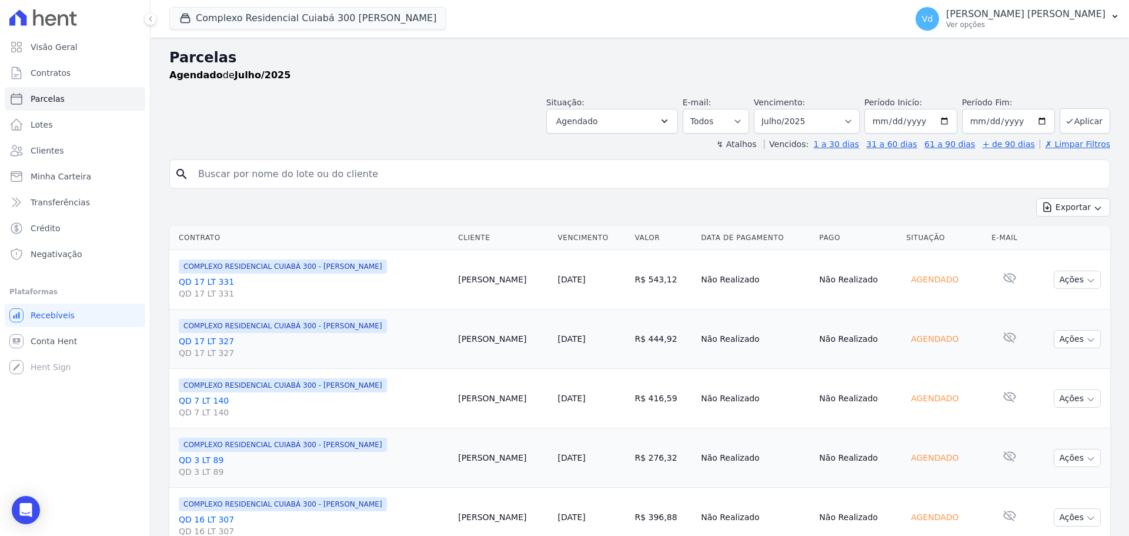
select select
click at [45, 93] on link "Parcelas" at bounding box center [75, 99] width 141 height 24
select select
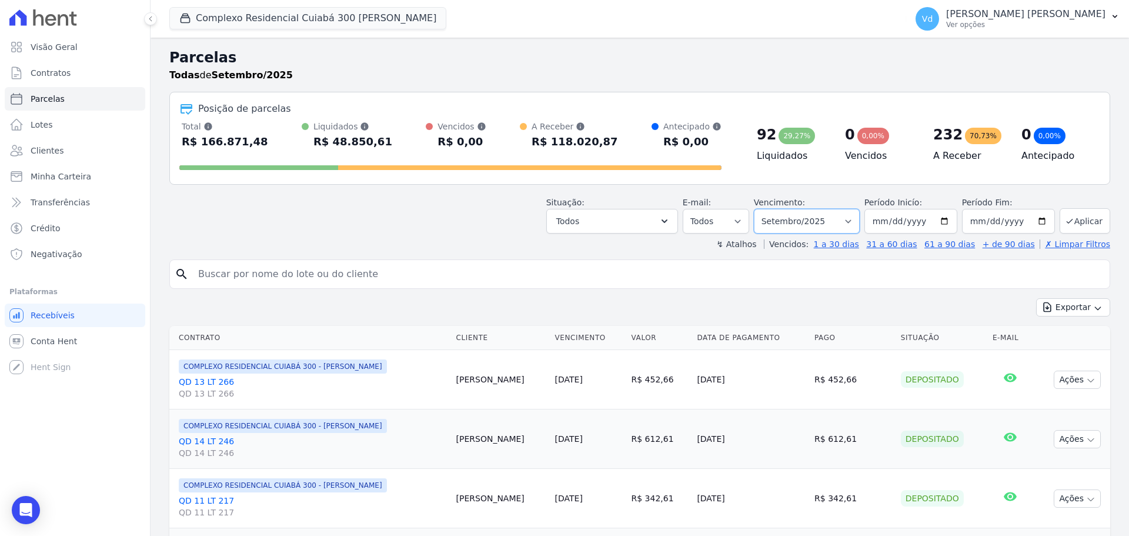
click at [829, 223] on select "Filtrar por período ──────── Todos os meses Abril/2024 Maio/2024 Junho/2024 Jul…" at bounding box center [807, 221] width 106 height 25
select select "07/2025"
click at [762, 209] on select "Filtrar por período ──────── Todos os meses Abril/2024 Maio/2024 Junho/2024 Jul…" at bounding box center [807, 221] width 106 height 25
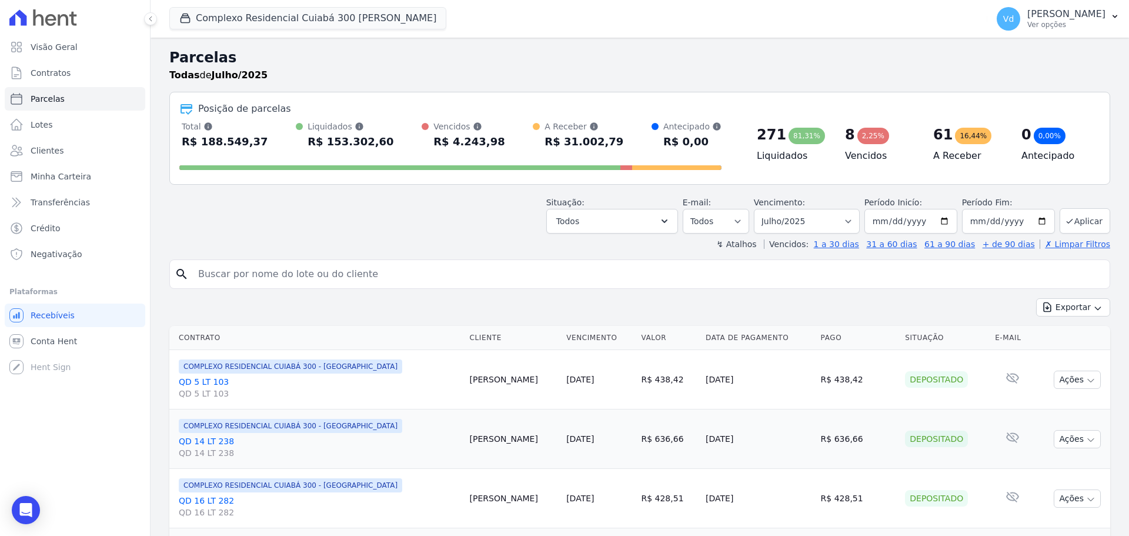
select select
click at [469, 228] on div "Situação: Agendado Em Aberto Pago Processando Cancelado Vencido Transferindo De…" at bounding box center [639, 213] width 941 height 42
click at [248, 18] on button "Complexo Residencial Cuiabá 300 [PERSON_NAME]" at bounding box center [307, 18] width 277 height 22
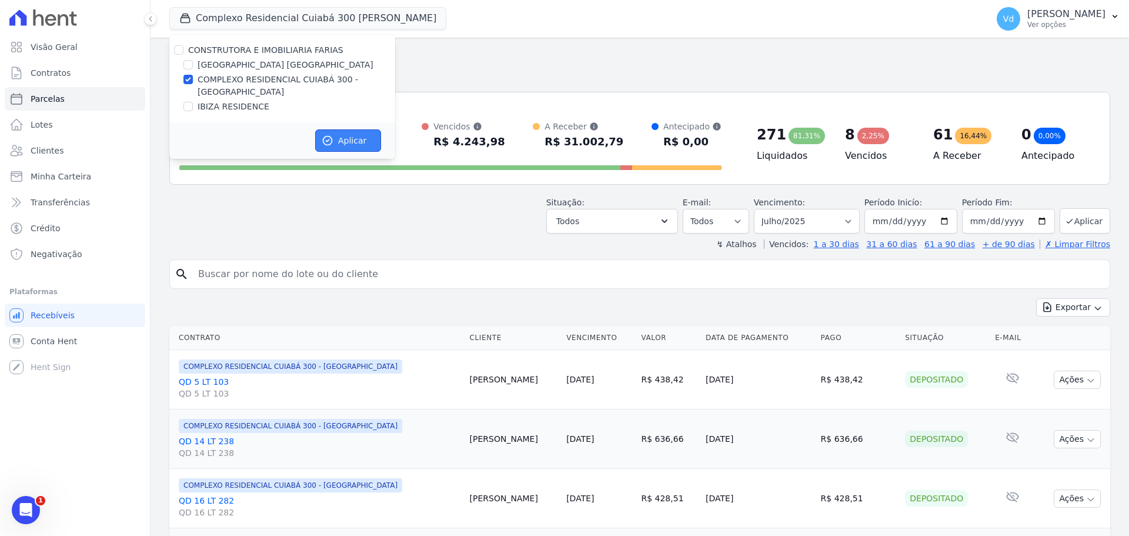
click at [351, 144] on button "Aplicar" at bounding box center [348, 140] width 66 height 22
select select
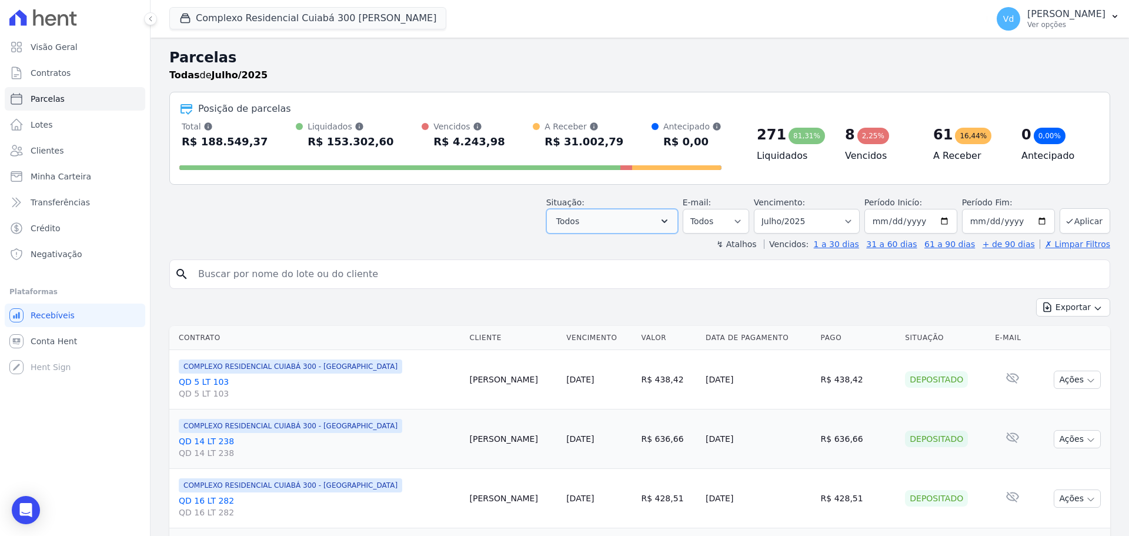
click at [652, 225] on button "Todos" at bounding box center [612, 221] width 132 height 25
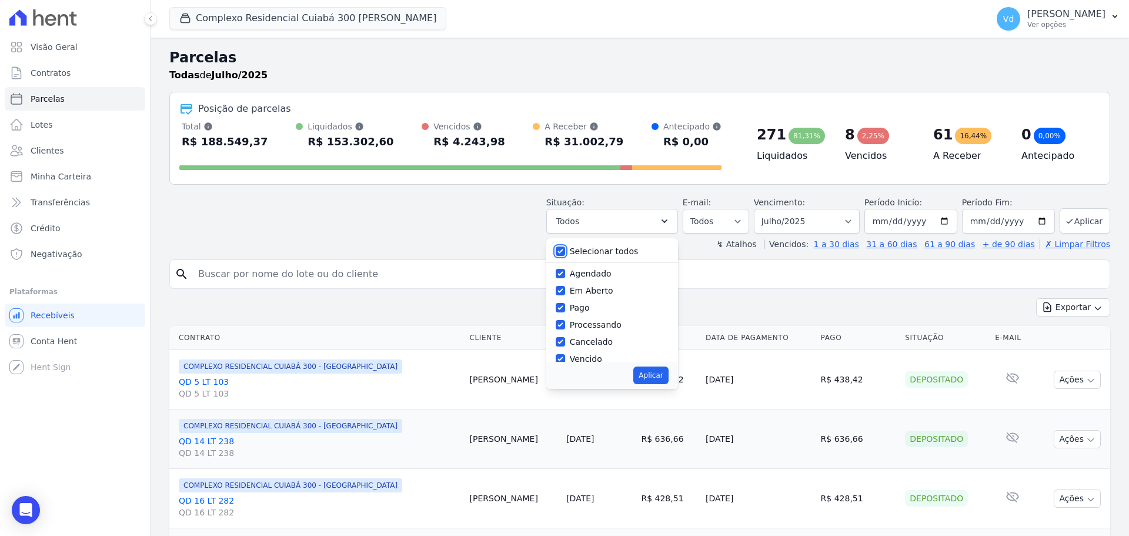
click at [565, 251] on input "Selecionar todos" at bounding box center [560, 250] width 9 height 9
checkbox input "false"
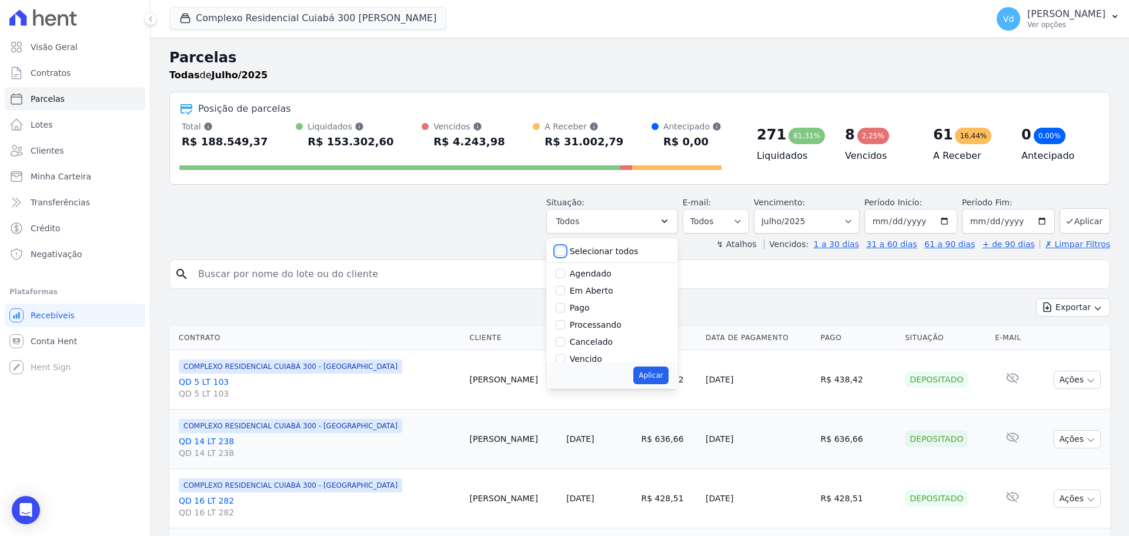
checkbox input "false"
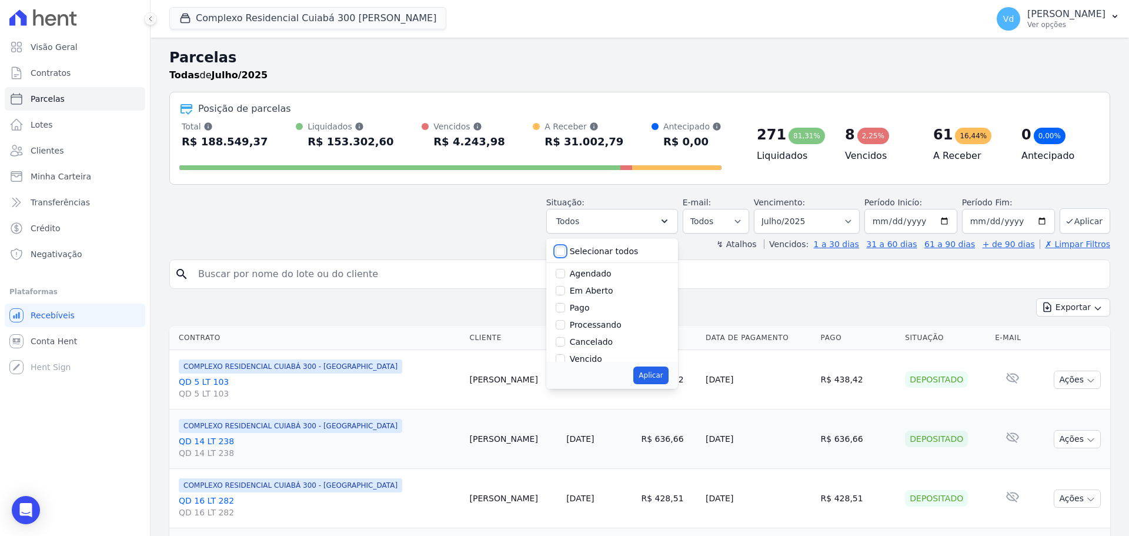
checkbox input "false"
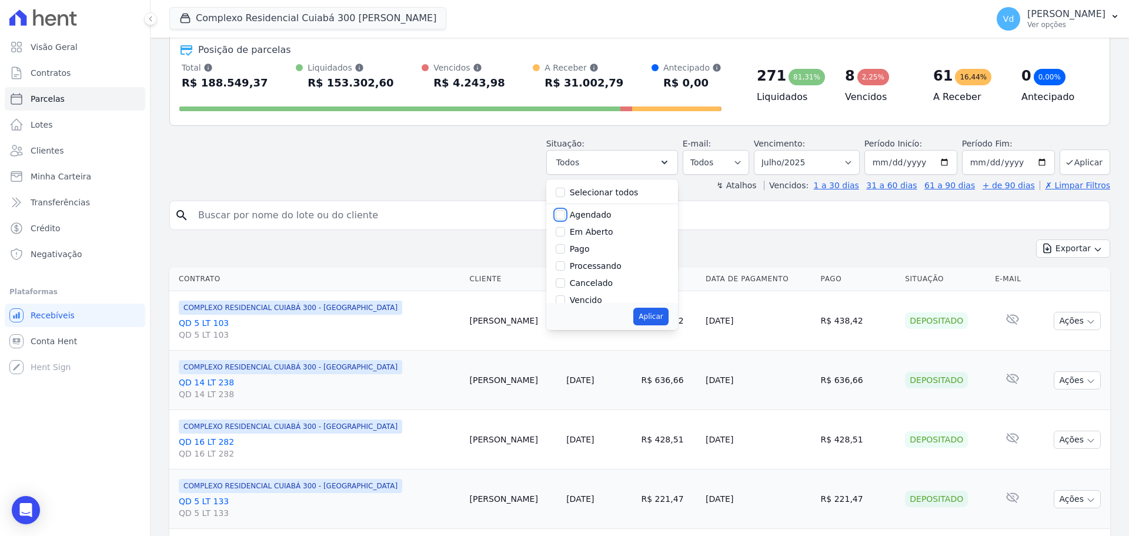
click at [565, 214] on input "Agendado" at bounding box center [560, 214] width 9 height 9
checkbox input "true"
click at [663, 318] on button "Aplicar" at bounding box center [650, 317] width 35 height 18
select select "scheduled"
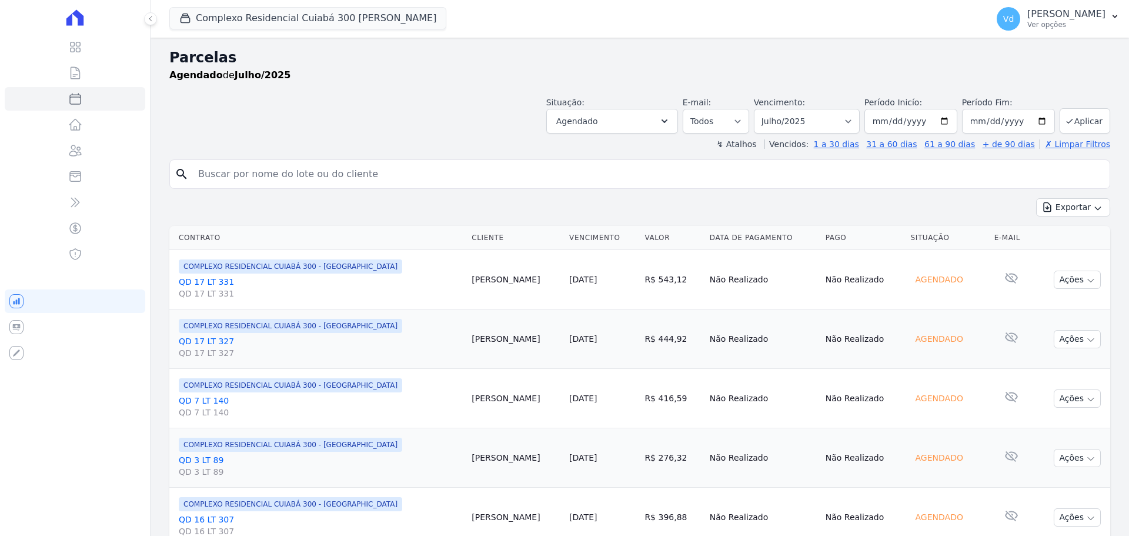
select select
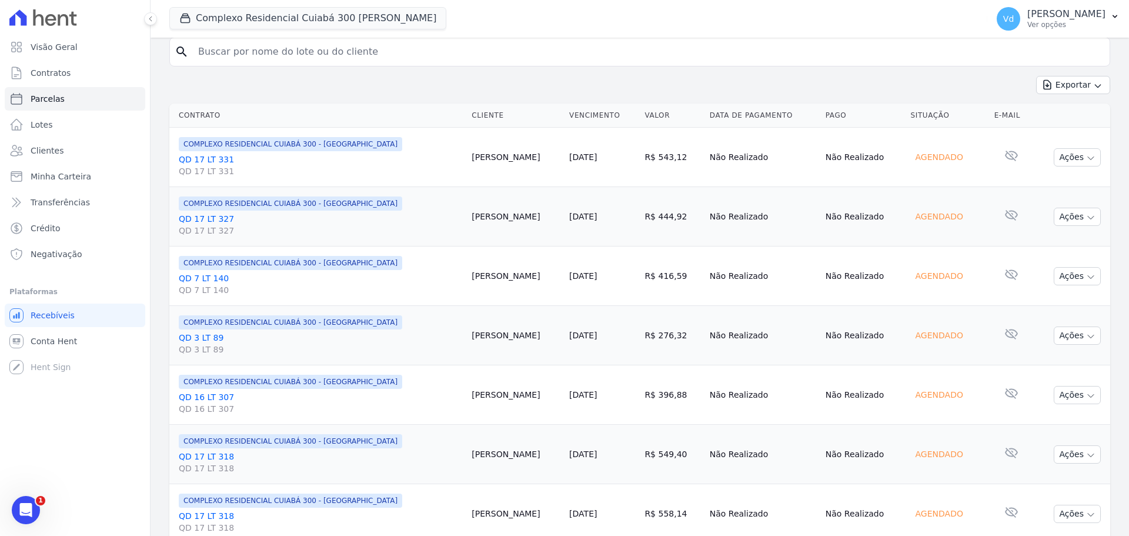
scroll to position [15, 0]
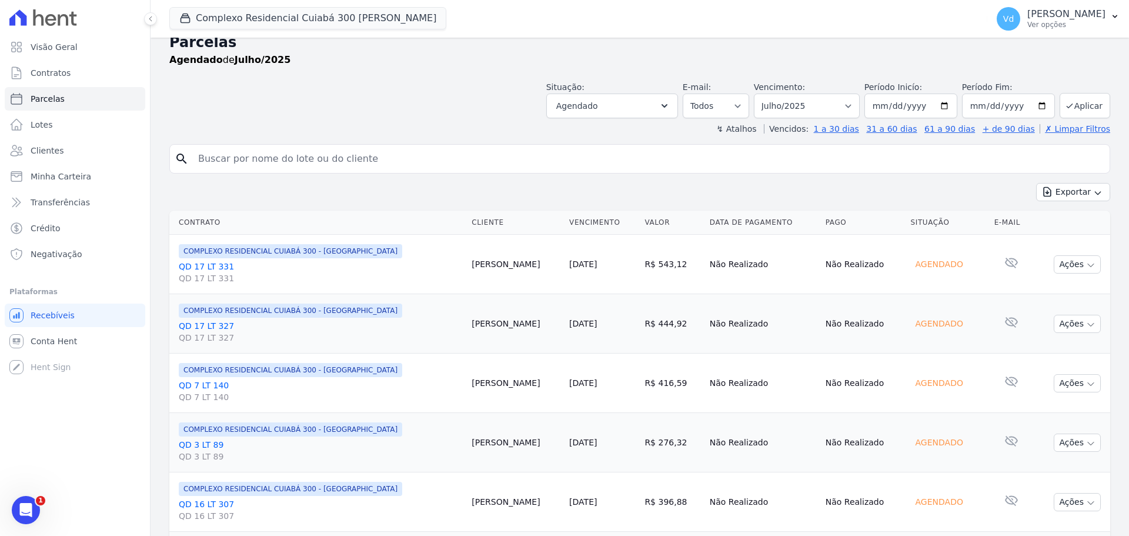
click at [723, 198] on div "Exportar Exportar PDF Exportar CSV" at bounding box center [639, 197] width 941 height 28
click at [723, 196] on div "Exportar Exportar PDF Exportar CSV" at bounding box center [639, 197] width 941 height 28
click at [806, 109] on select "Filtrar por período ──────── Todos os meses Abril/2024 Maio/2024 Junho/2024 Jul…" at bounding box center [807, 106] width 106 height 25
select select "08/2025"
click at [762, 94] on select "Filtrar por período ──────── Todos os meses Abril/2024 Maio/2024 Junho/2024 Jul…" at bounding box center [807, 106] width 106 height 25
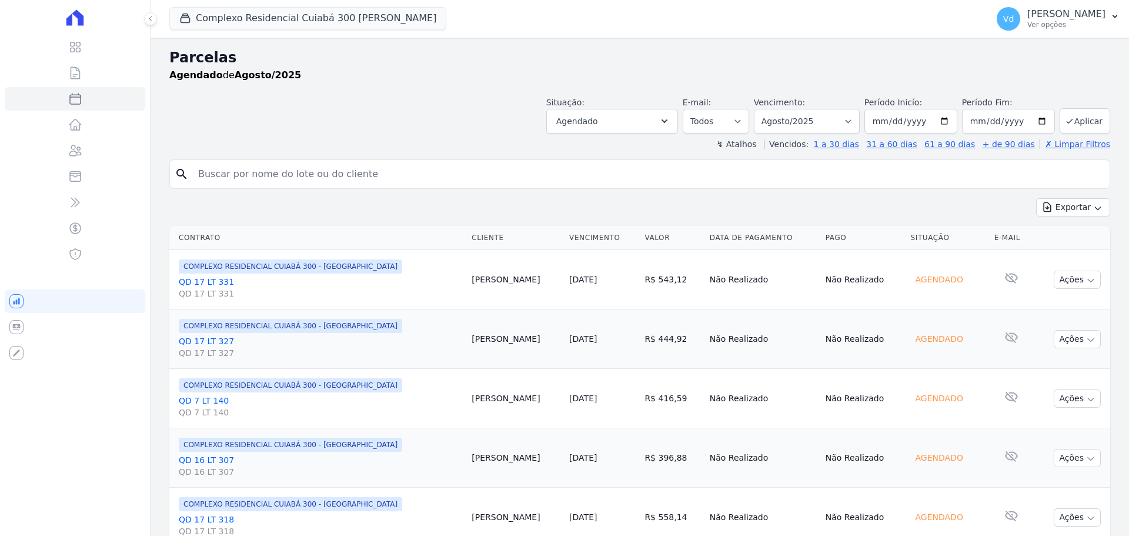
select select
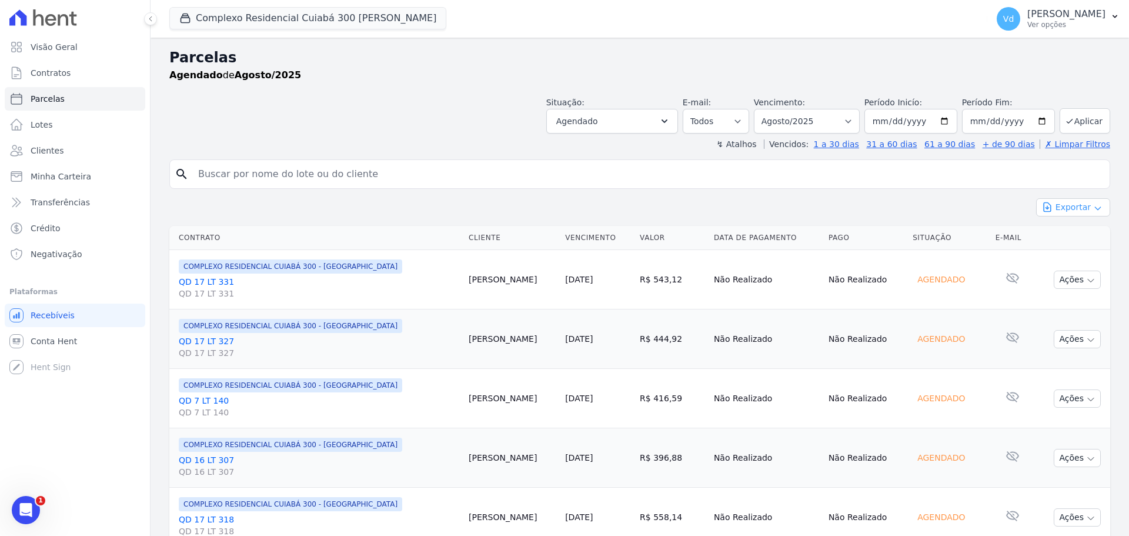
click at [1070, 205] on button "Exportar" at bounding box center [1073, 207] width 74 height 18
click at [1071, 254] on span "Exportar CSV" at bounding box center [1072, 255] width 62 height 12
click at [30, 506] on icon "Abertura do Messenger da Intercom" at bounding box center [24, 508] width 19 height 19
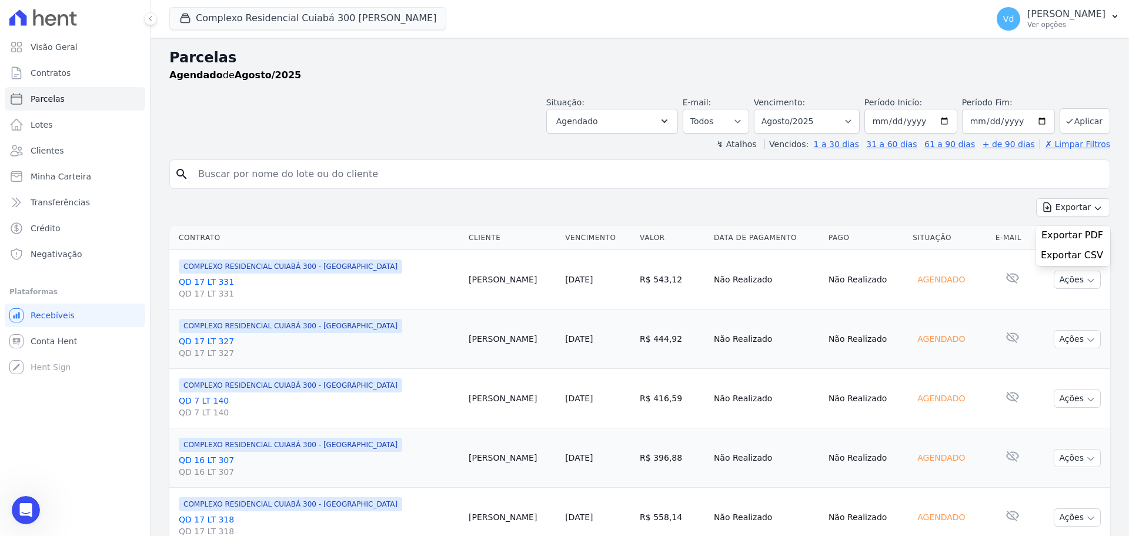
scroll to position [99, 0]
click at [379, 88] on div "Parcelas [GEOGRAPHIC_DATA] de Agosto/2025" at bounding box center [639, 69] width 941 height 45
